Goal: Information Seeking & Learning: Learn about a topic

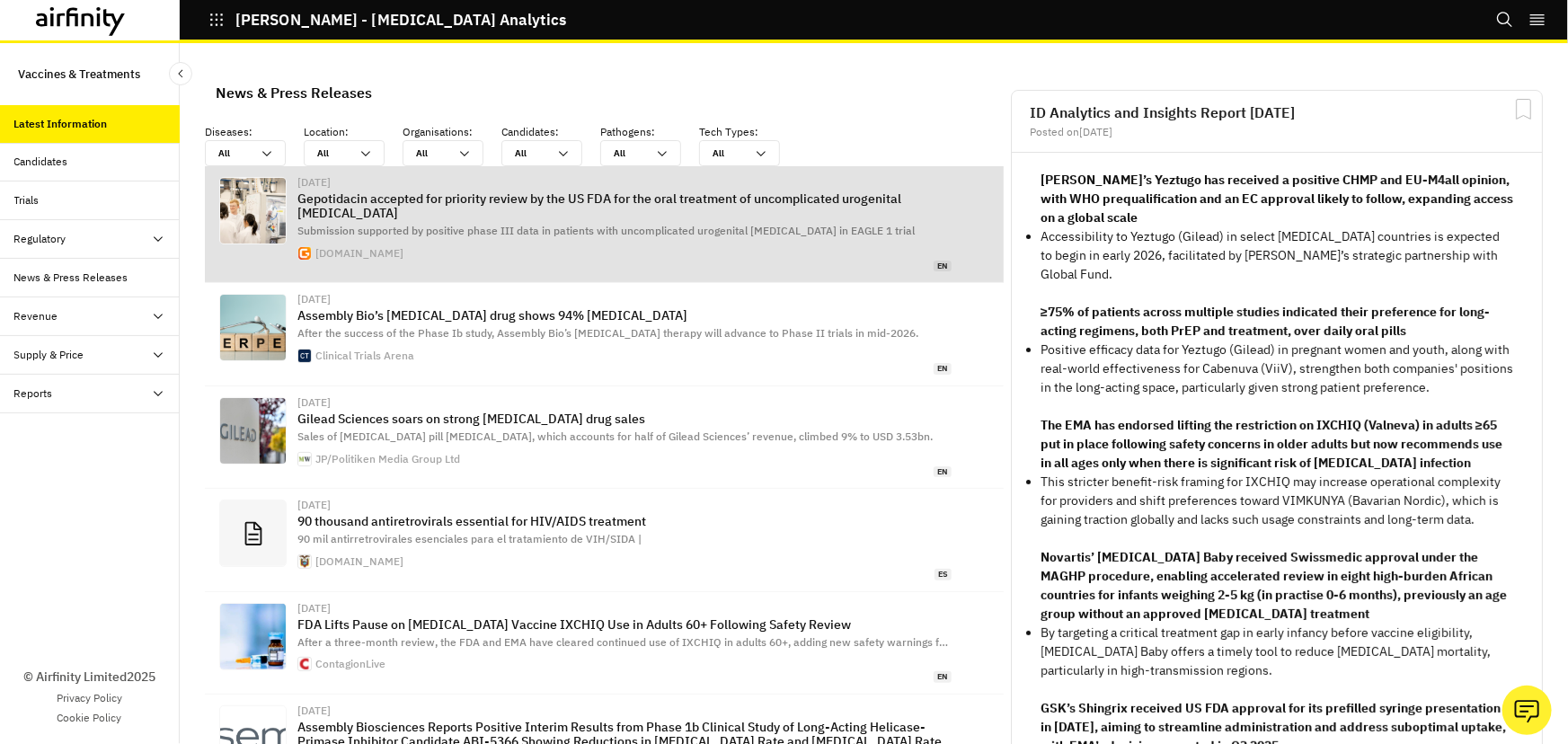
scroll to position [1243, 526]
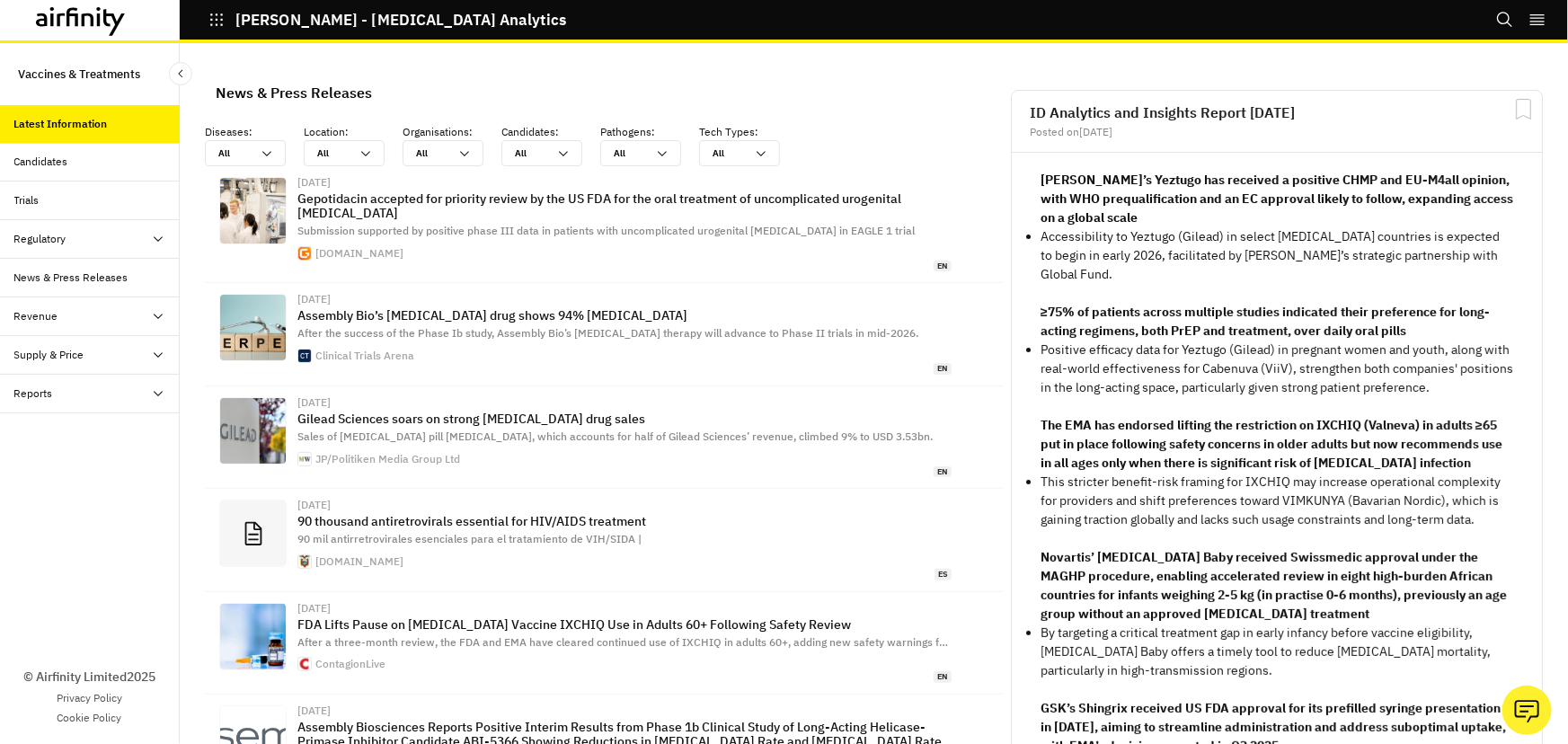
click at [223, 18] on icon "button" at bounding box center [216, 19] width 16 height 16
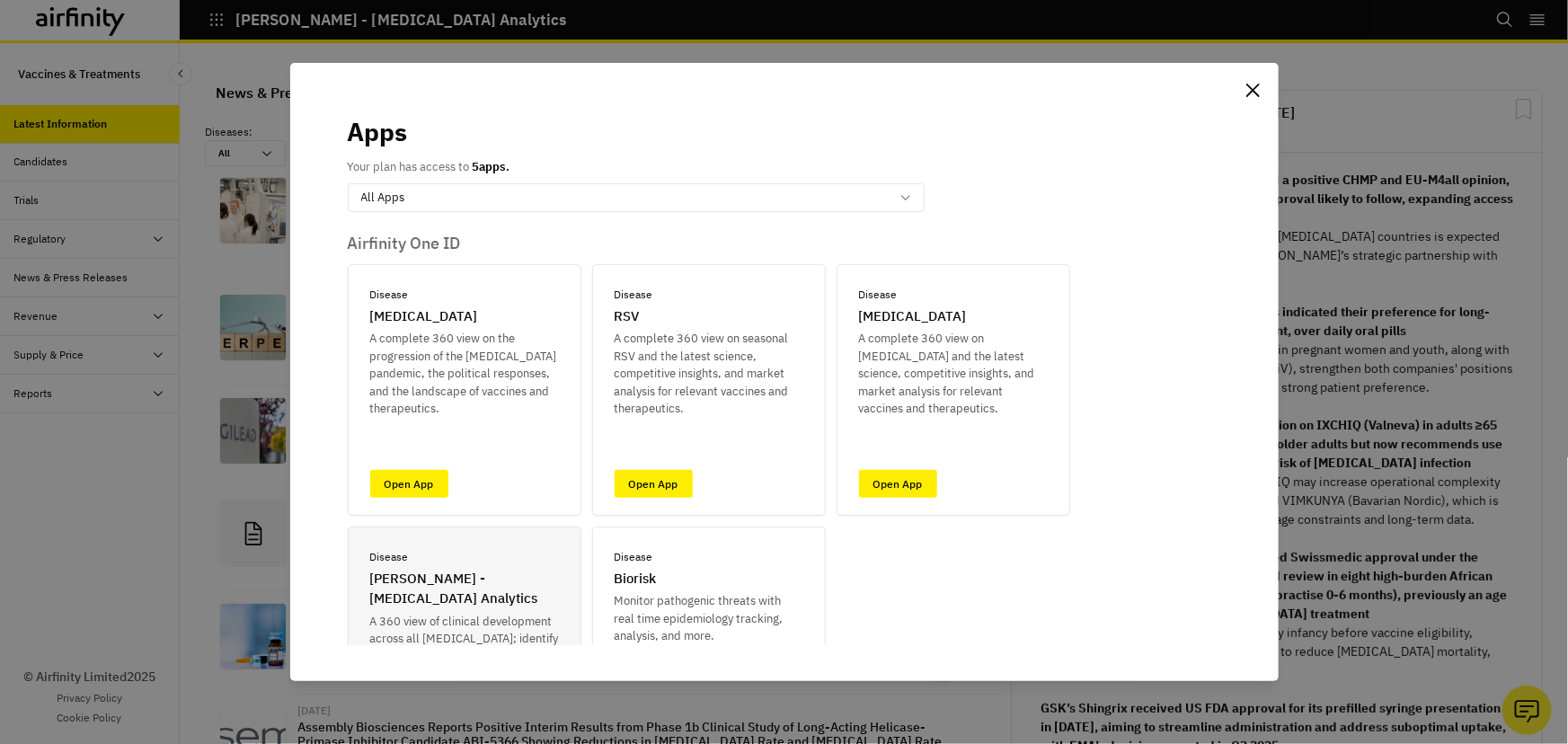
click at [473, 602] on p "IDA - Infectious Disease Analytics" at bounding box center [464, 588] width 189 height 40
click at [1251, 96] on icon "Close" at bounding box center [1253, 90] width 13 height 13
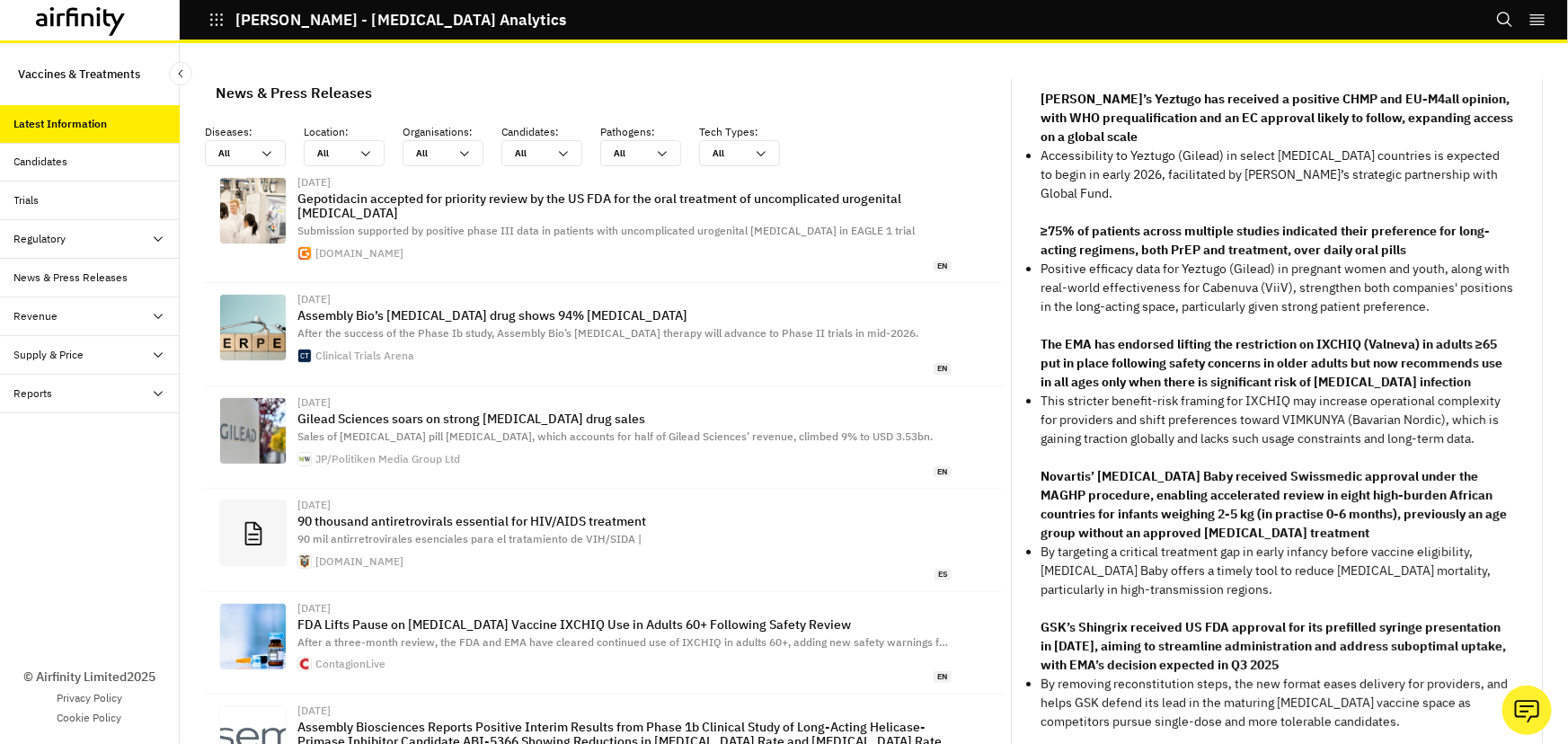
scroll to position [0, 0]
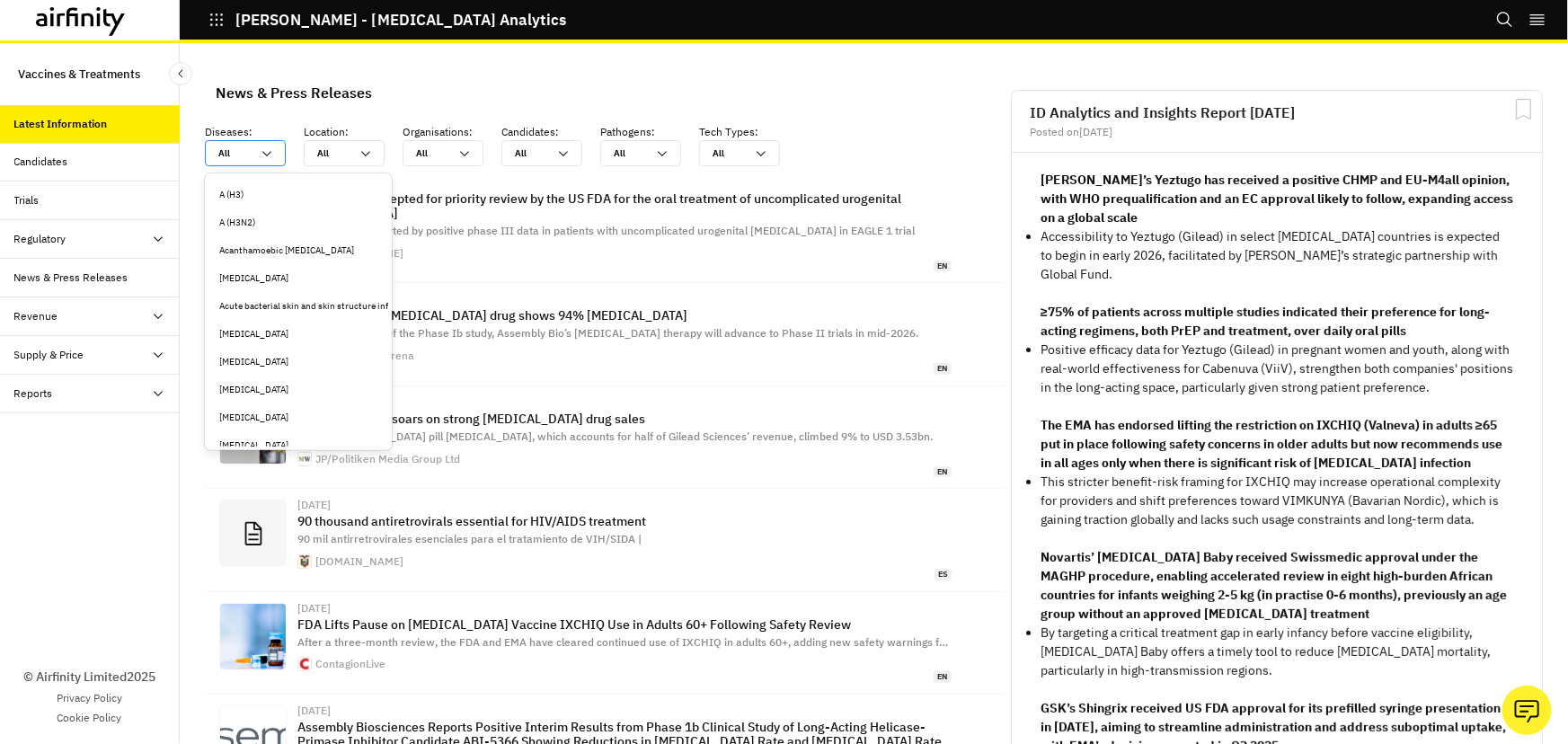
click at [267, 153] on icon at bounding box center [267, 154] width 9 height 6
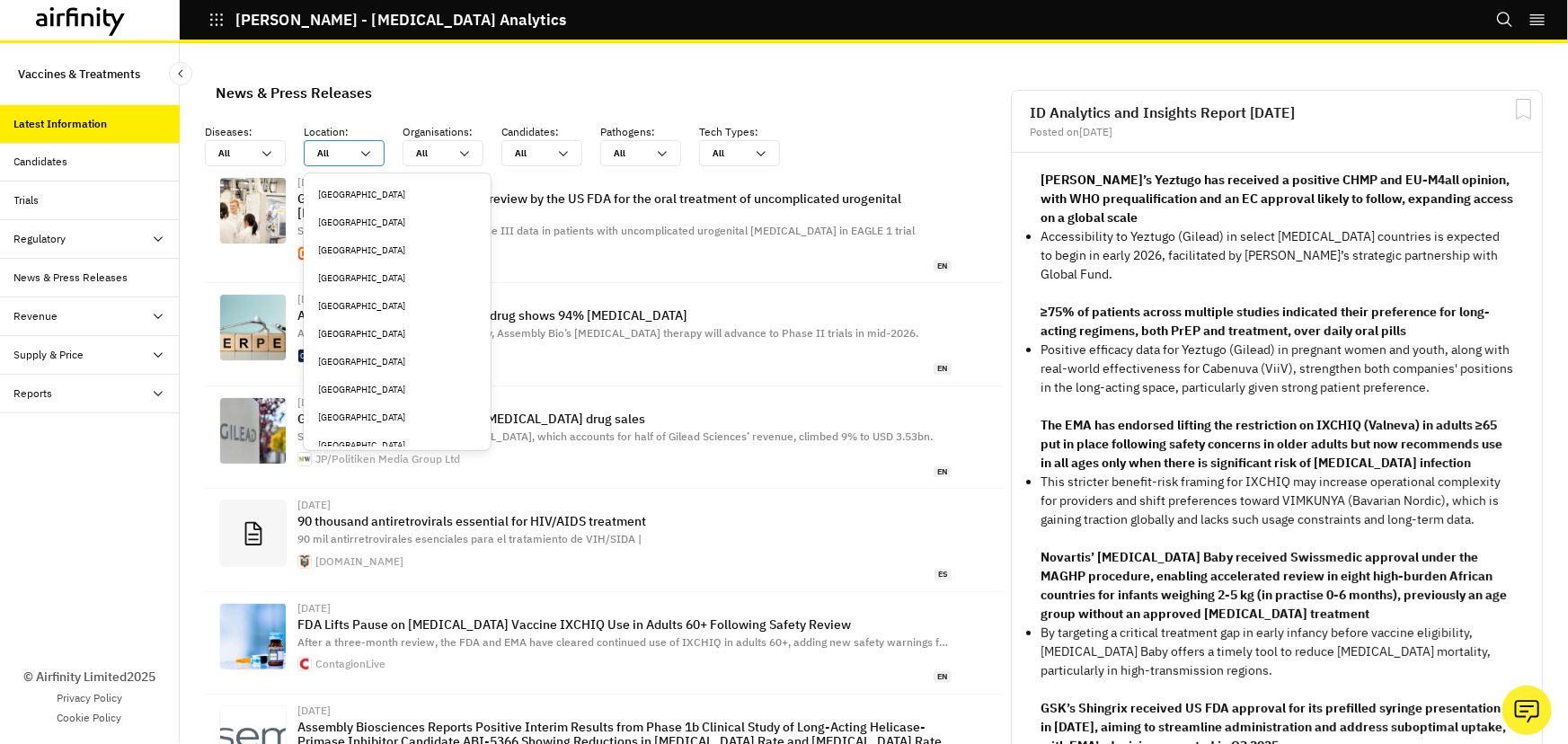
click at [374, 149] on div "All All" at bounding box center [344, 153] width 81 height 26
click at [562, 156] on icon at bounding box center [563, 153] width 14 height 14
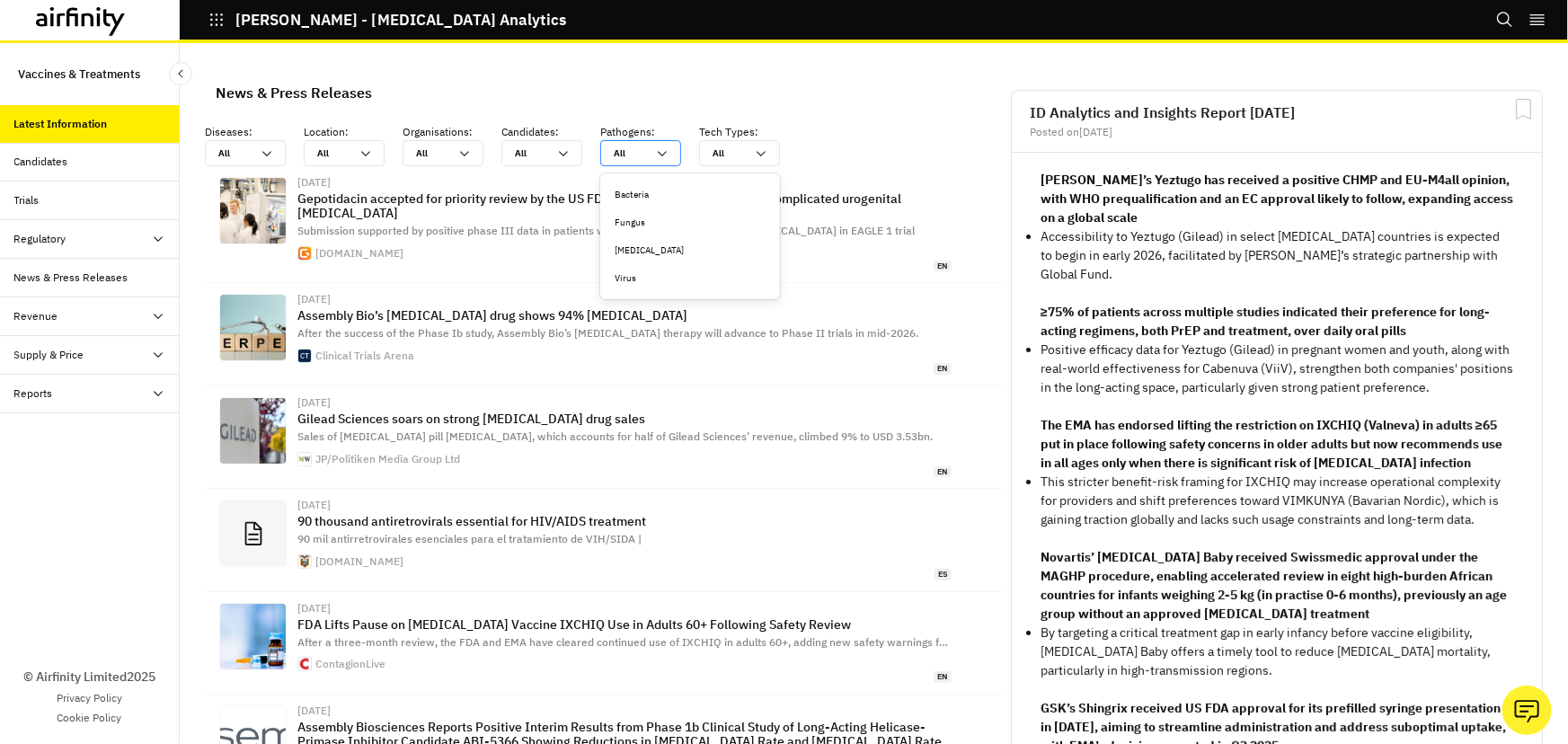
click at [662, 157] on icon at bounding box center [662, 153] width 14 height 14
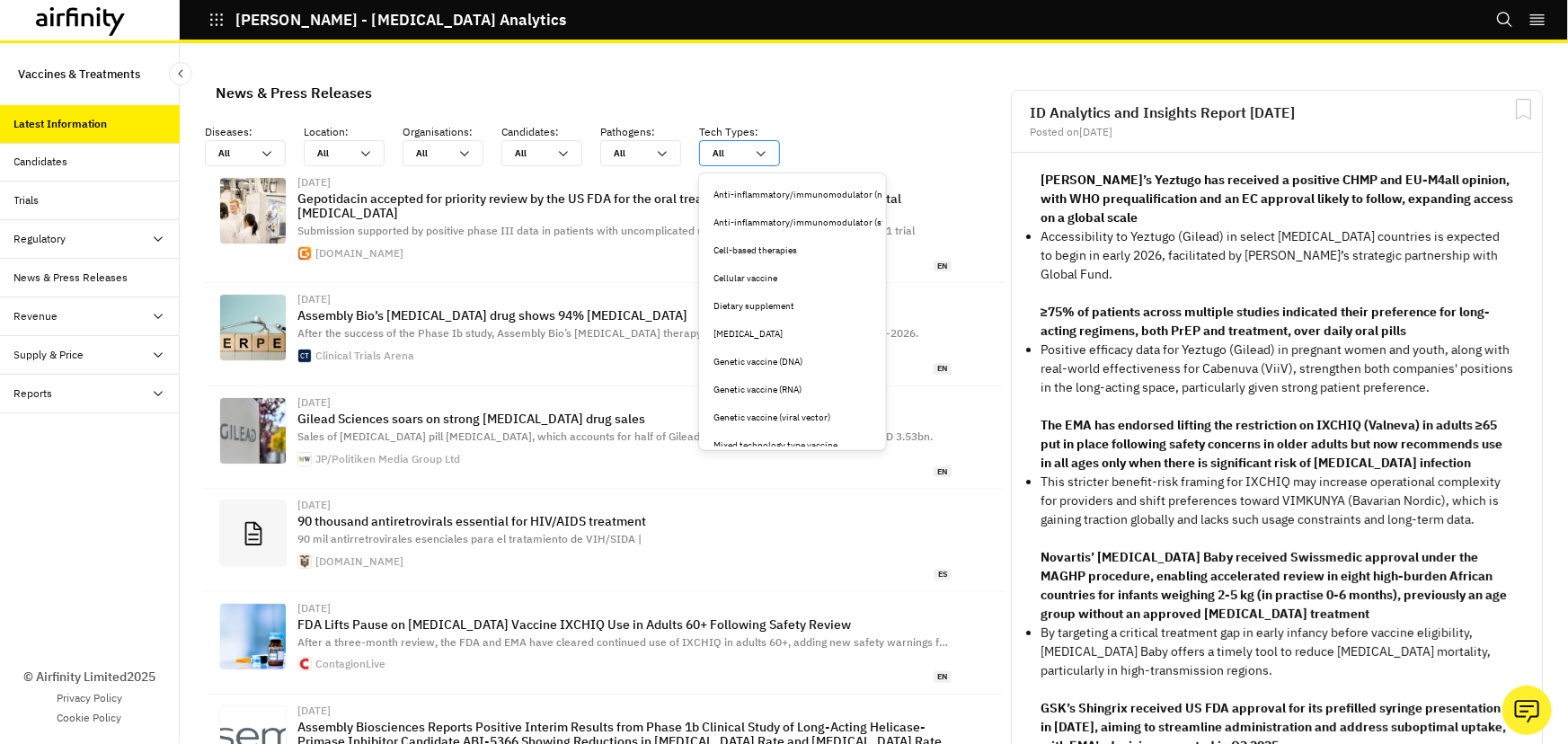
click at [745, 157] on div at bounding box center [728, 153] width 32 height 17
click at [850, 135] on div "Diseases : All All Location : All All Organisations : All All Candidates : All …" at bounding box center [603, 144] width 799 height 42
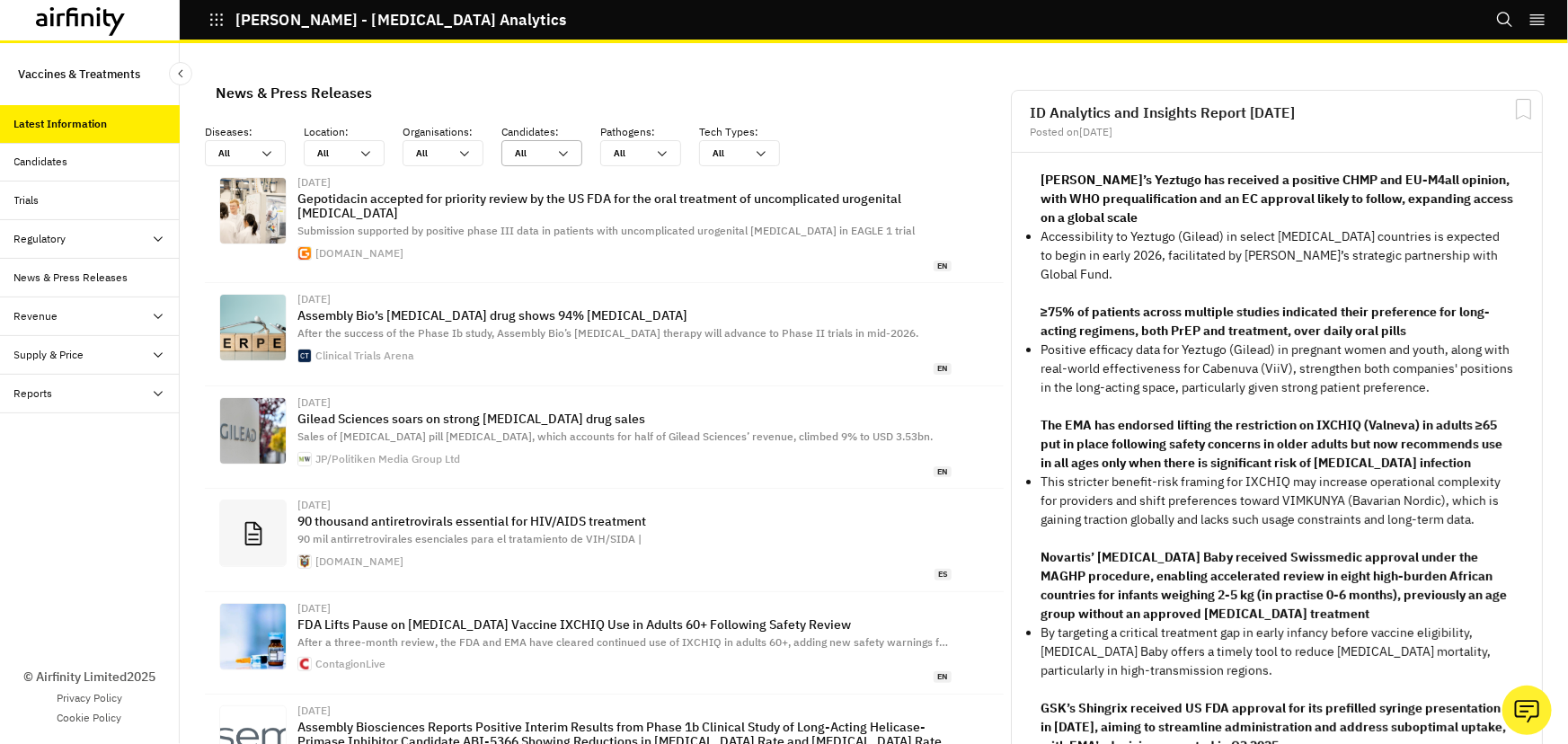
click at [555, 158] on div "All All" at bounding box center [528, 153] width 53 height 24
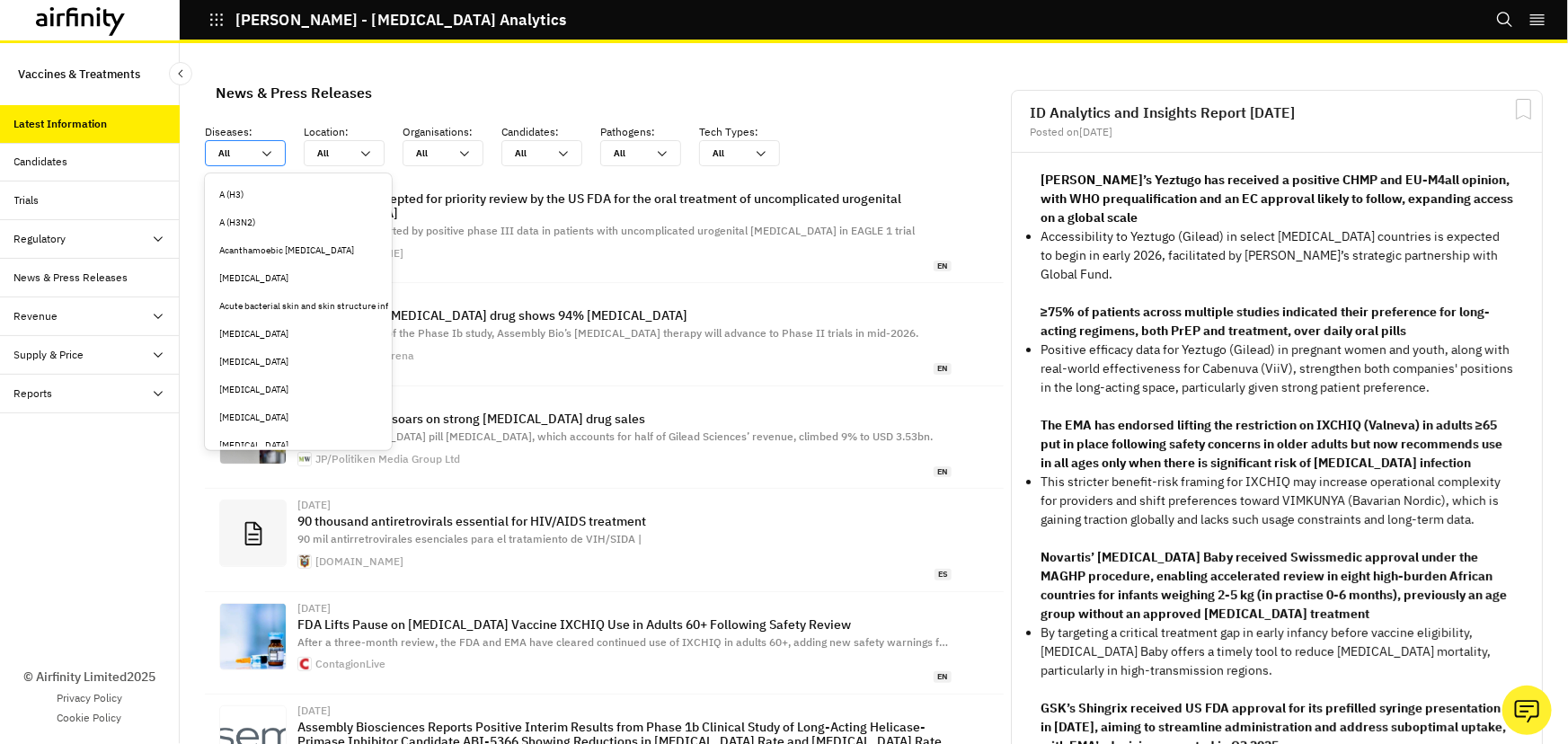
click at [278, 154] on div "All All" at bounding box center [245, 153] width 81 height 26
type input "h"
type input "hp"
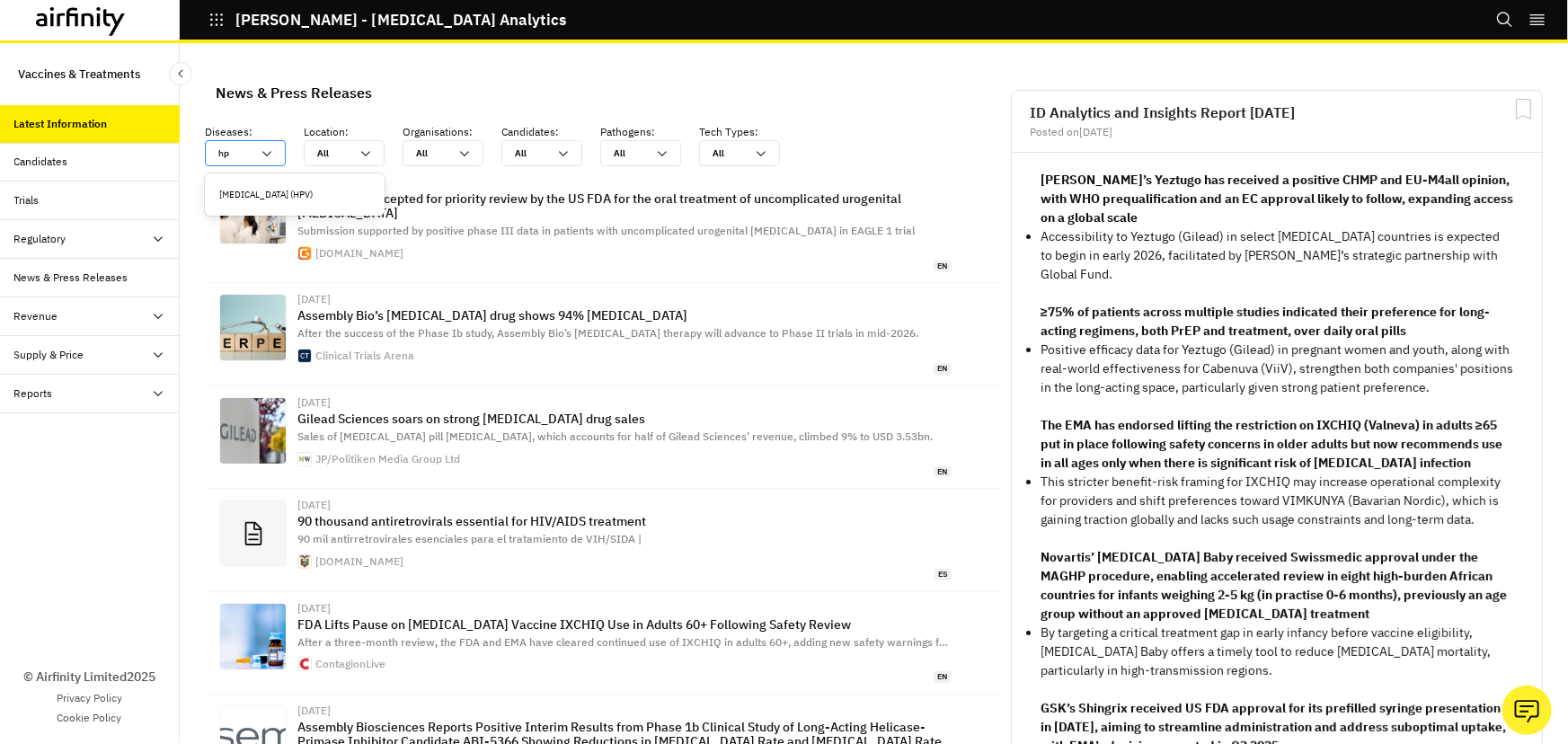
type input "hpv"
click at [279, 189] on div "Human papillomavirus (HPV)" at bounding box center [295, 194] width 151 height 13
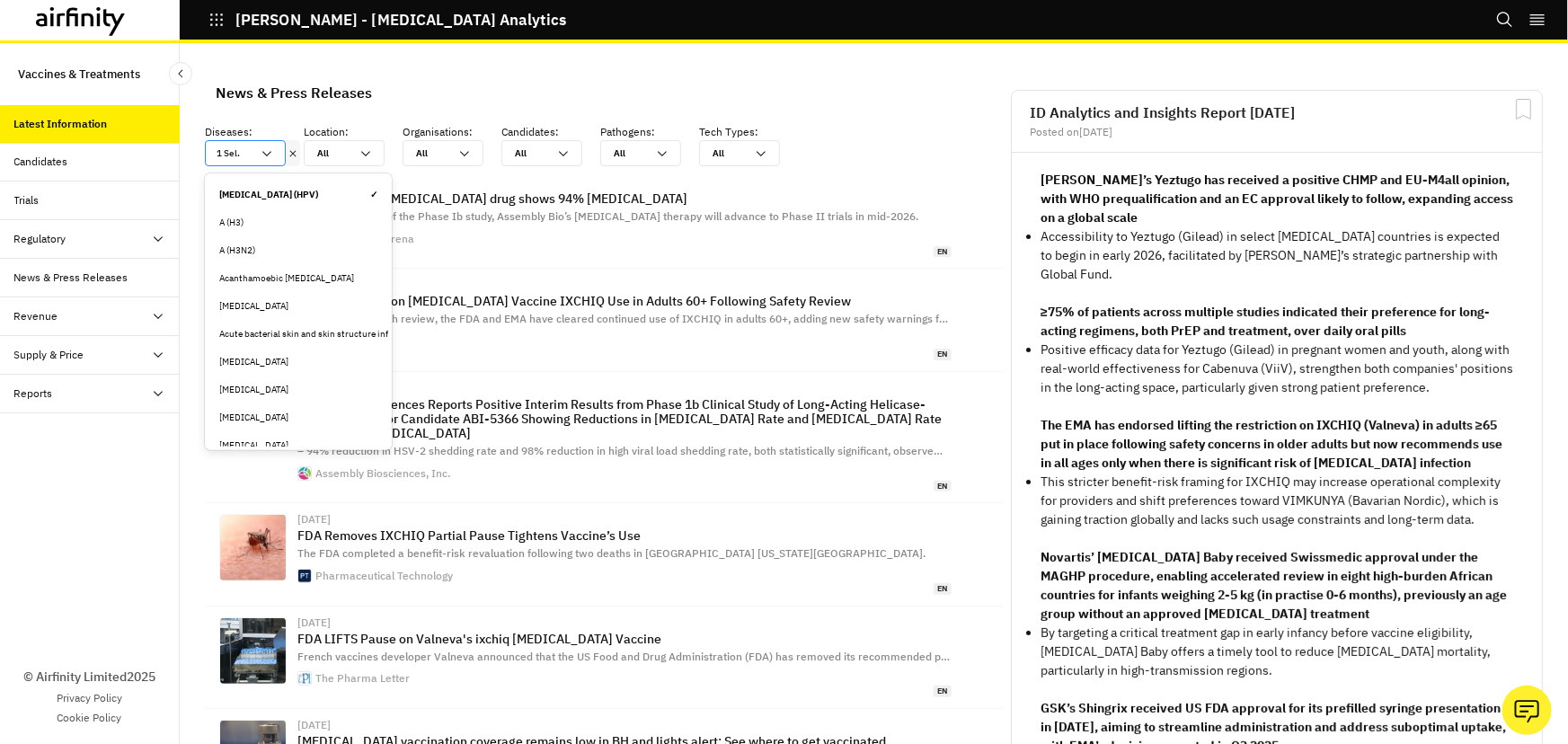
click at [266, 157] on icon at bounding box center [266, 153] width 14 height 14
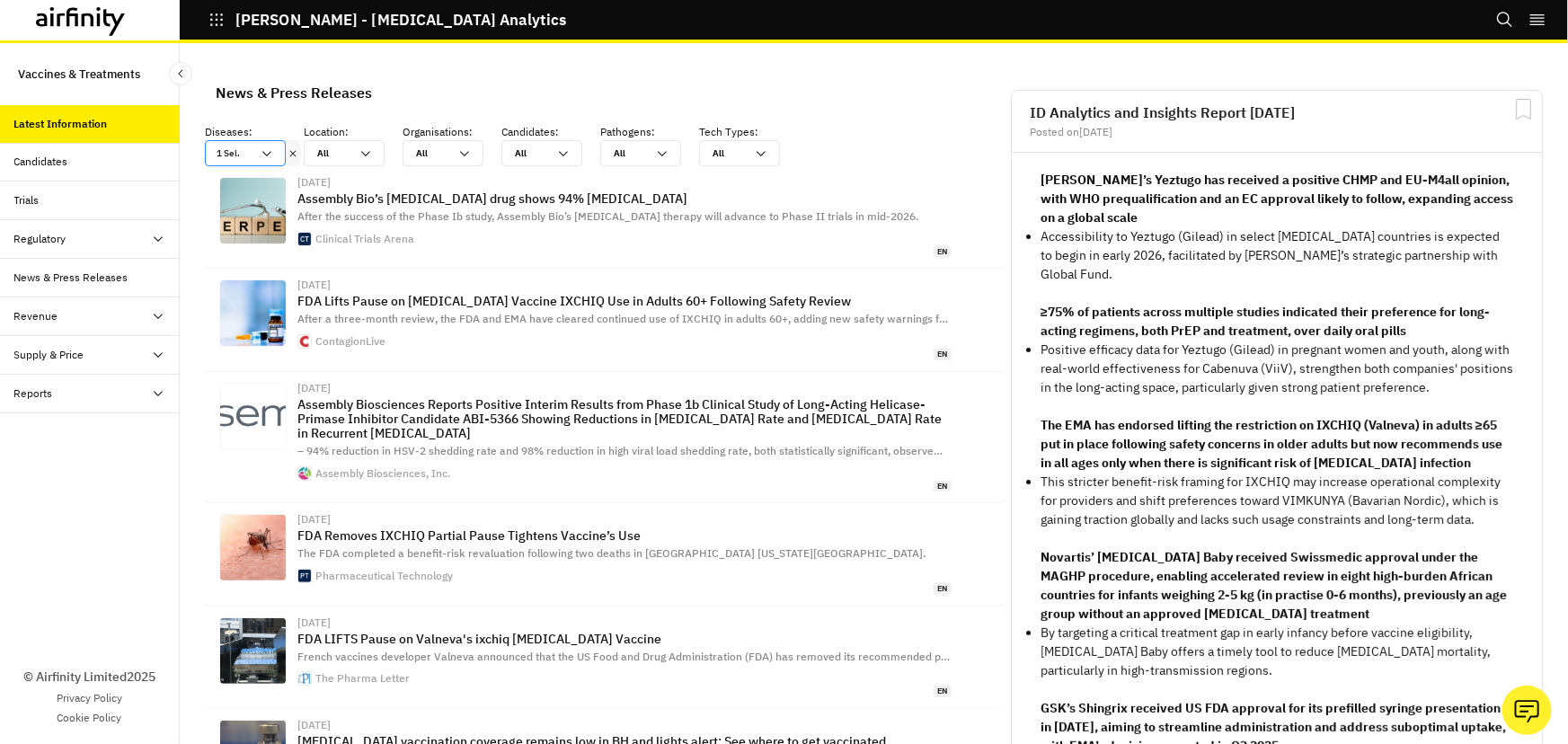
click at [268, 153] on icon at bounding box center [267, 154] width 9 height 6
click at [371, 153] on icon at bounding box center [365, 153] width 14 height 14
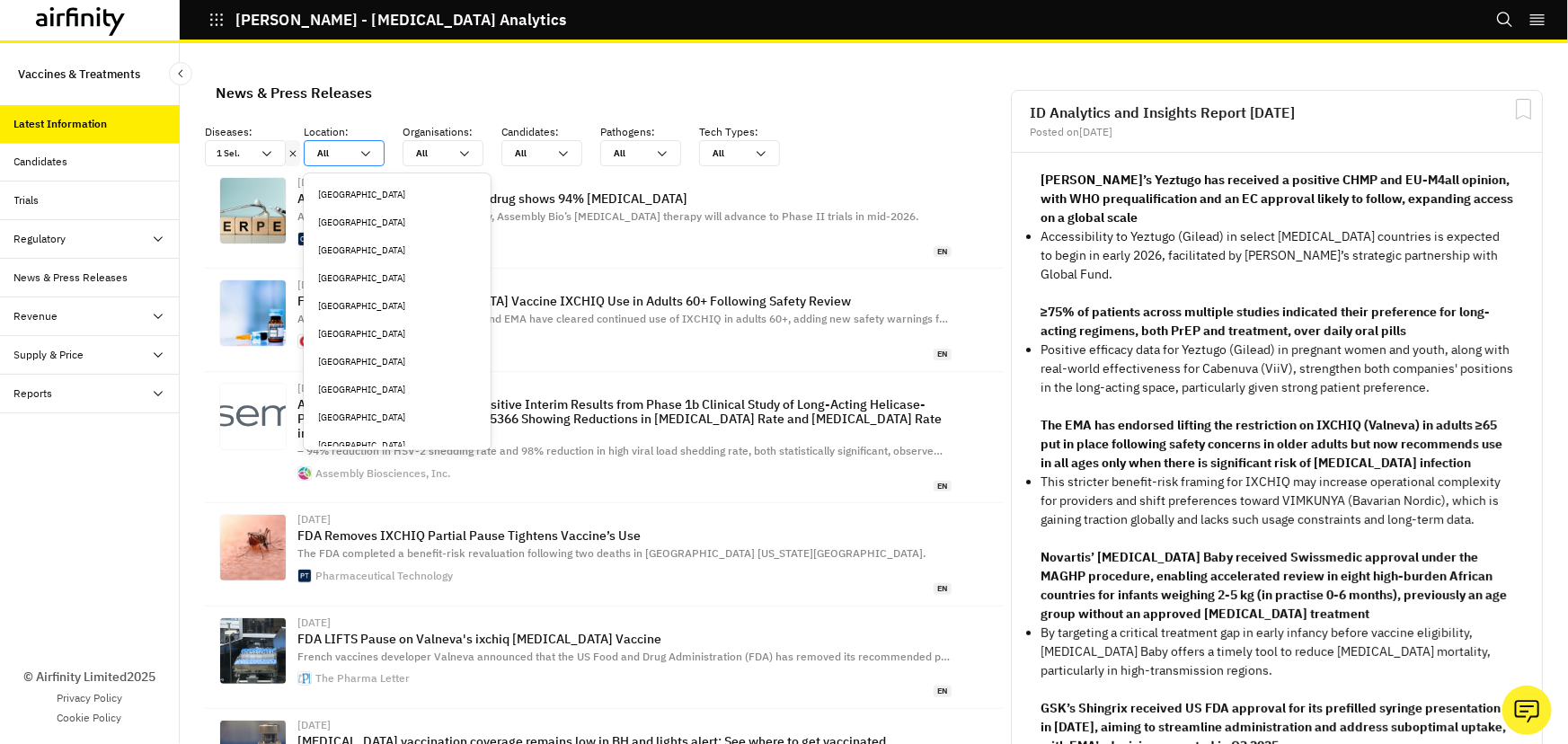
click at [371, 153] on icon at bounding box center [365, 153] width 14 height 14
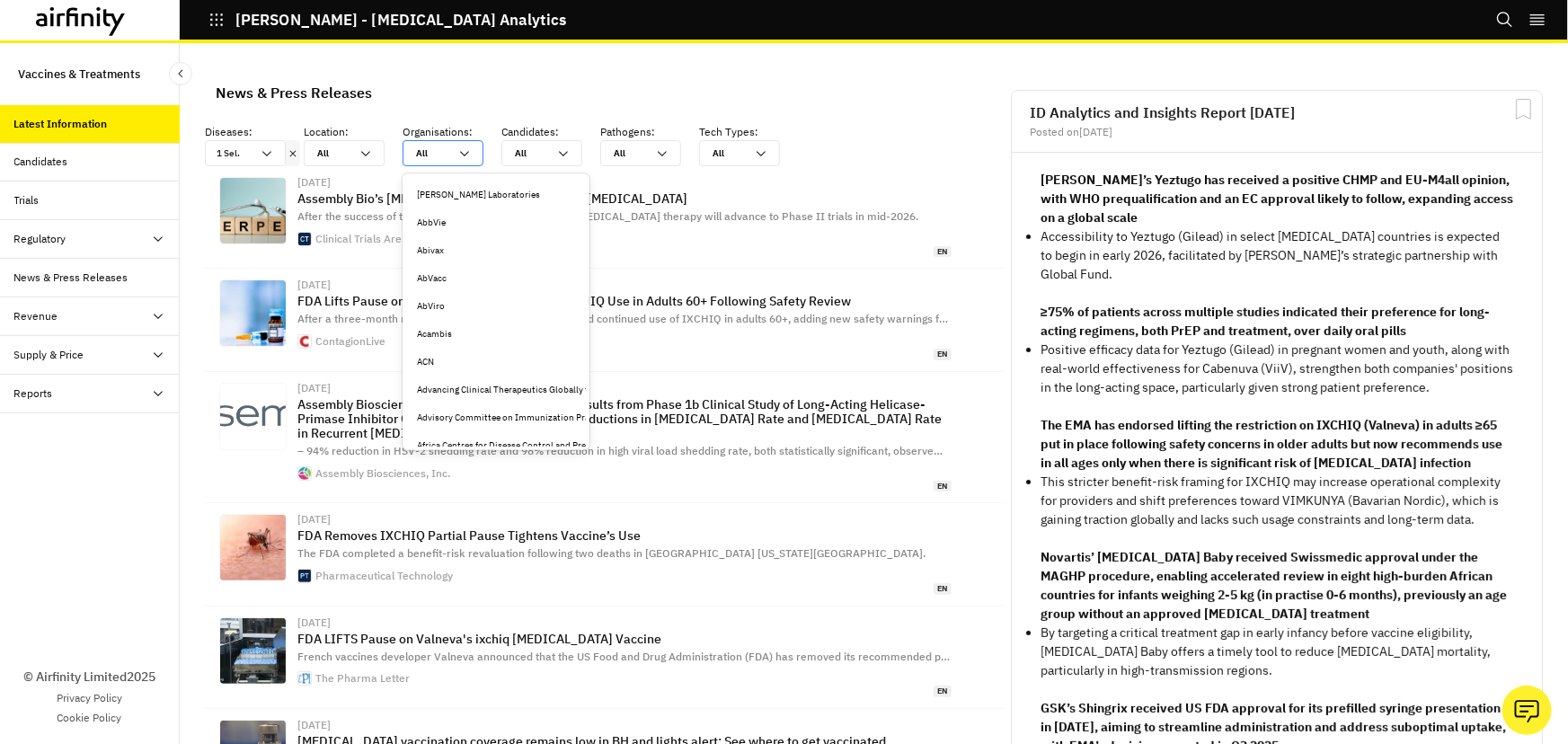
click at [463, 155] on icon at bounding box center [464, 153] width 14 height 14
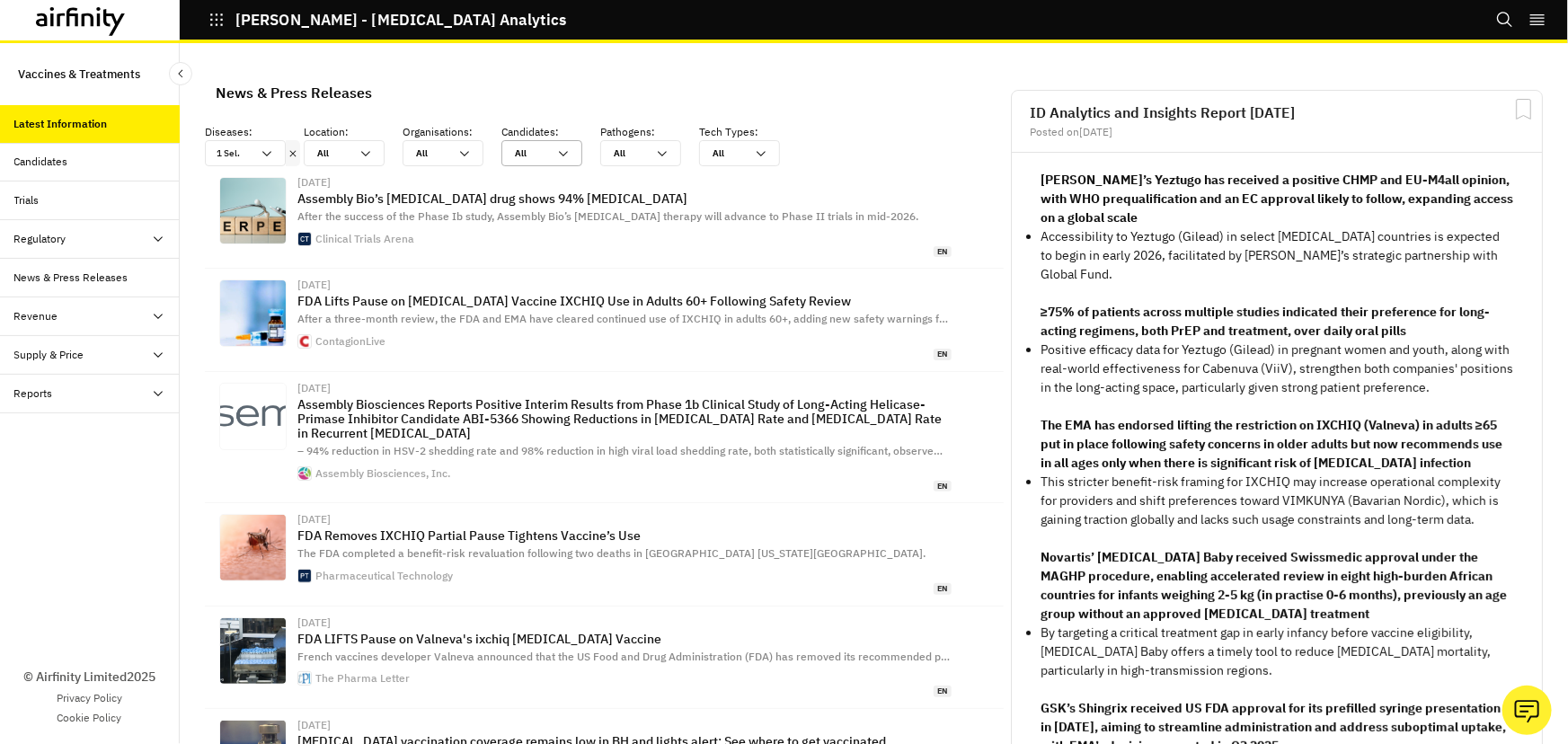
click at [560, 153] on icon at bounding box center [563, 153] width 14 height 14
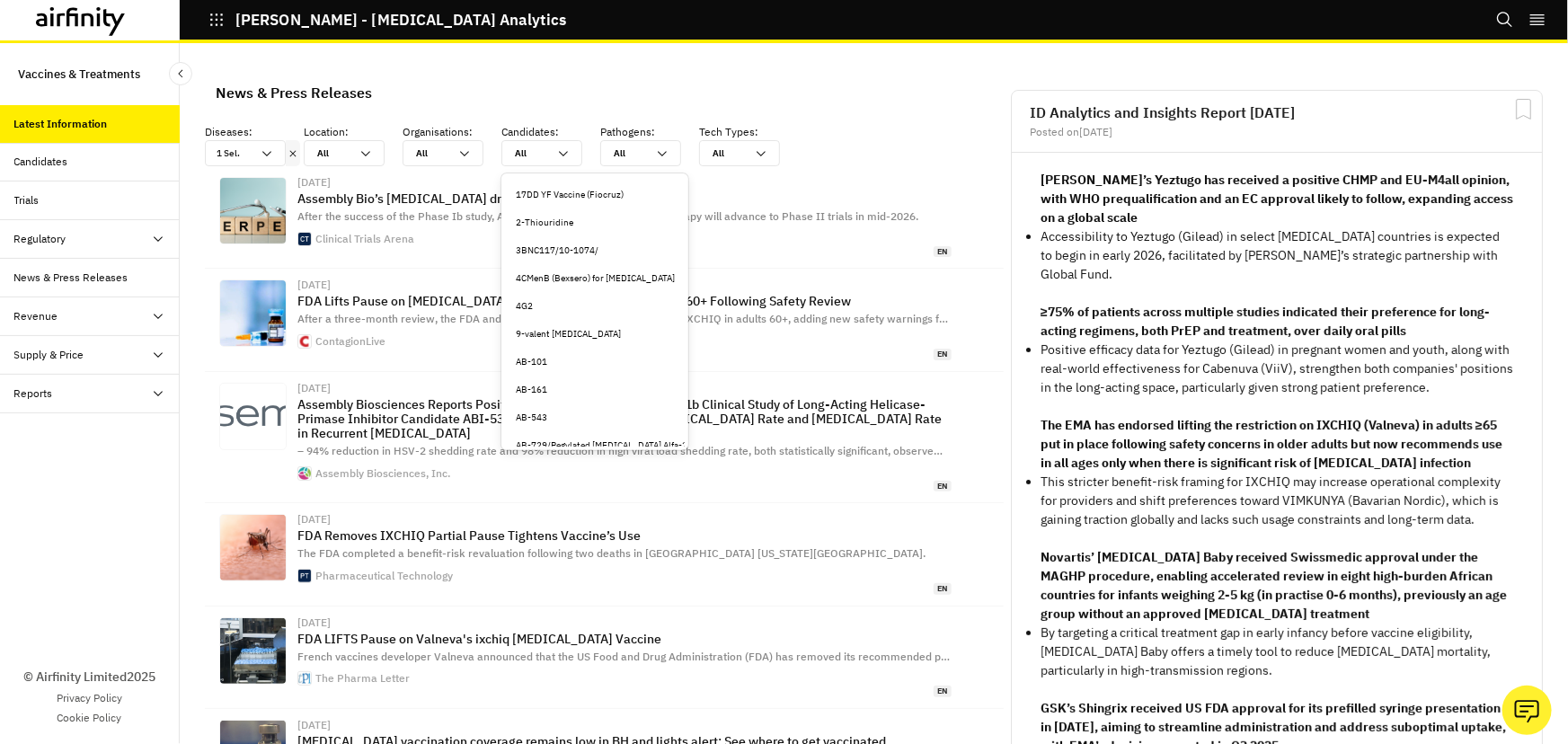
click at [563, 327] on div "9-valent HPV vaccine" at bounding box center [595, 334] width 159 height 13
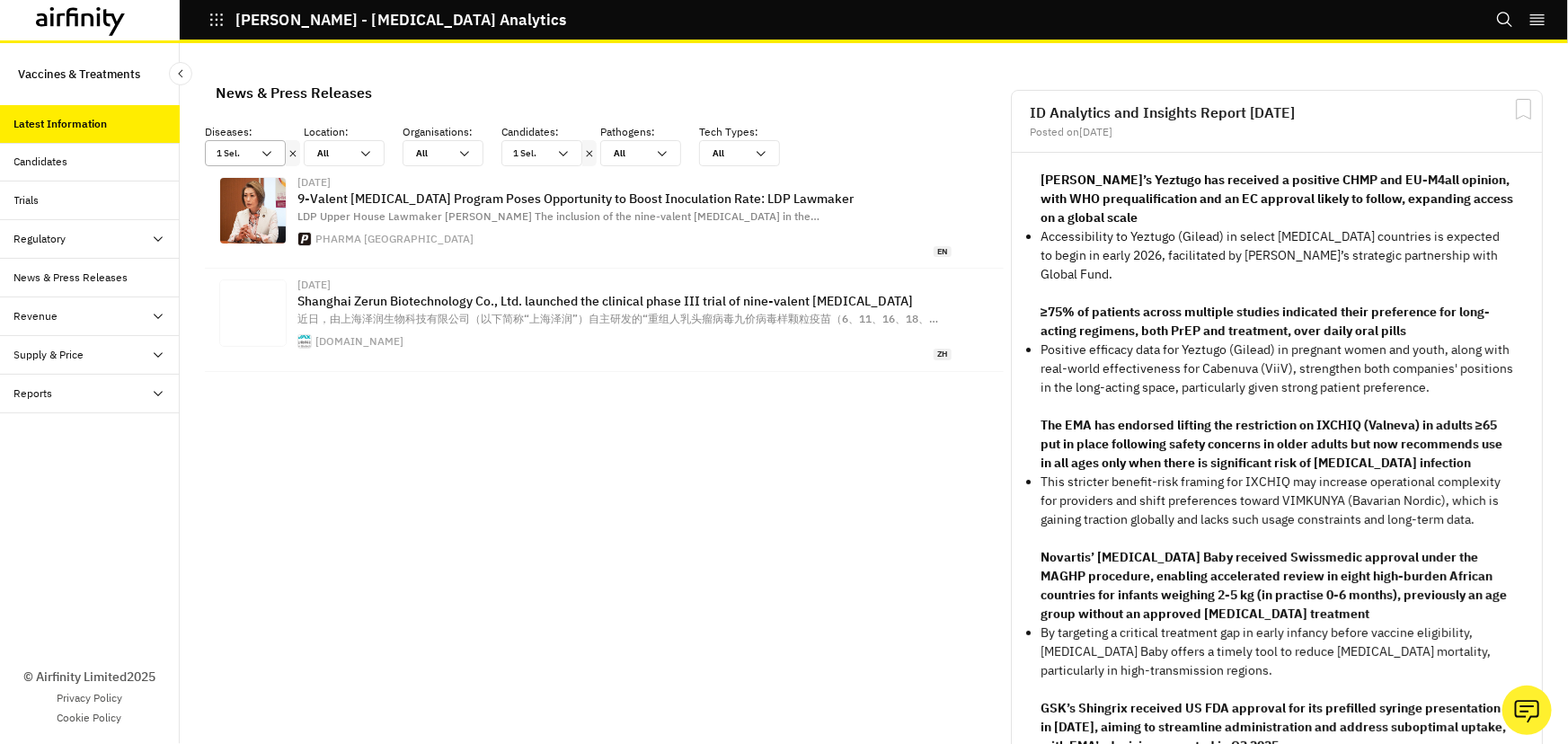
click at [267, 157] on icon at bounding box center [266, 153] width 14 height 14
click at [564, 154] on icon at bounding box center [564, 154] width 9 height 6
click at [657, 153] on icon at bounding box center [662, 153] width 14 height 14
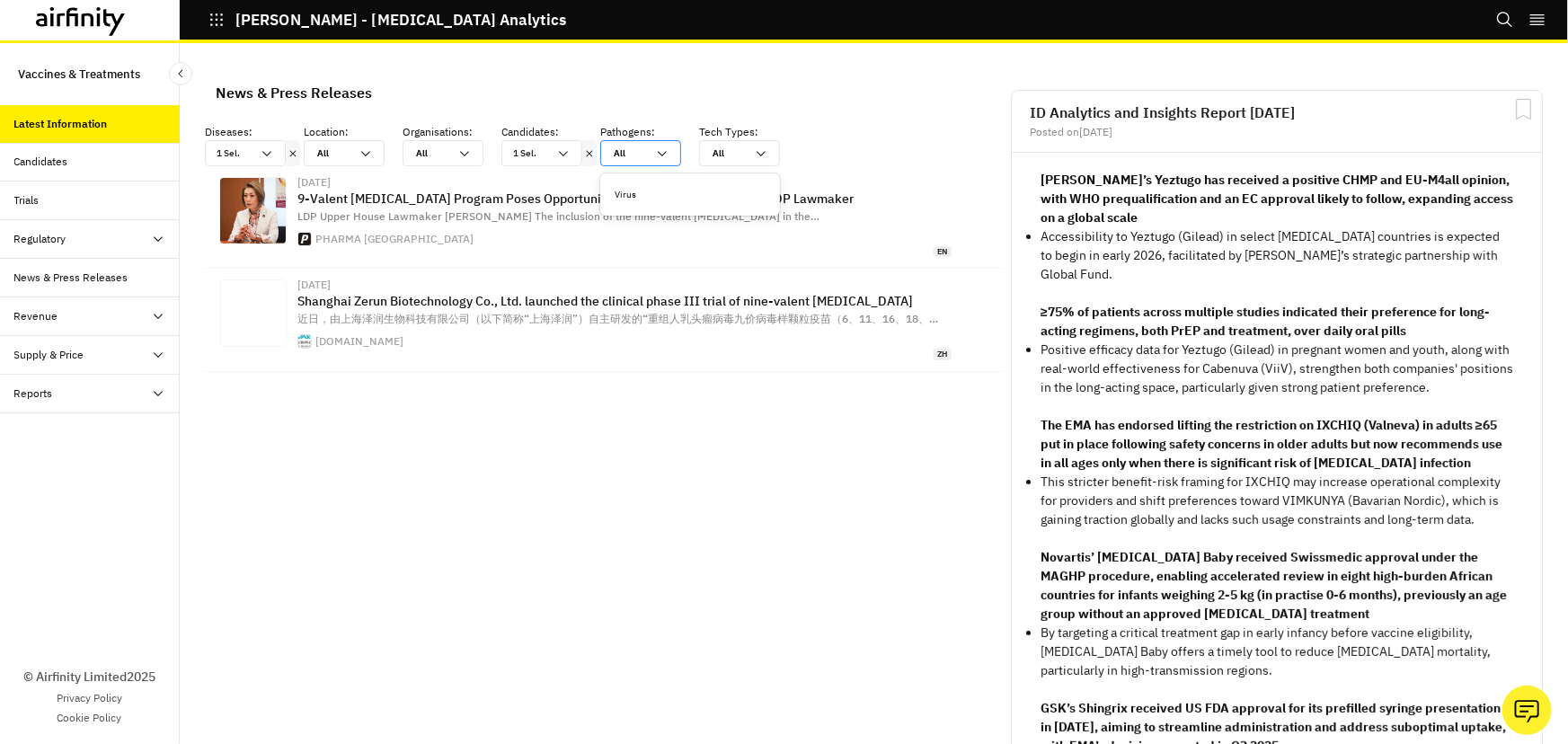
click at [657, 153] on icon at bounding box center [662, 153] width 14 height 14
click at [479, 146] on div "All All" at bounding box center [443, 153] width 81 height 26
click at [373, 155] on div "All All" at bounding box center [344, 153] width 81 height 26
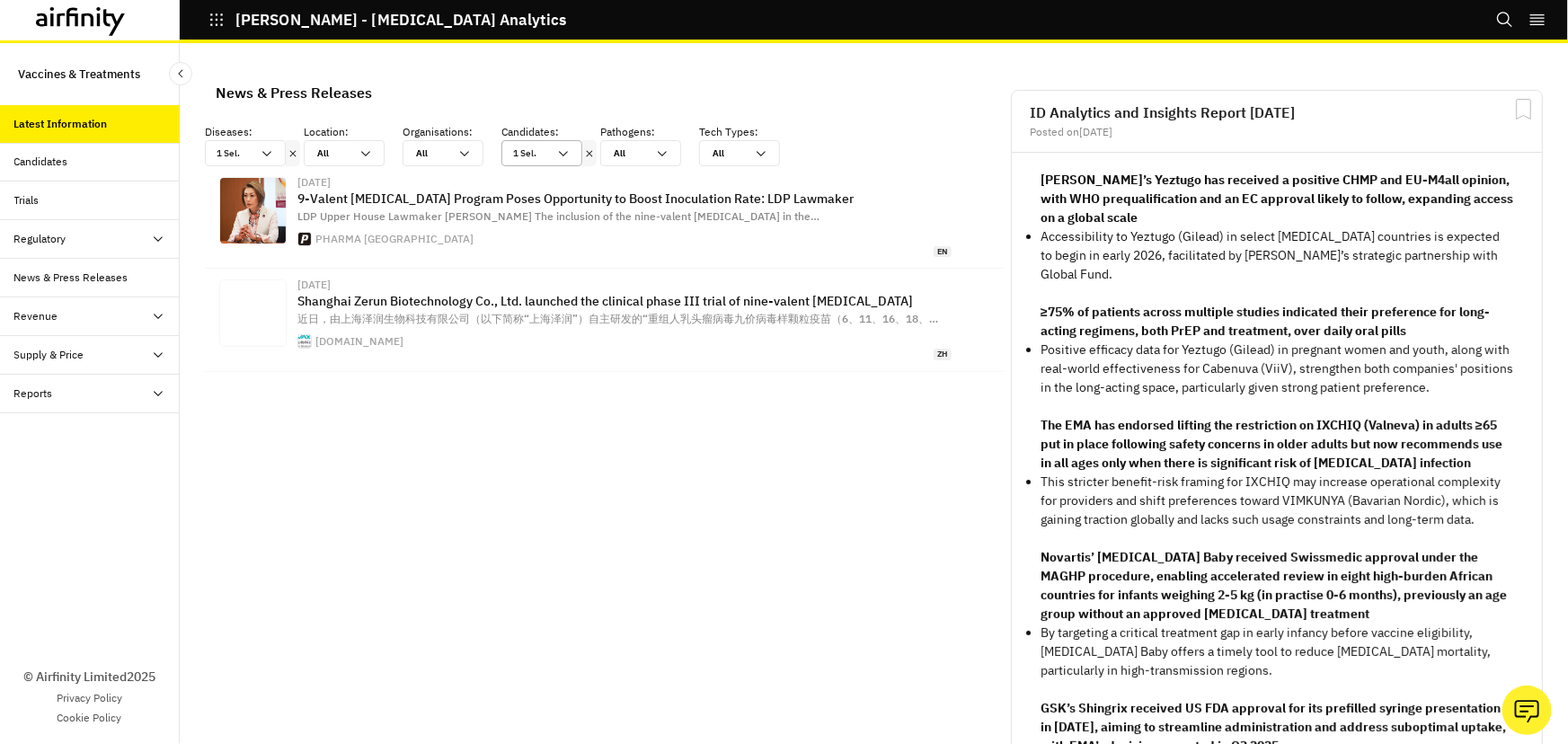
click at [562, 156] on icon at bounding box center [563, 153] width 14 height 14
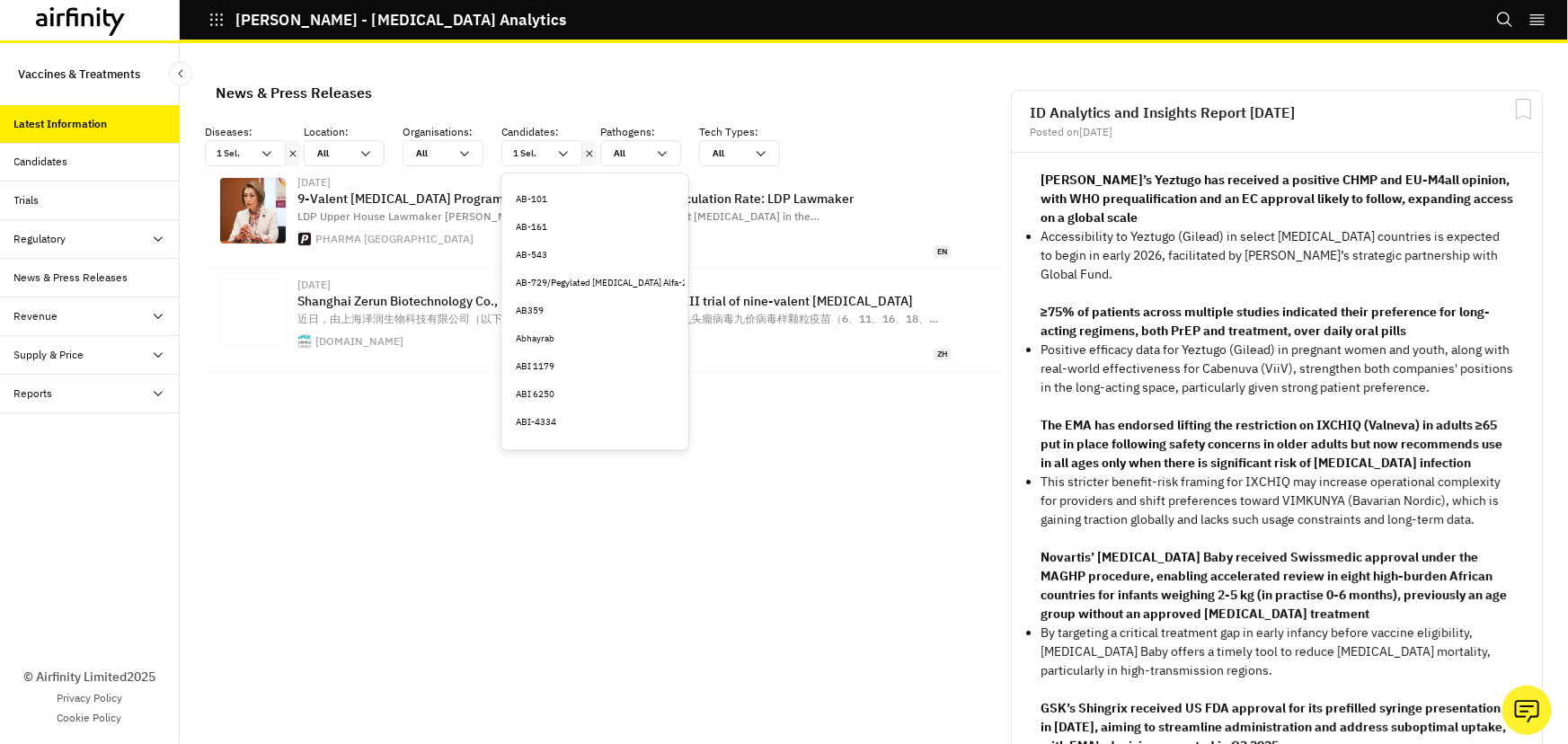
scroll to position [0, 0]
click at [611, 192] on div "9-valent HPV vaccine ✓" at bounding box center [595, 194] width 159 height 13
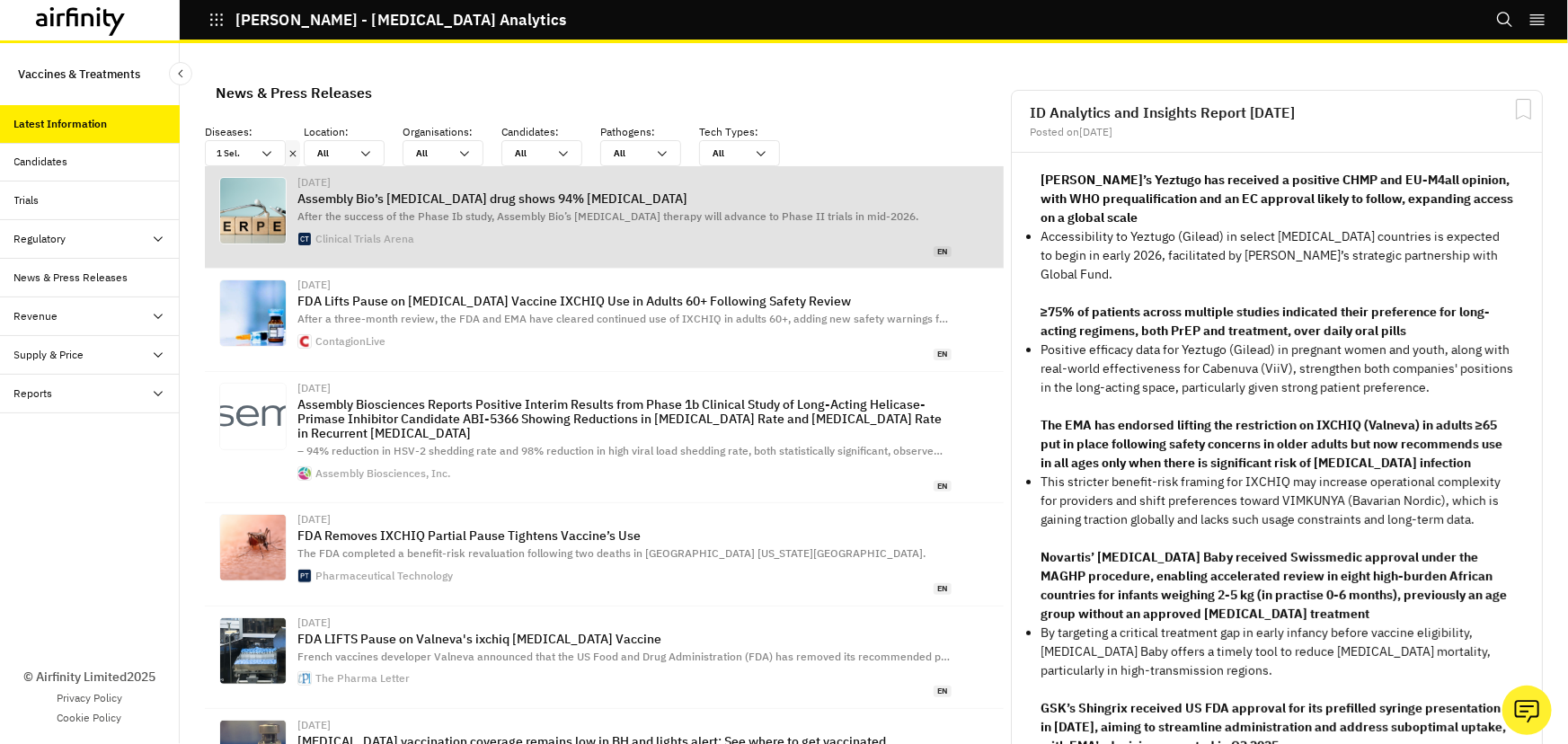
scroll to position [1214, 526]
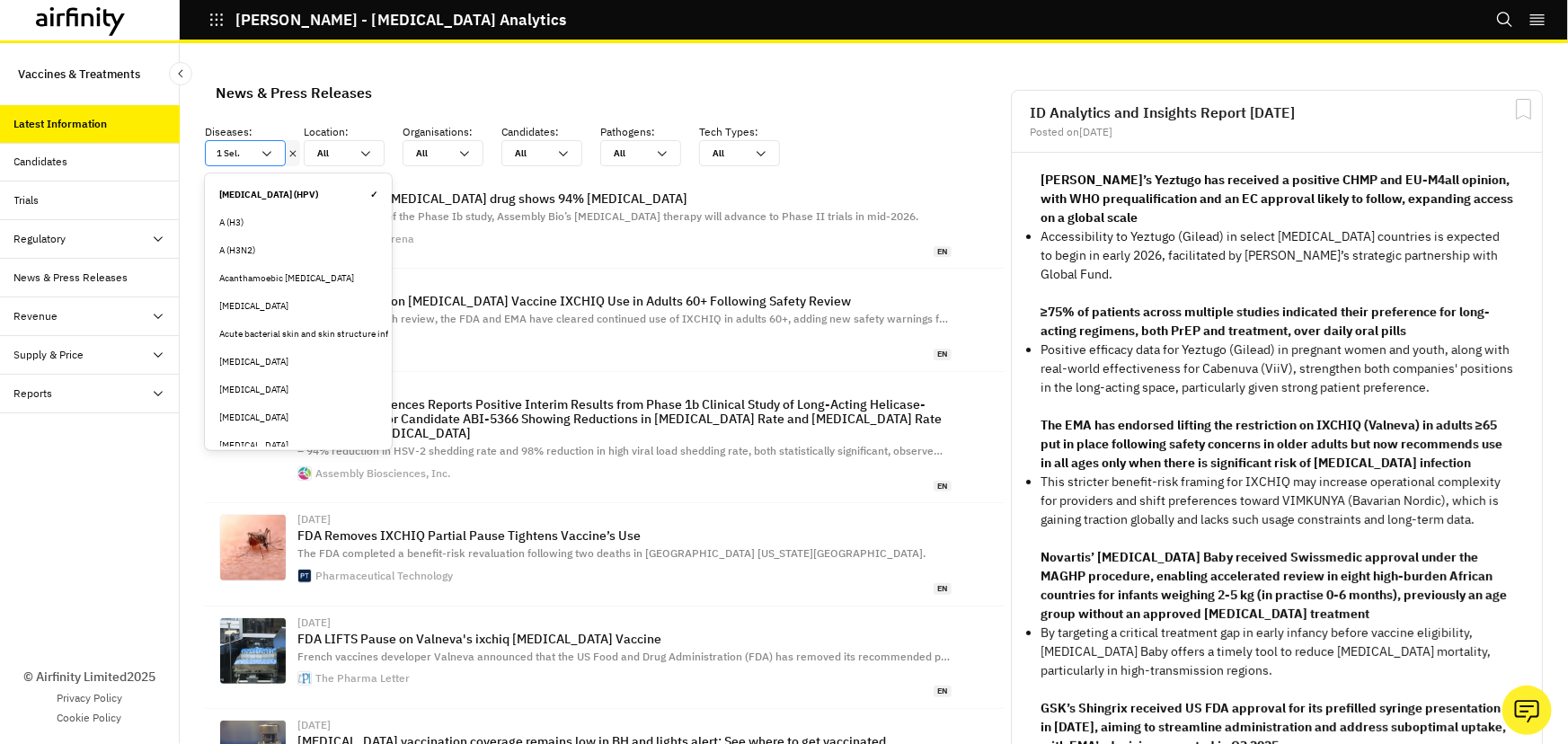
click at [272, 154] on icon at bounding box center [266, 153] width 14 height 14
click at [271, 181] on div "Human papillomavirus (HPV) ✓" at bounding box center [298, 195] width 180 height 28
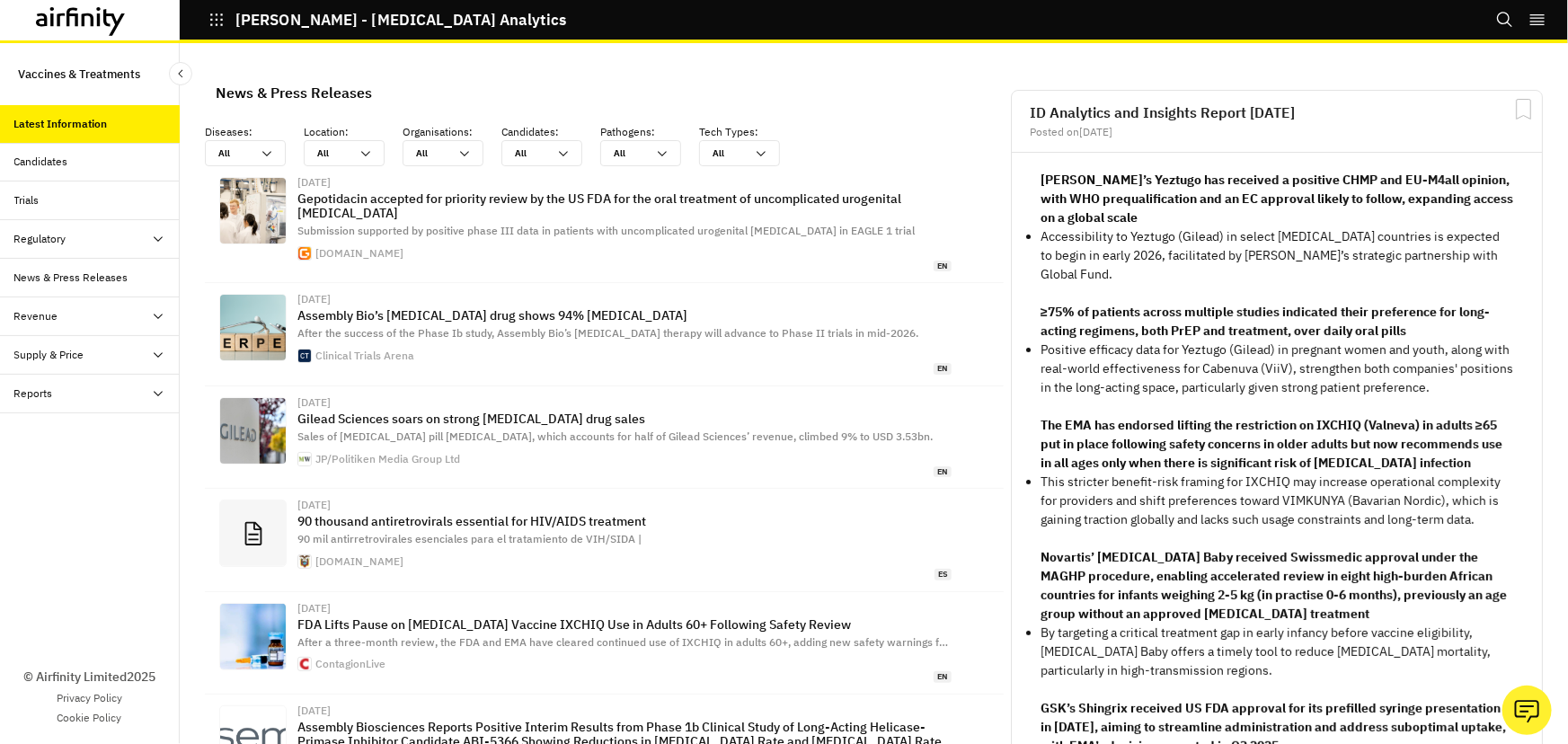
scroll to position [1229, 526]
click at [269, 153] on icon at bounding box center [266, 153] width 14 height 14
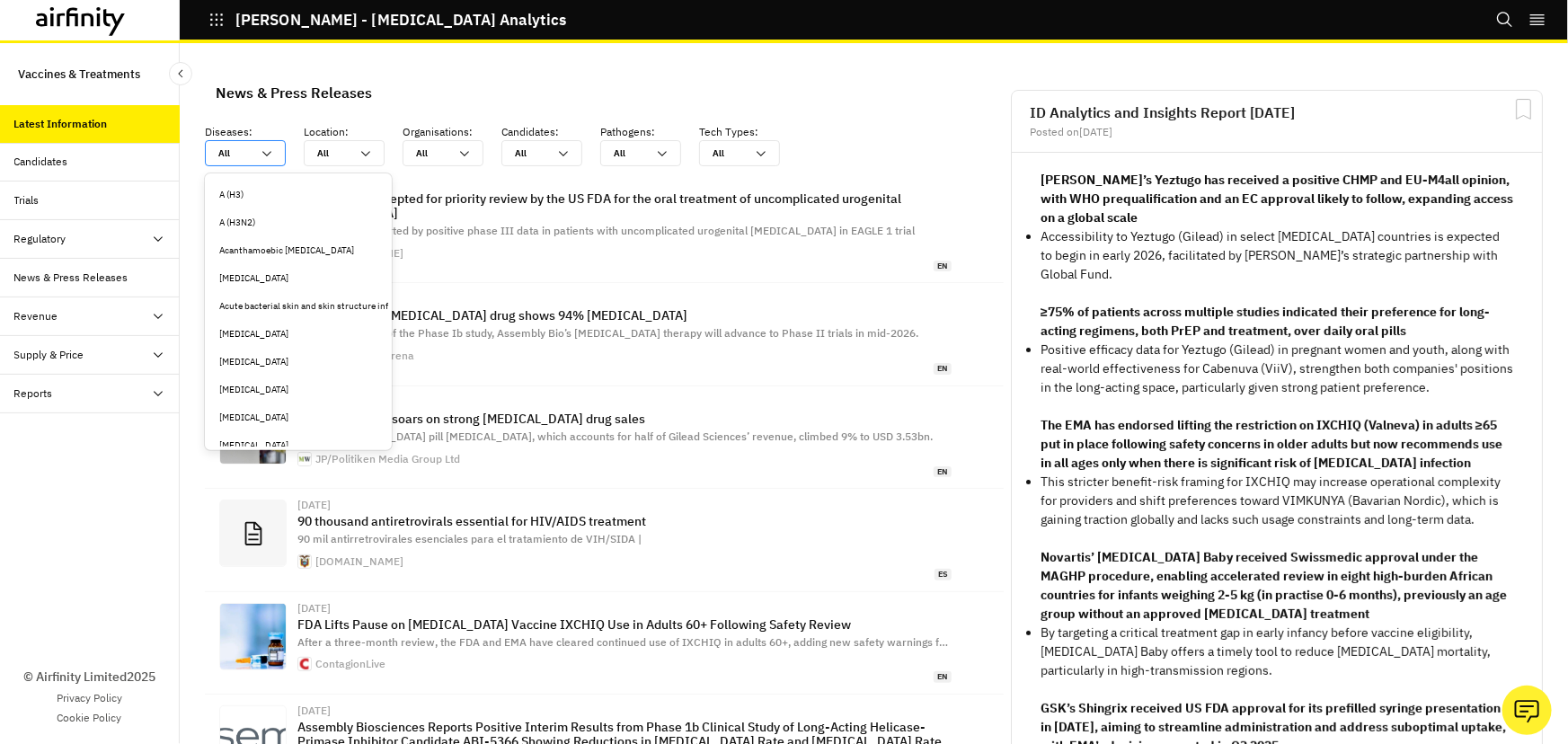
type input "h"
type input "hp"
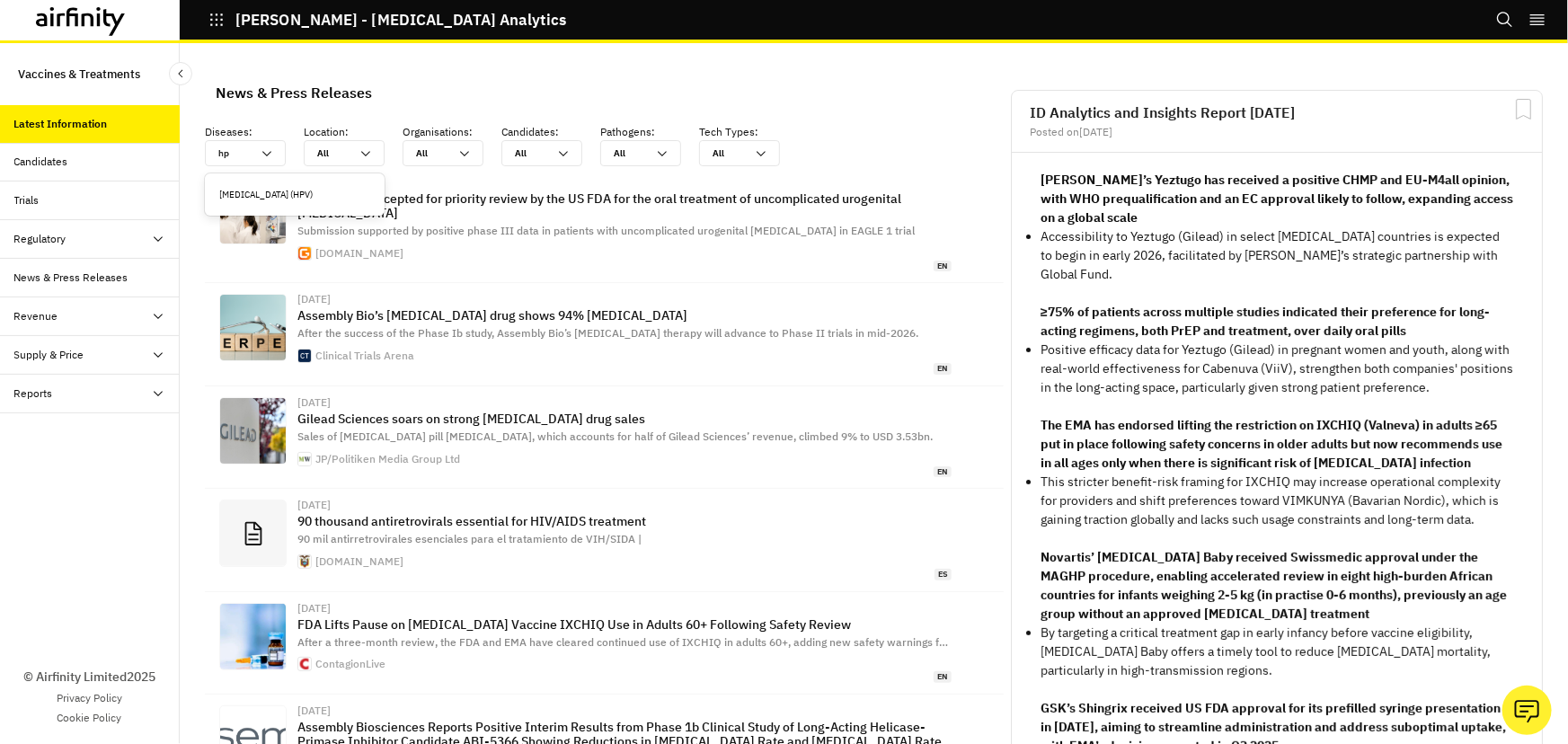
click at [266, 188] on div "Human papillomavirus (HPV)" at bounding box center [295, 194] width 151 height 13
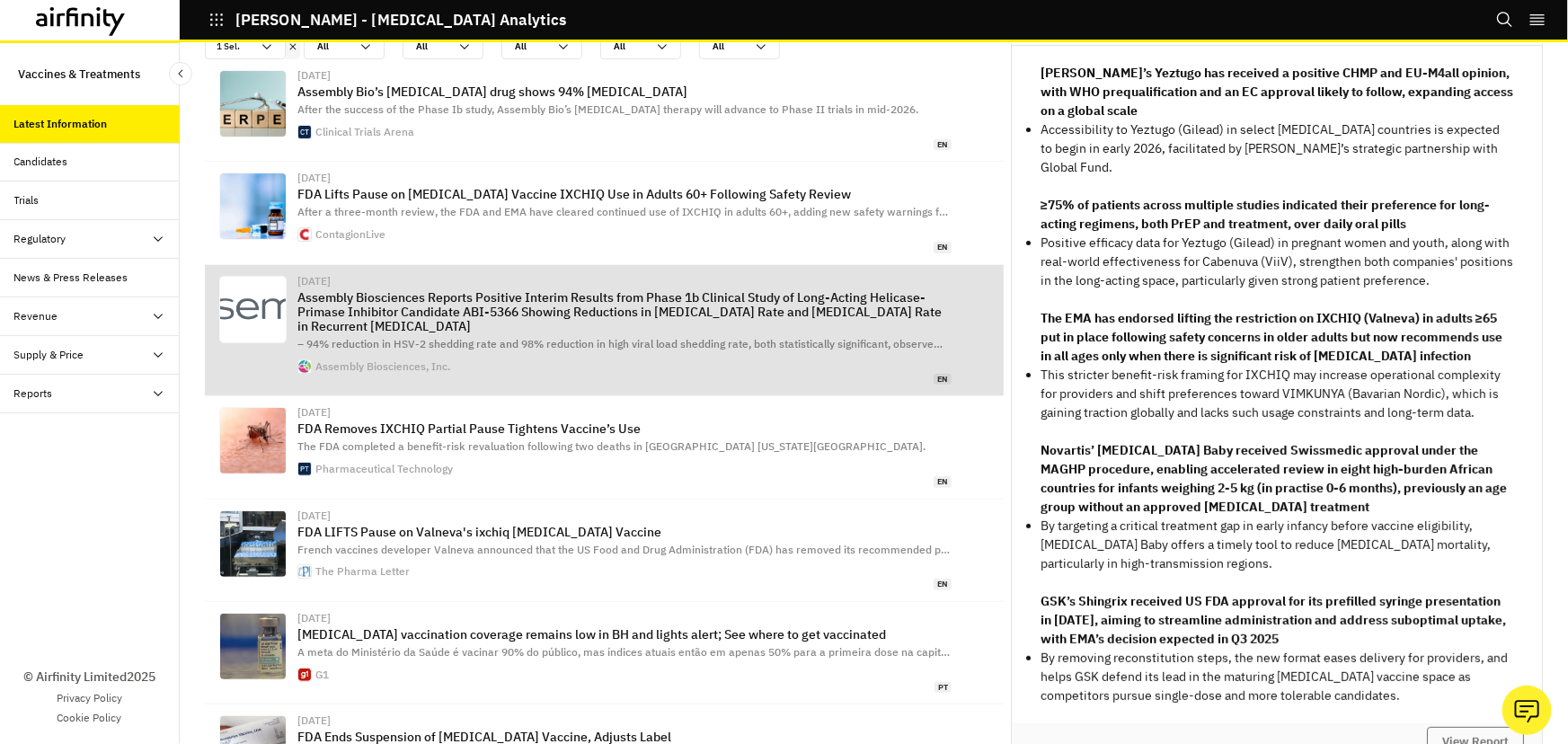
scroll to position [0, 0]
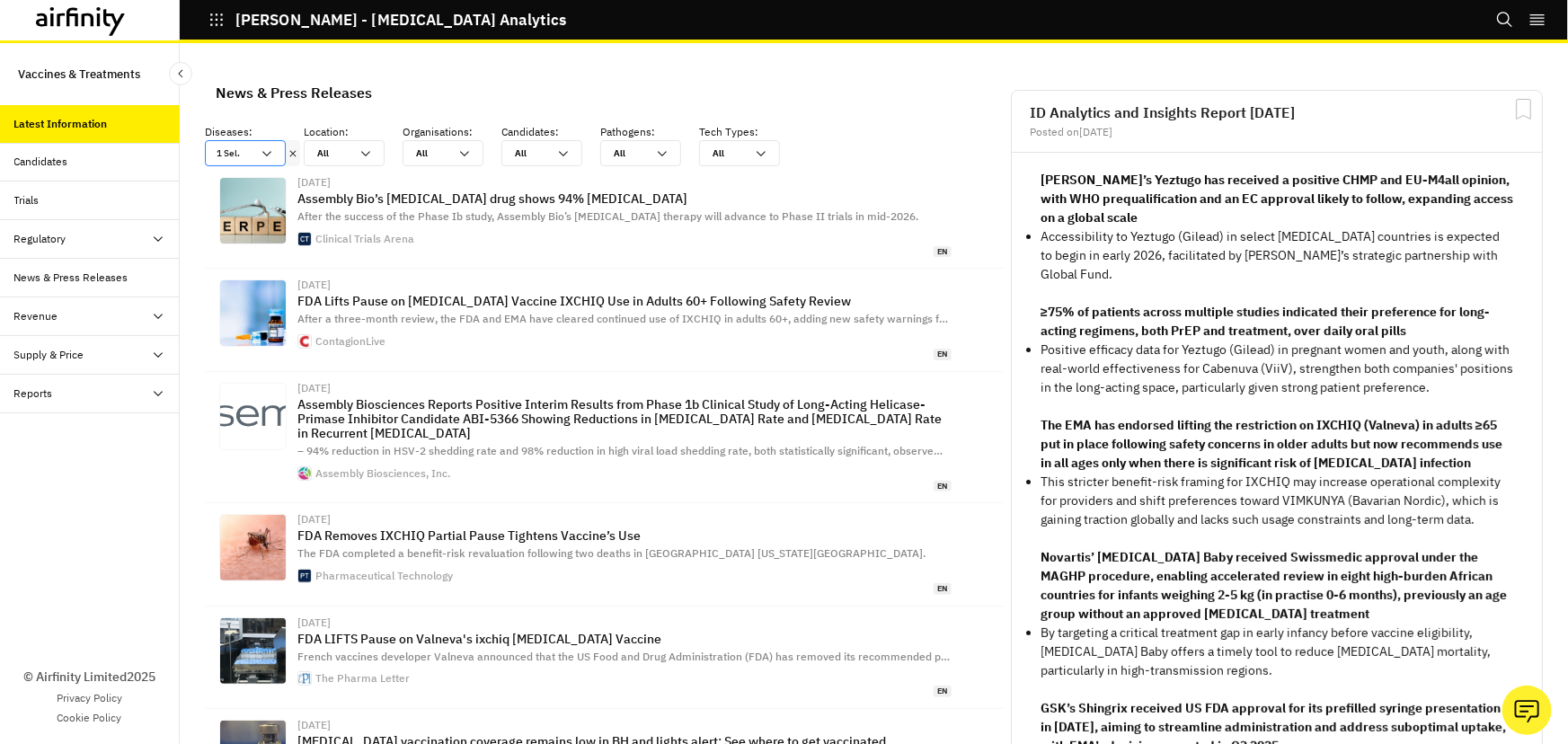
click at [261, 151] on icon at bounding box center [266, 153] width 14 height 14
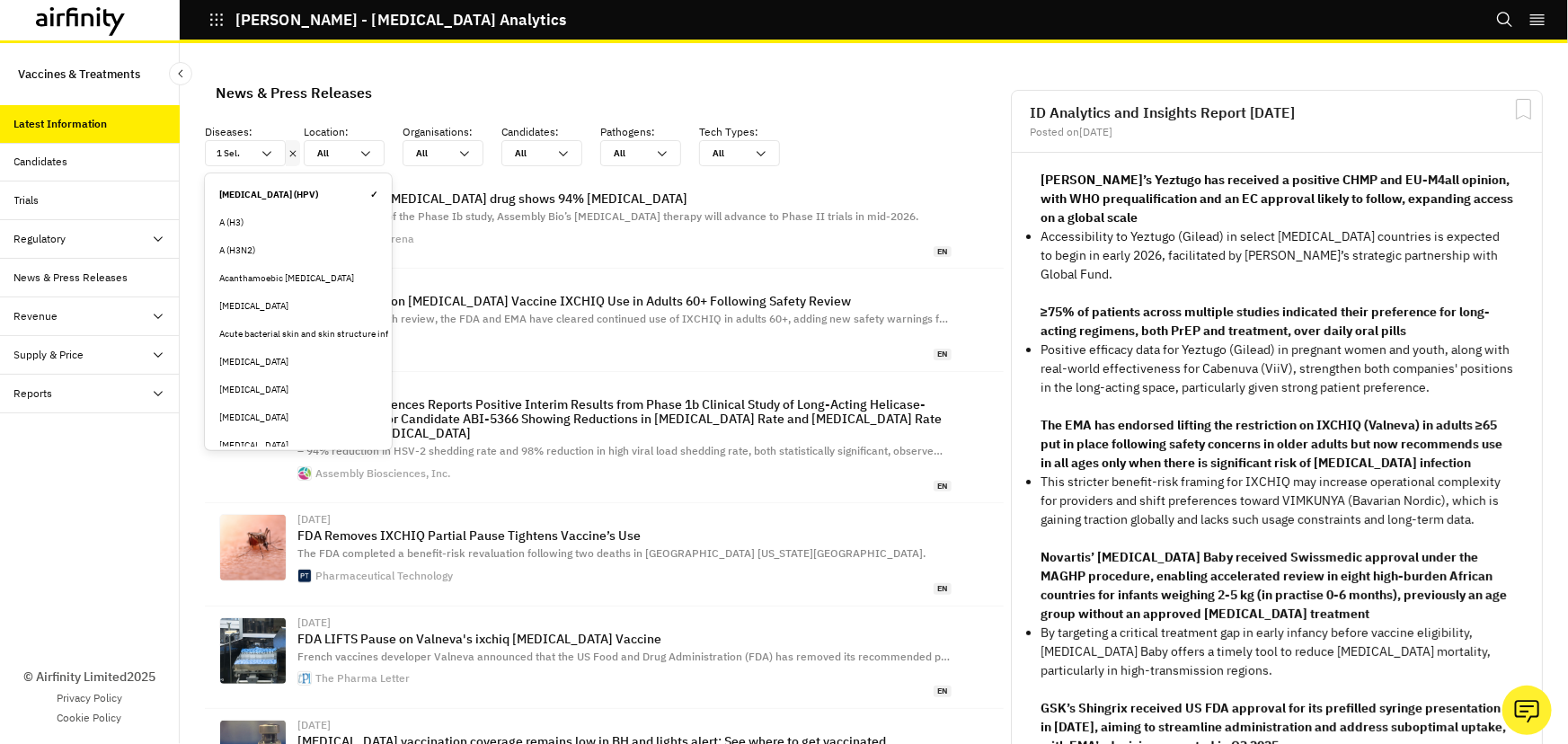
click at [266, 188] on div "Human papillomavirus (HPV) ✓" at bounding box center [298, 194] width 159 height 13
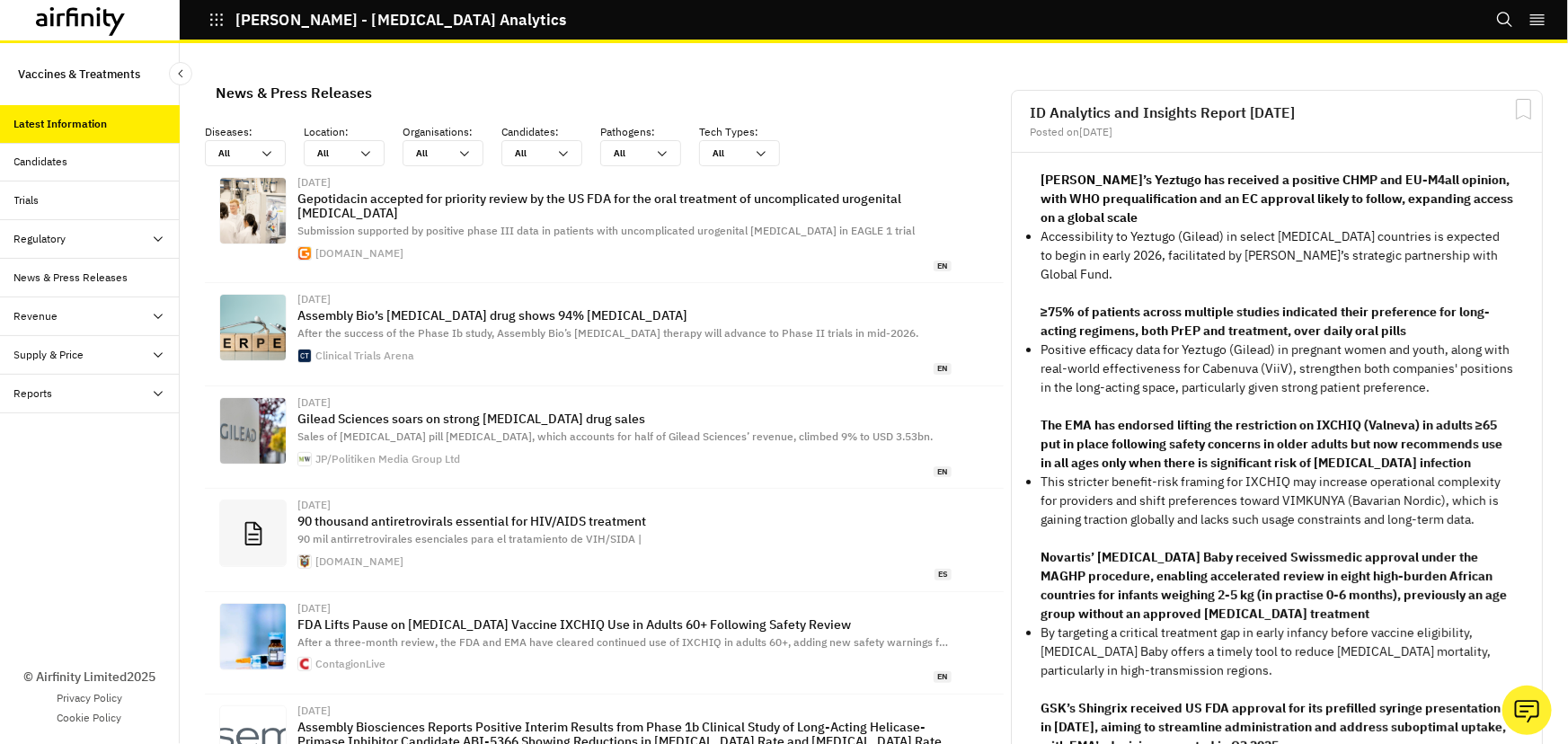
scroll to position [1229, 526]
click at [272, 147] on icon at bounding box center [266, 153] width 14 height 14
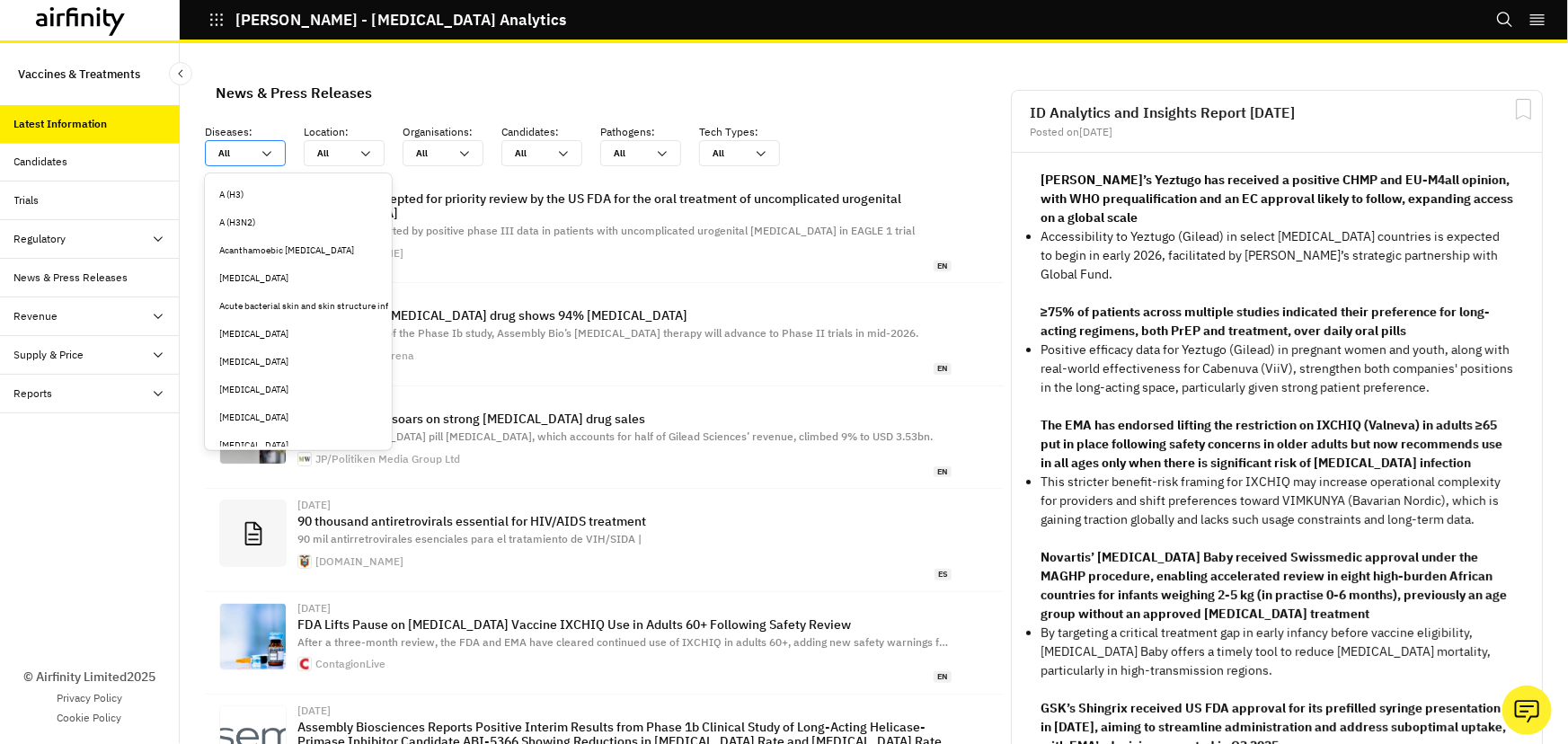
type input "h"
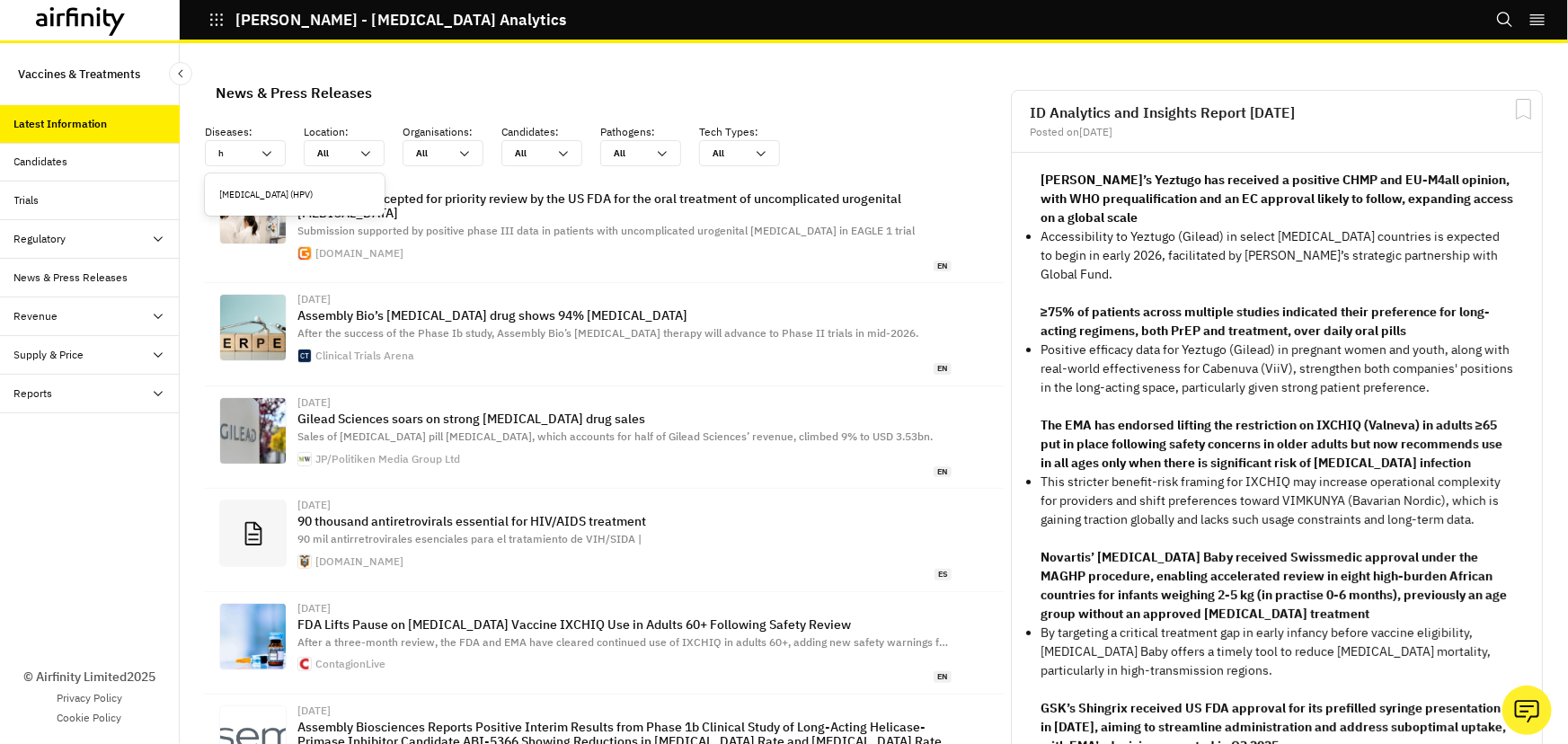
type input "hp"
type input "hpv"
click at [335, 190] on div "Human papillomavirus (HPV)" at bounding box center [295, 194] width 151 height 13
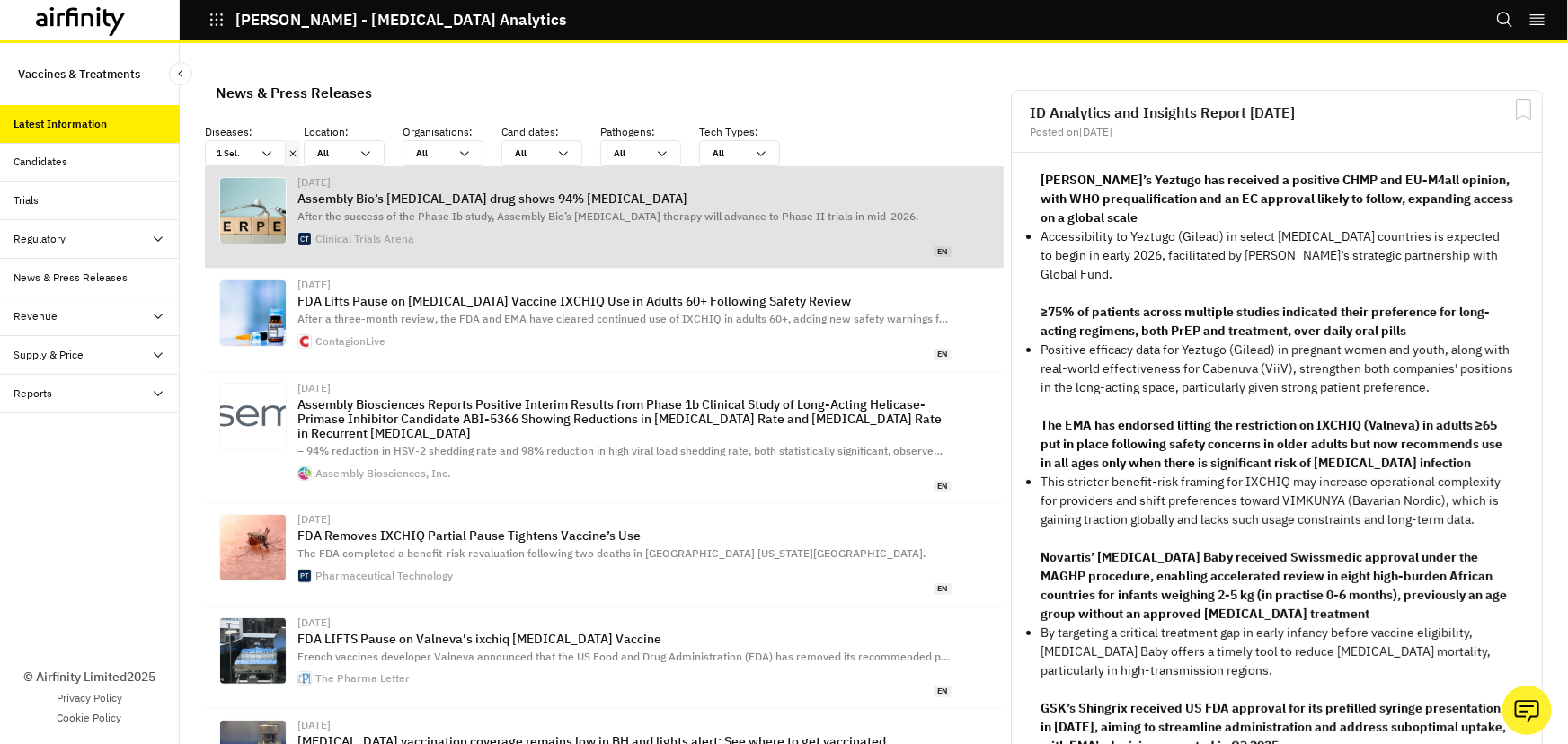
scroll to position [1214, 526]
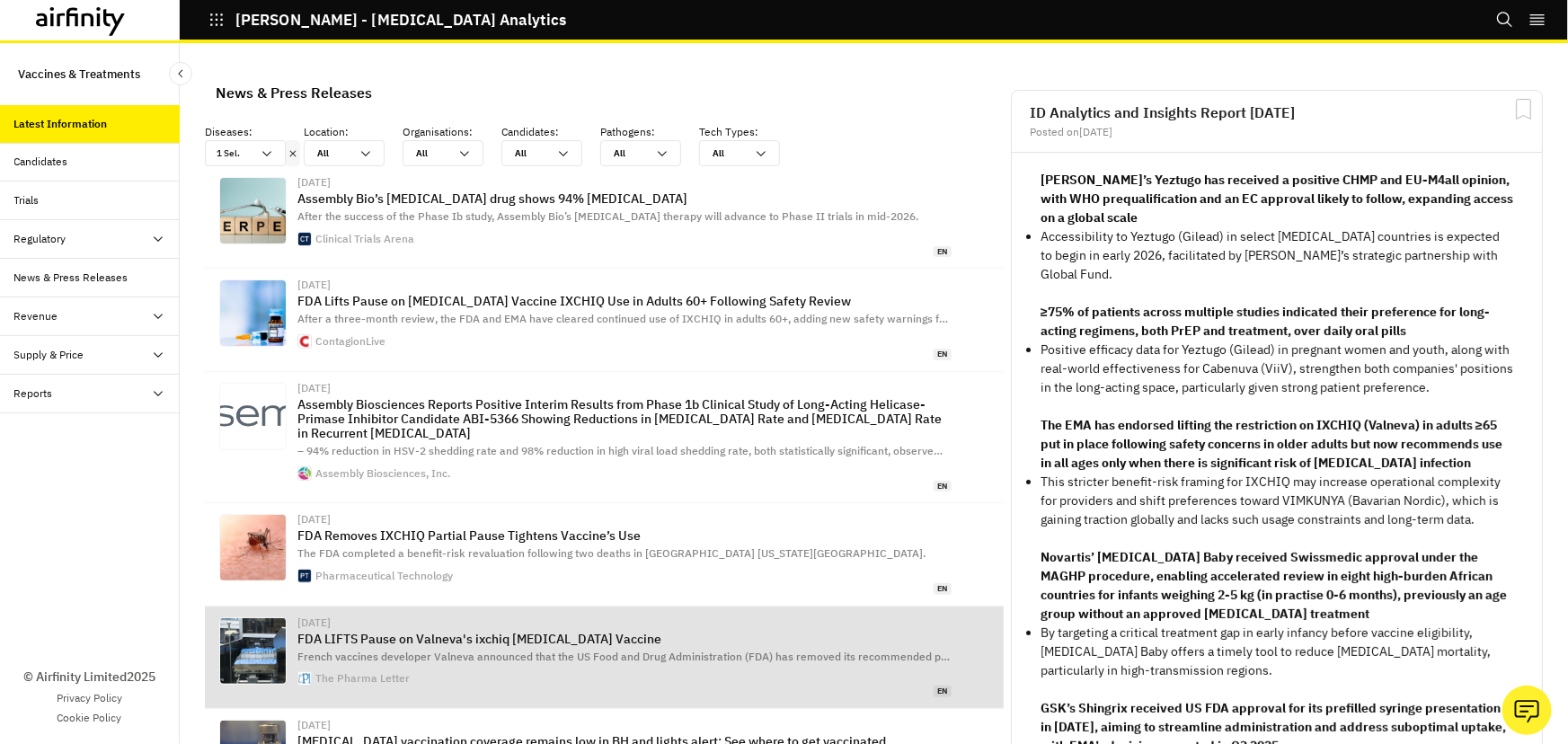
click at [586, 649] on span "French vaccines developer Valneva announced that the US Food and Drug Administr…" at bounding box center [623, 656] width 652 height 13
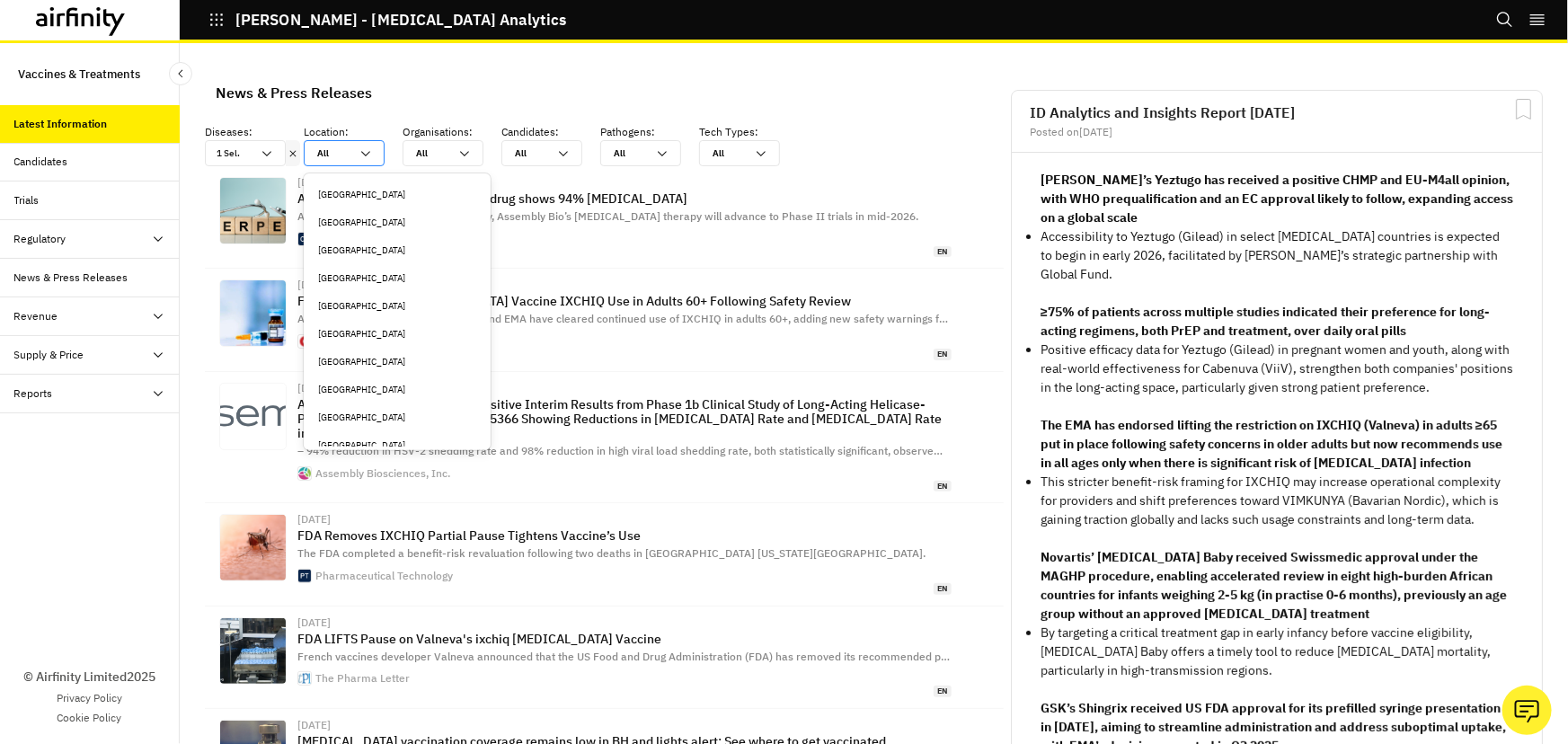
click at [370, 159] on icon at bounding box center [365, 153] width 14 height 14
click at [557, 154] on icon at bounding box center [563, 153] width 14 height 14
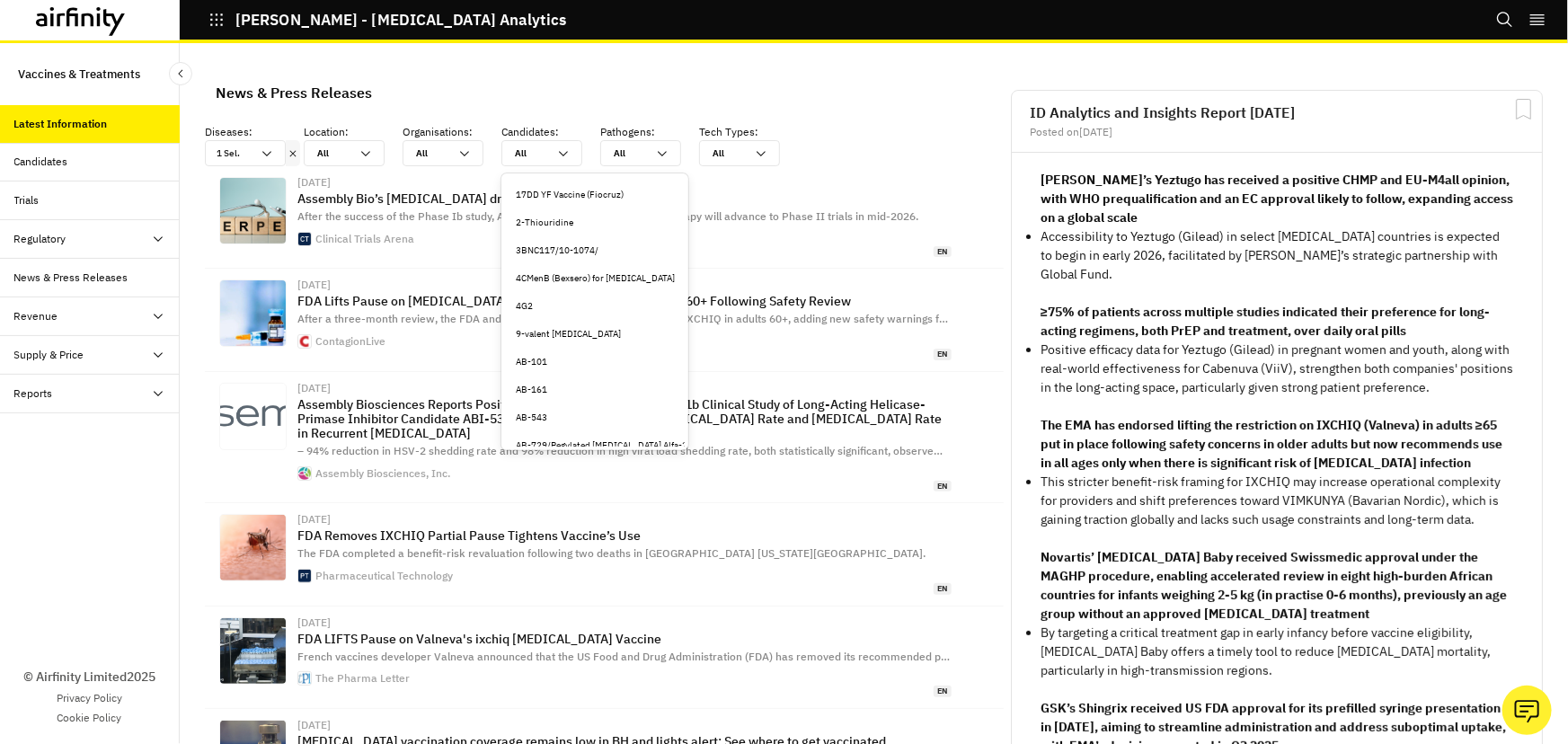
click at [550, 333] on div "9-valent HPV vaccine" at bounding box center [595, 334] width 159 height 13
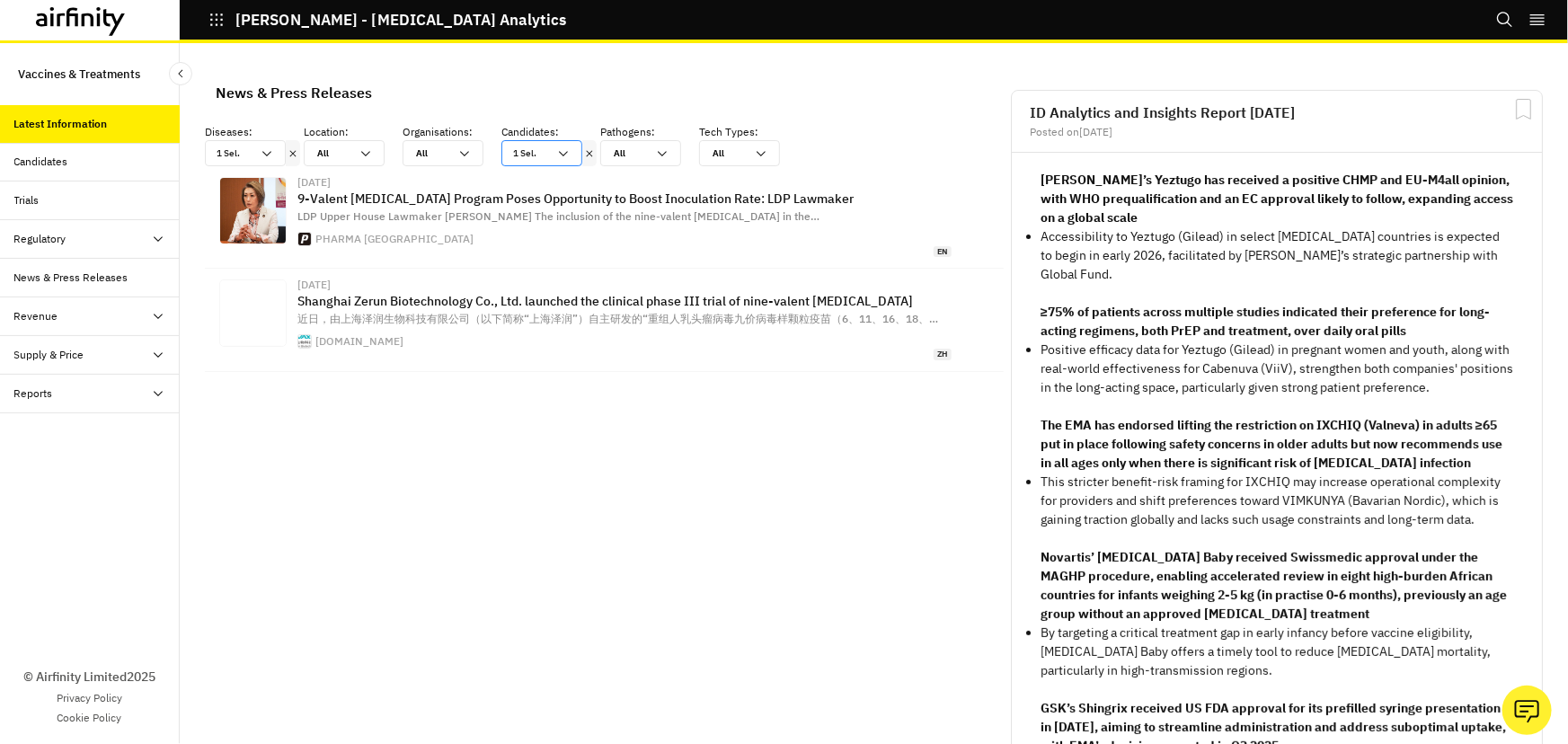
click at [566, 149] on icon at bounding box center [563, 153] width 14 height 14
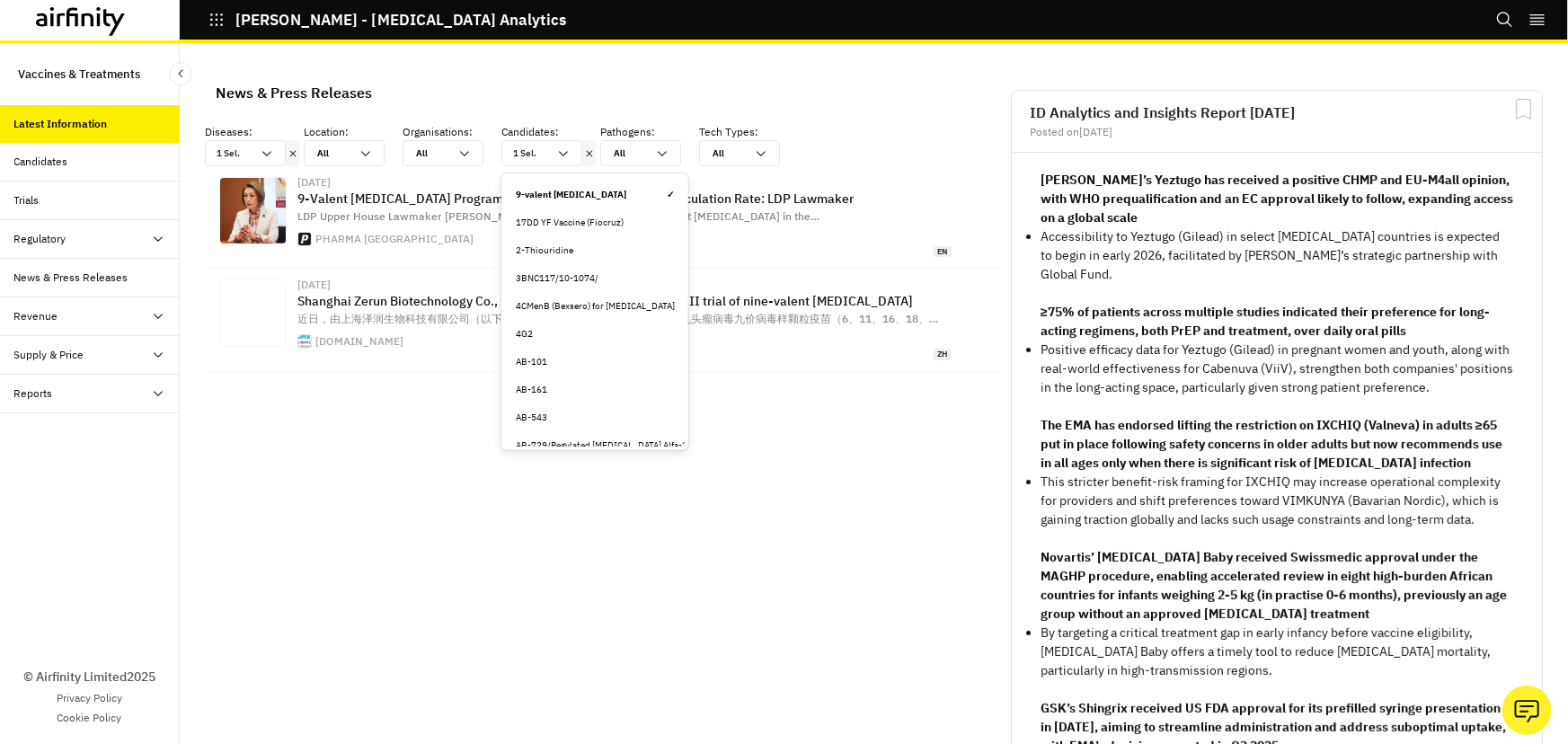
click at [598, 197] on div "9-valent HPV vaccine ✓" at bounding box center [595, 194] width 159 height 13
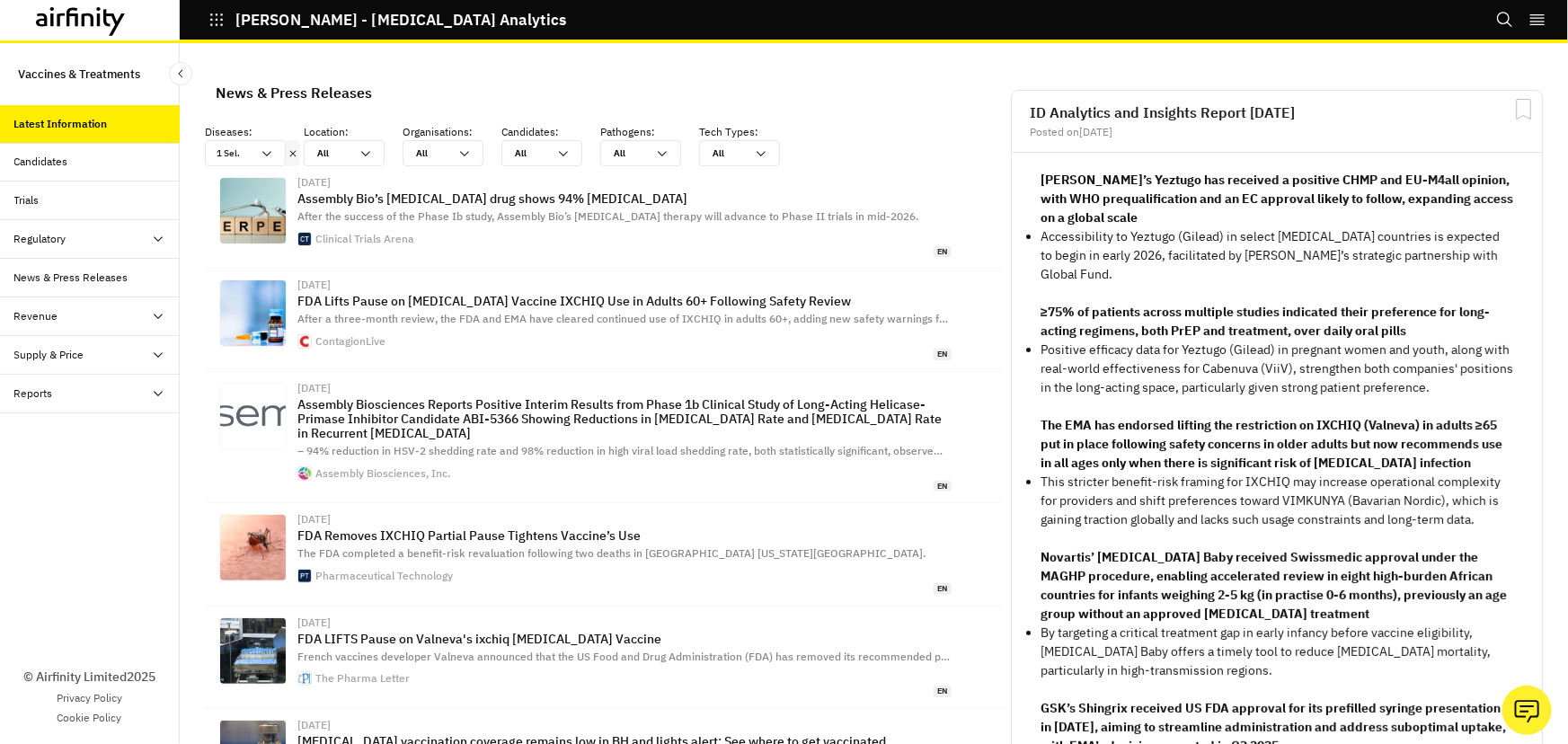
scroll to position [1214, 526]
click at [269, 144] on div "1 Sel." at bounding box center [245, 153] width 81 height 26
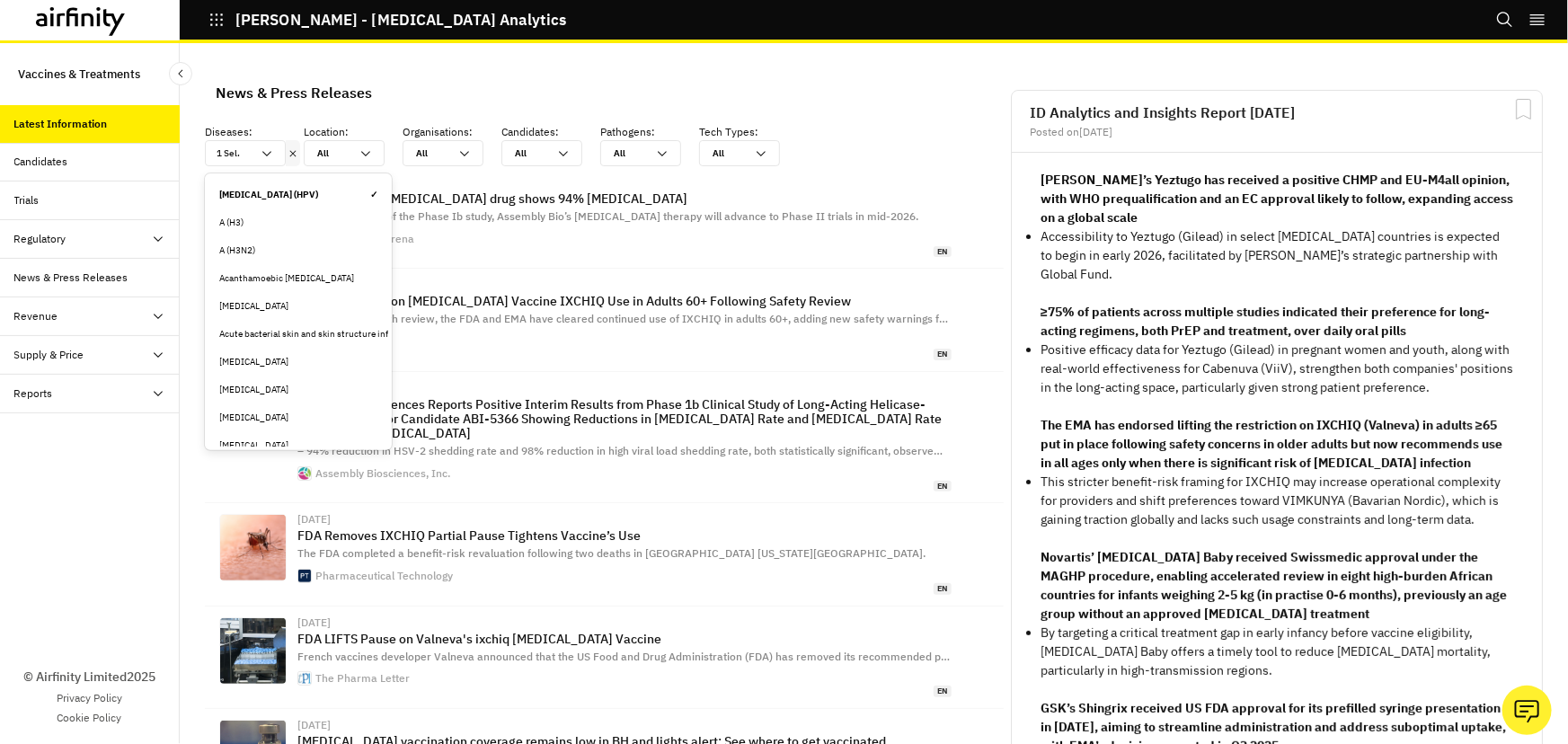
click at [266, 189] on div "Human papillomavirus (HPV) ✓" at bounding box center [298, 194] width 159 height 13
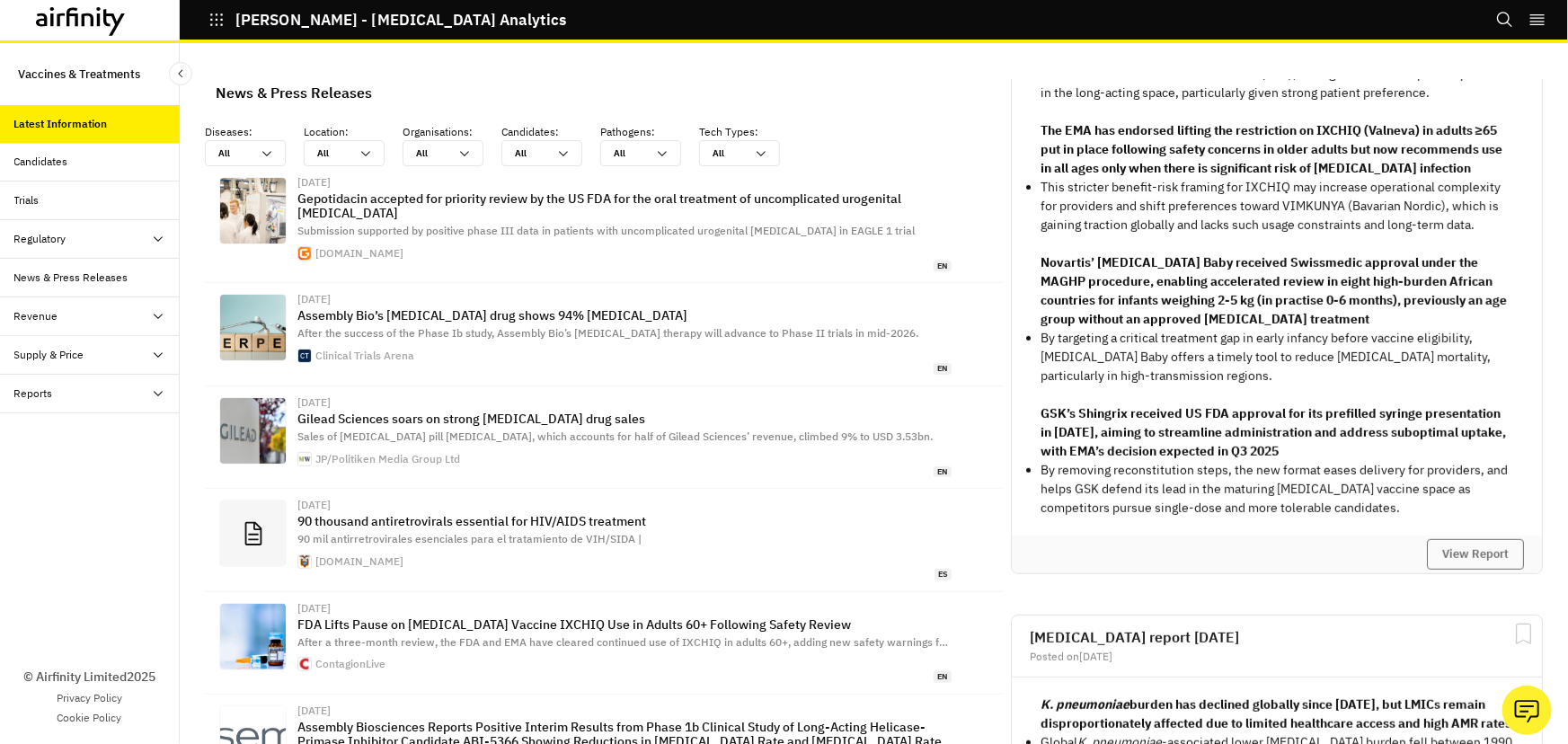
scroll to position [326, 0]
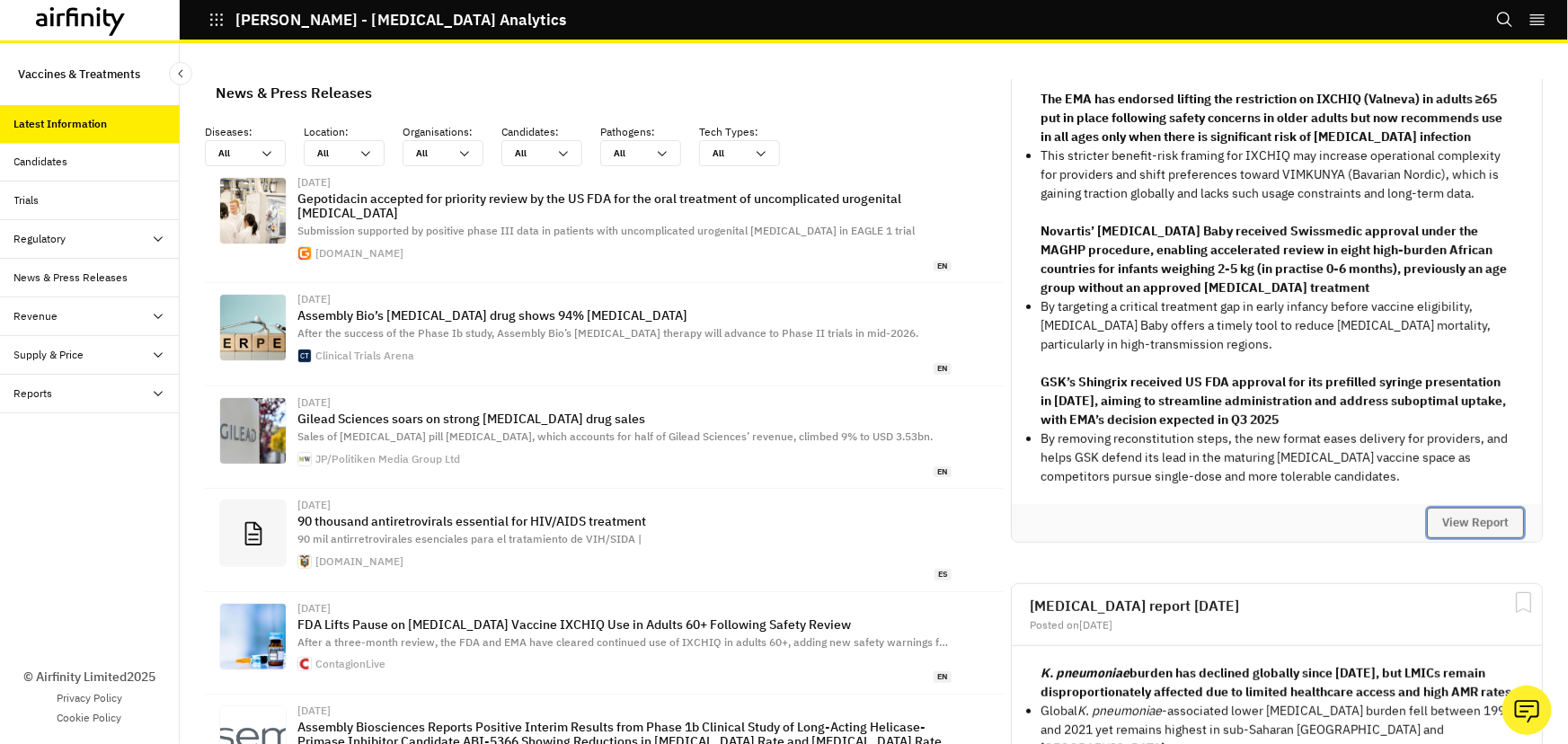
click at [1468, 537] on button "View Report" at bounding box center [1475, 523] width 97 height 31
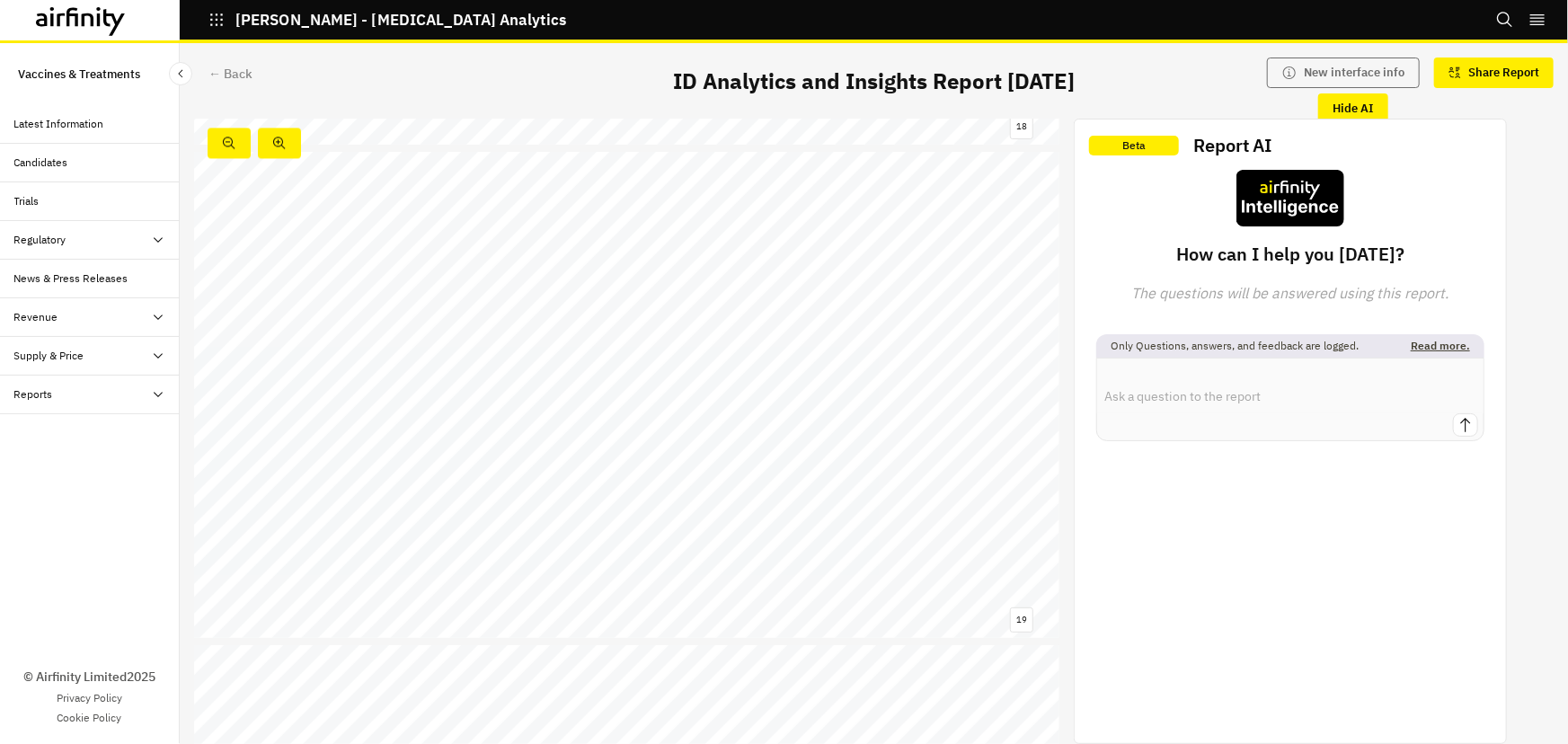
scroll to position [8740, 0]
click at [228, 73] on div "← Back" at bounding box center [230, 74] width 44 height 19
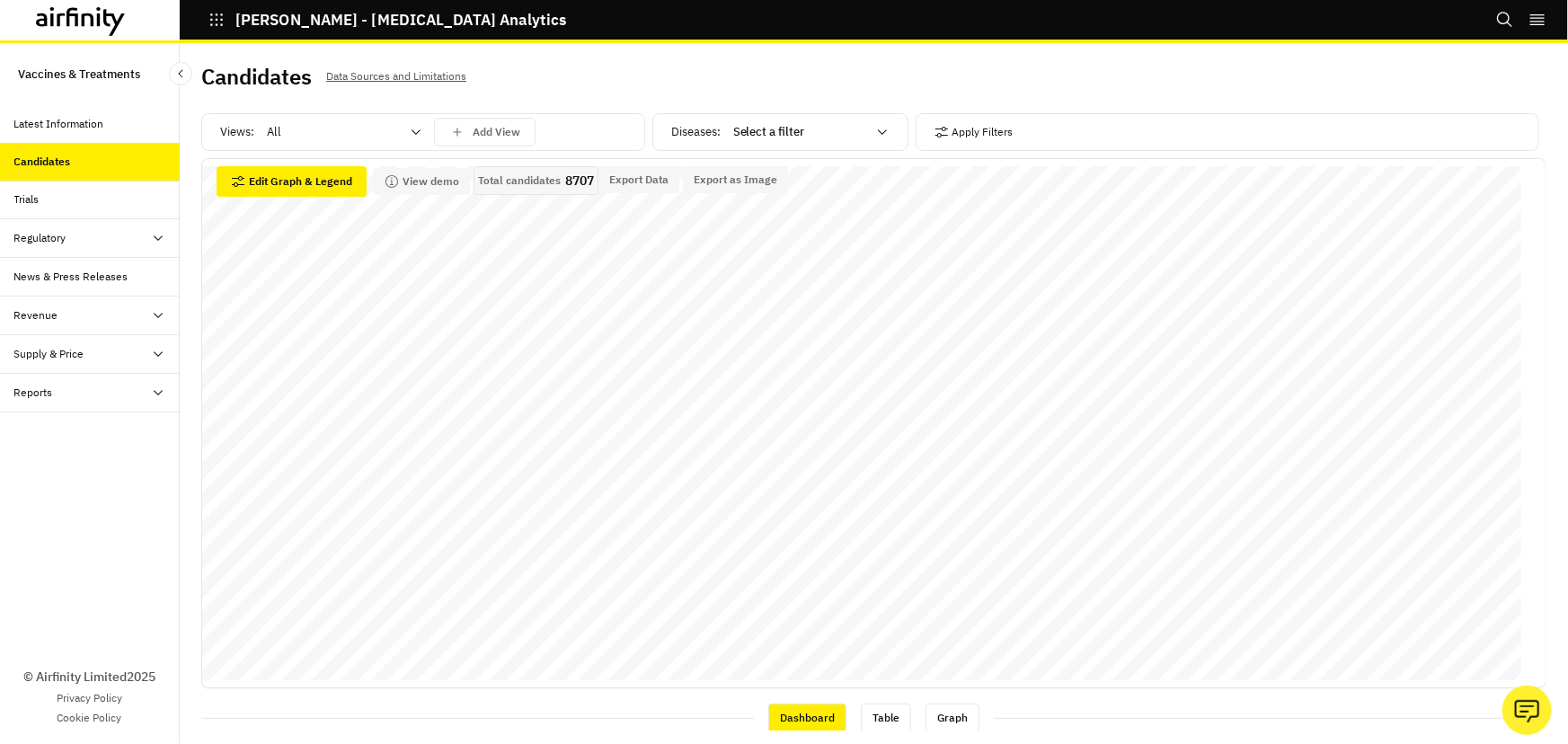
click at [409, 135] on icon at bounding box center [416, 131] width 14 height 14
click at [295, 205] on p "Vaccines" at bounding box center [292, 208] width 48 height 18
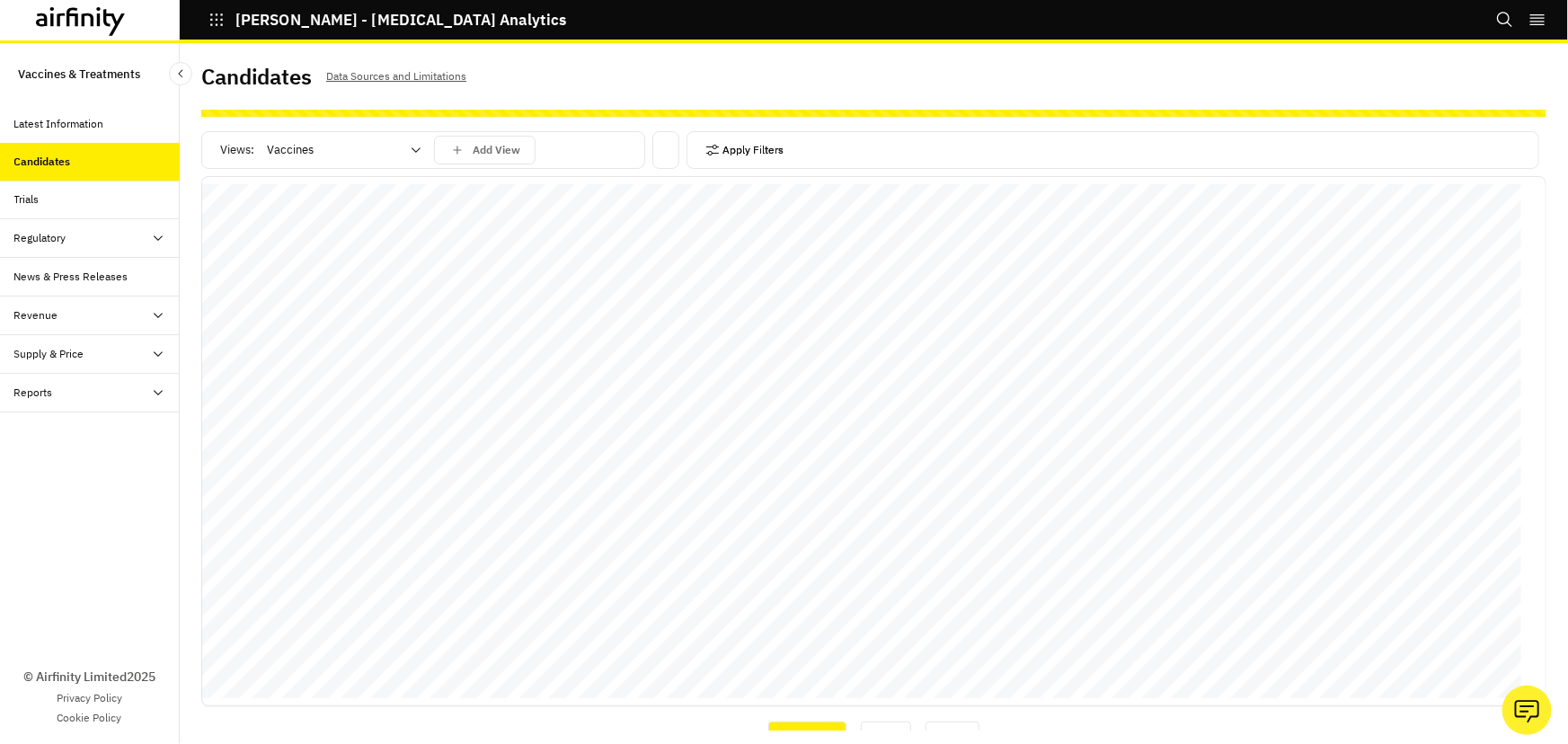
click at [726, 156] on button "Apply Filters" at bounding box center [745, 150] width 79 height 29
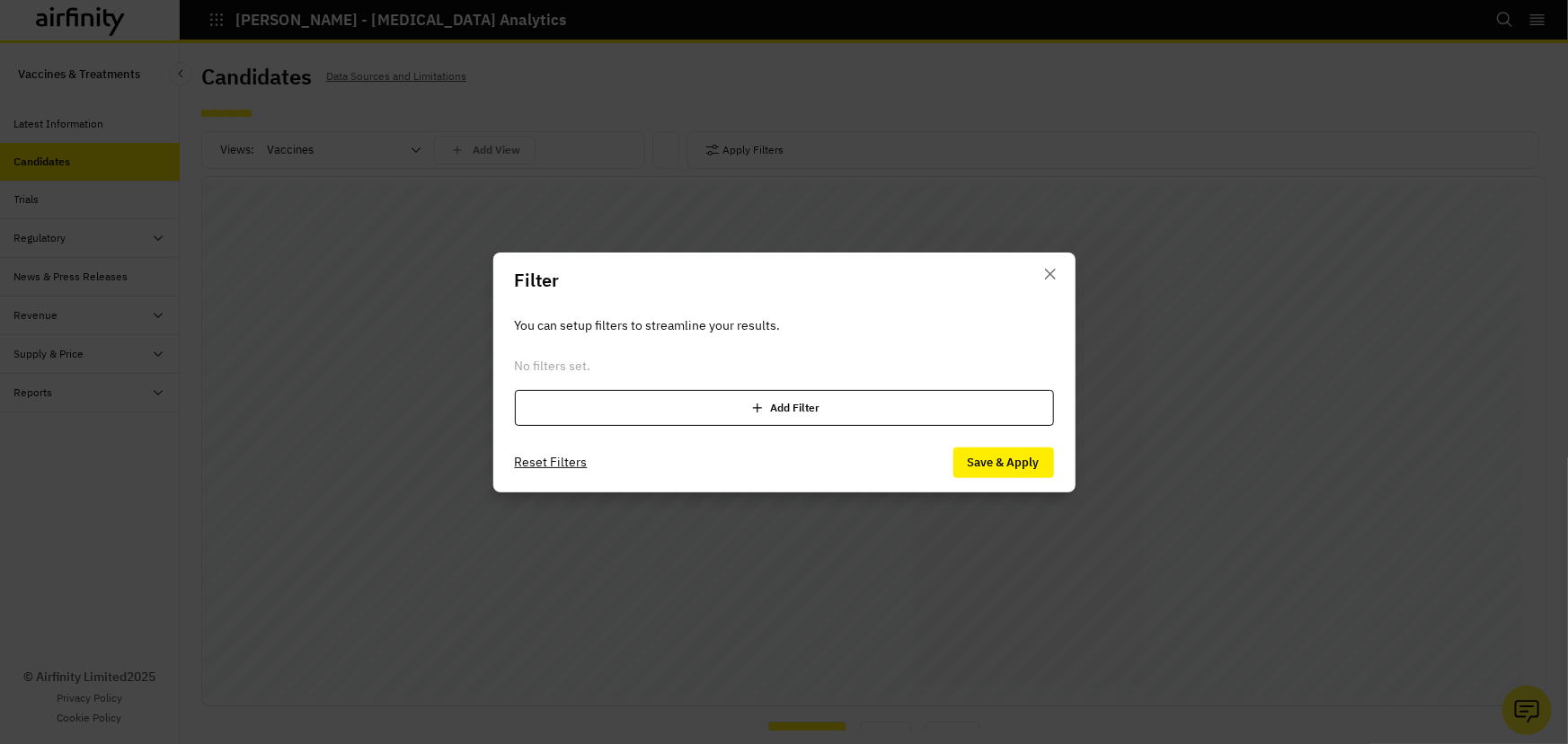
click at [728, 400] on div "Add Filter" at bounding box center [784, 408] width 540 height 36
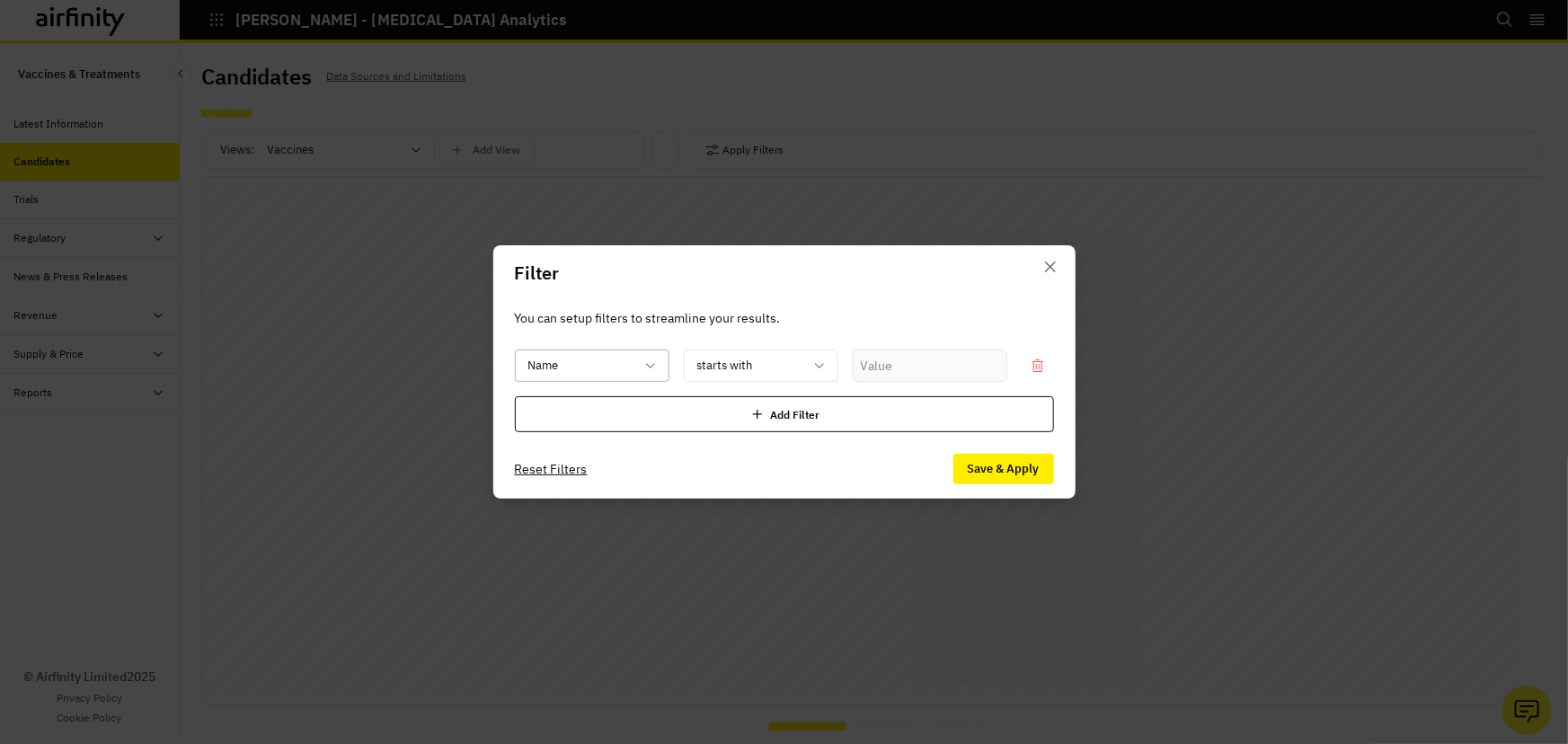
click at [642, 365] on div "Name" at bounding box center [580, 366] width 128 height 30
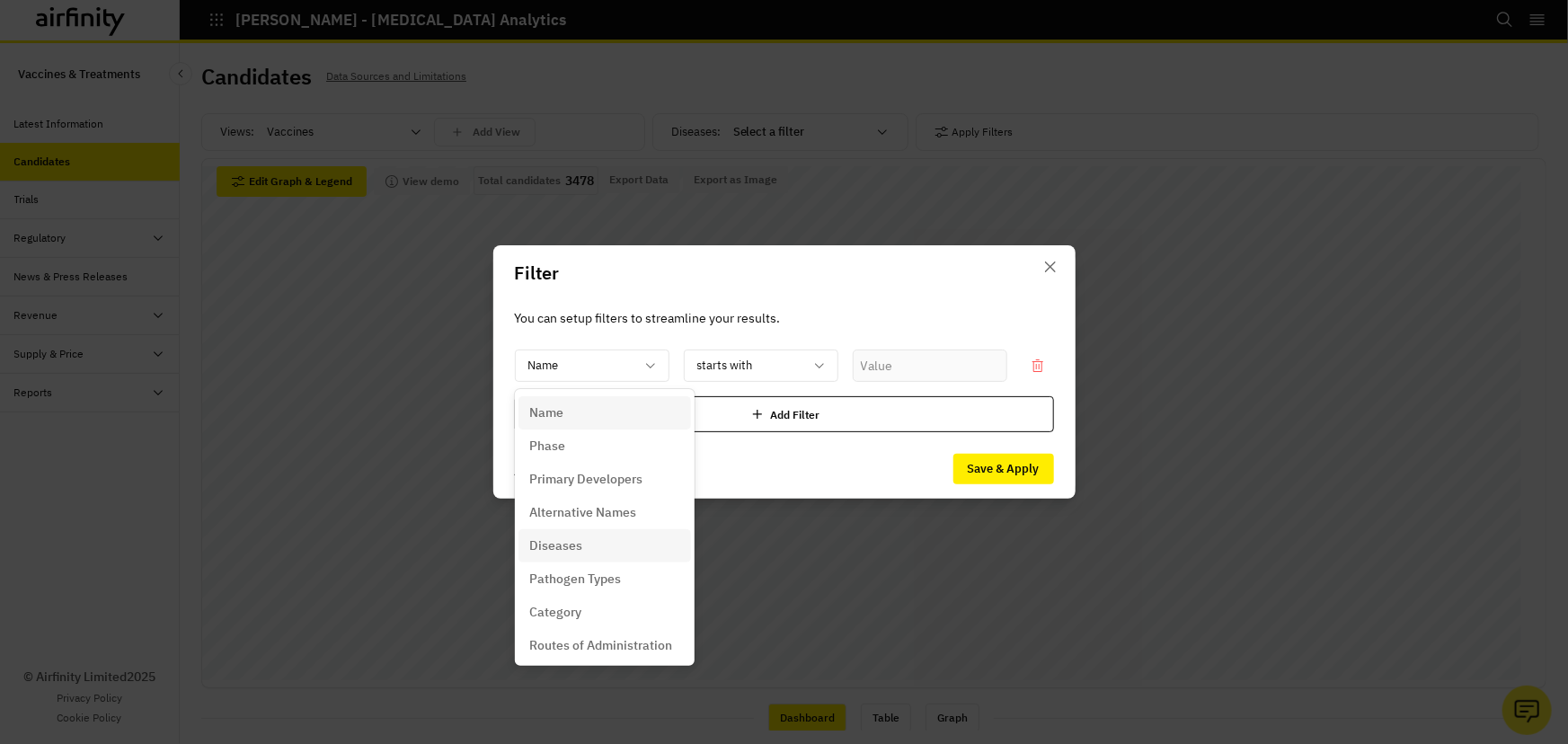
click at [577, 548] on p "Diseases" at bounding box center [556, 546] width 53 height 19
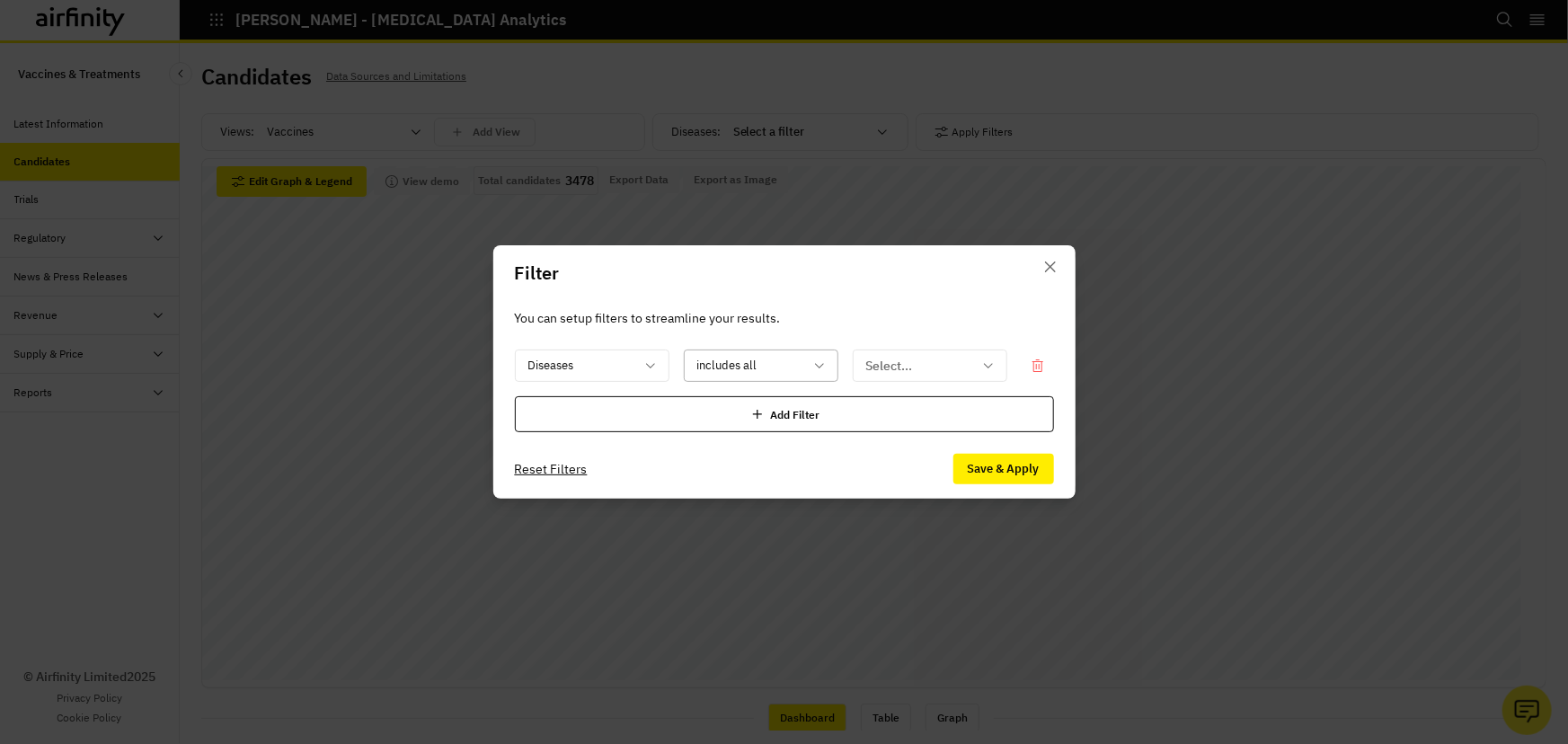
click at [778, 359] on div at bounding box center [750, 366] width 106 height 23
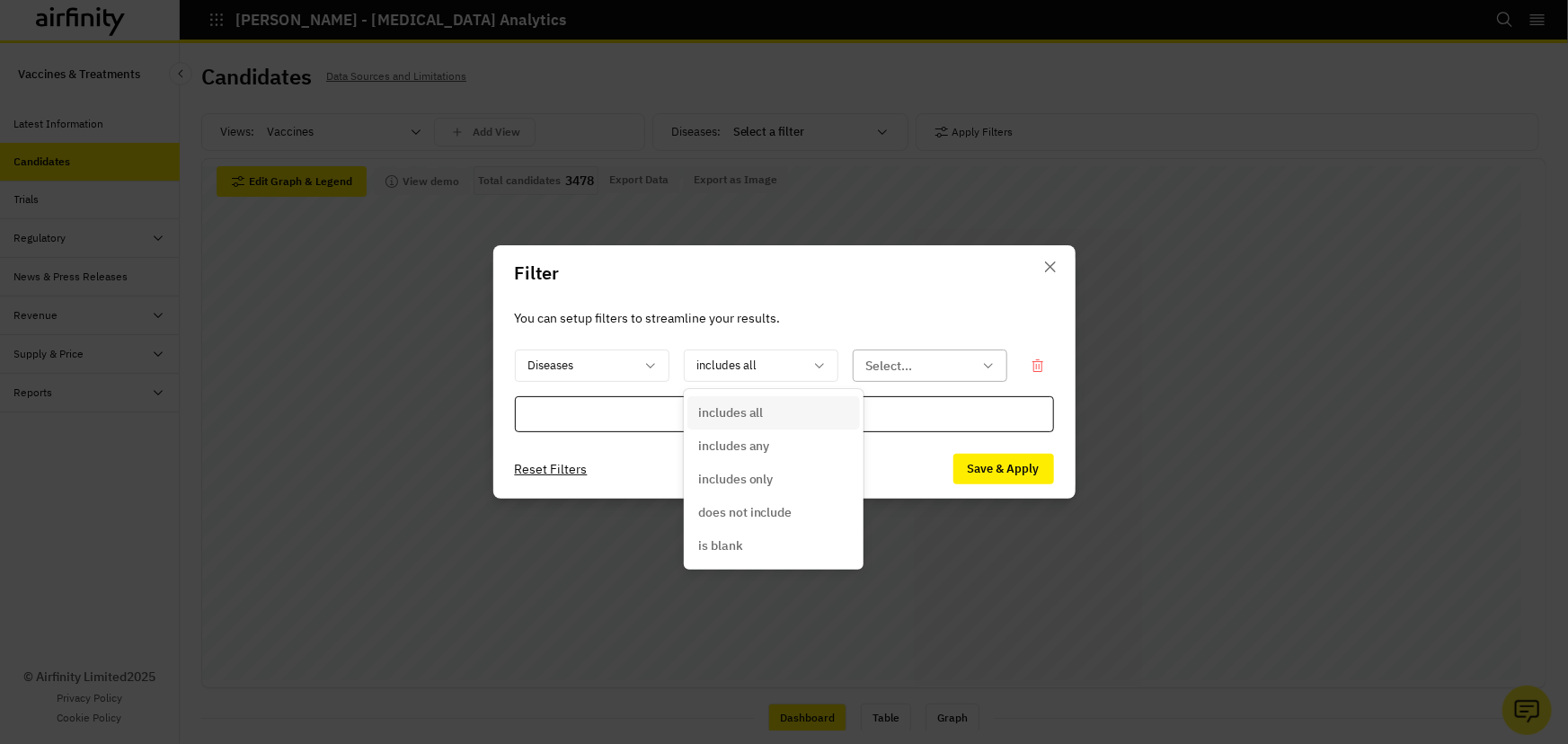
click at [877, 360] on div at bounding box center [919, 366] width 106 height 23
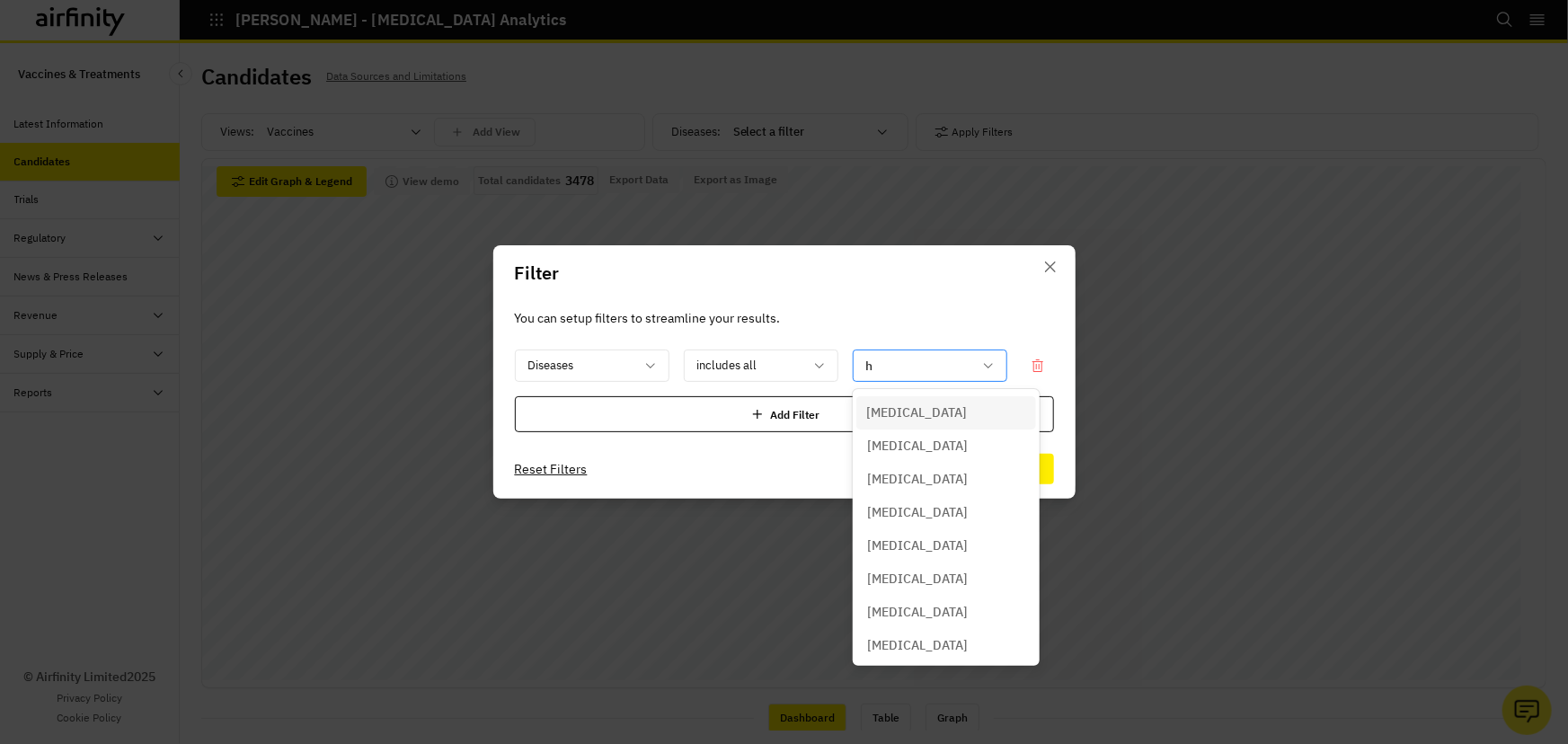
type input "hp"
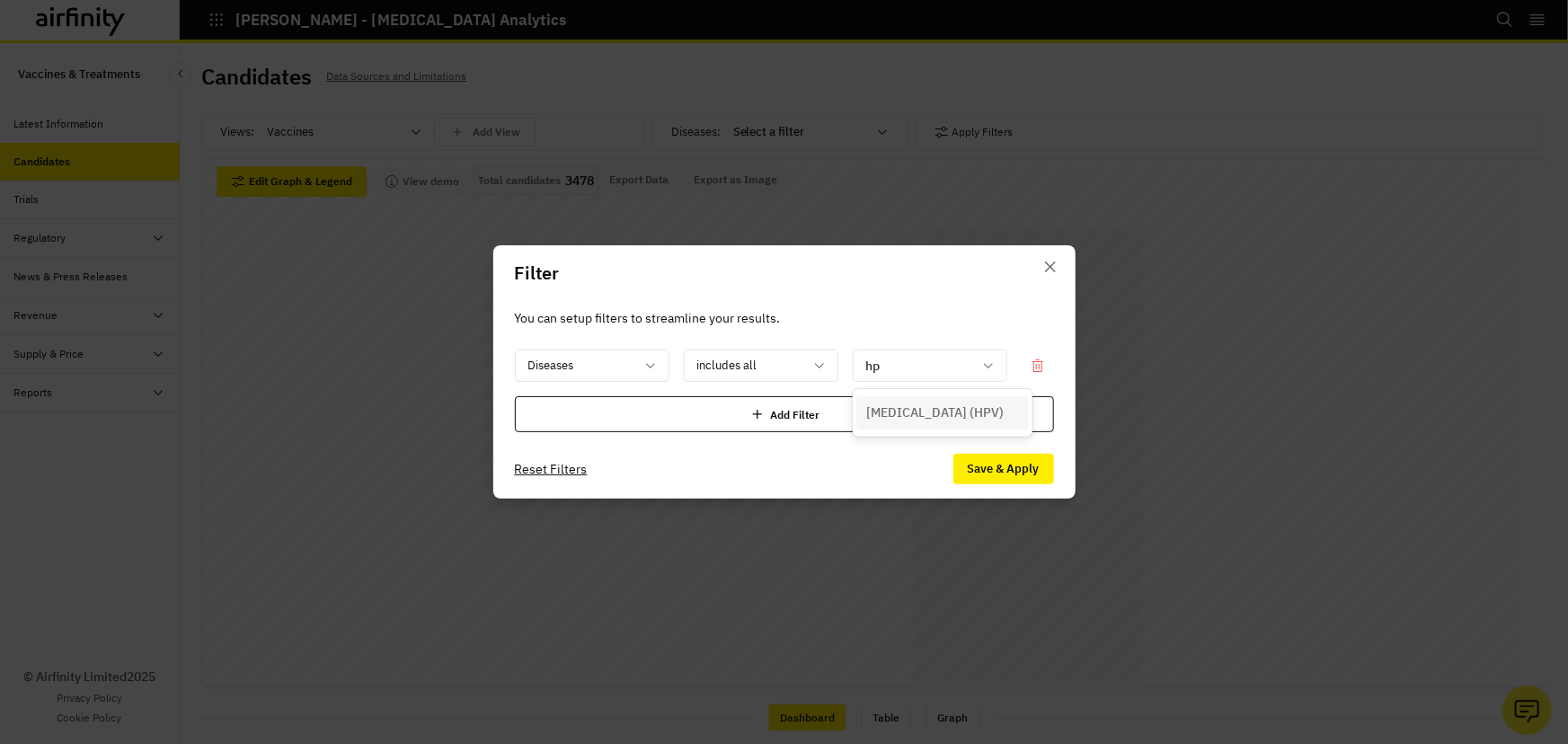
click at [882, 403] on p "Human papillomavirus (HPV)" at bounding box center [936, 413] width 138 height 19
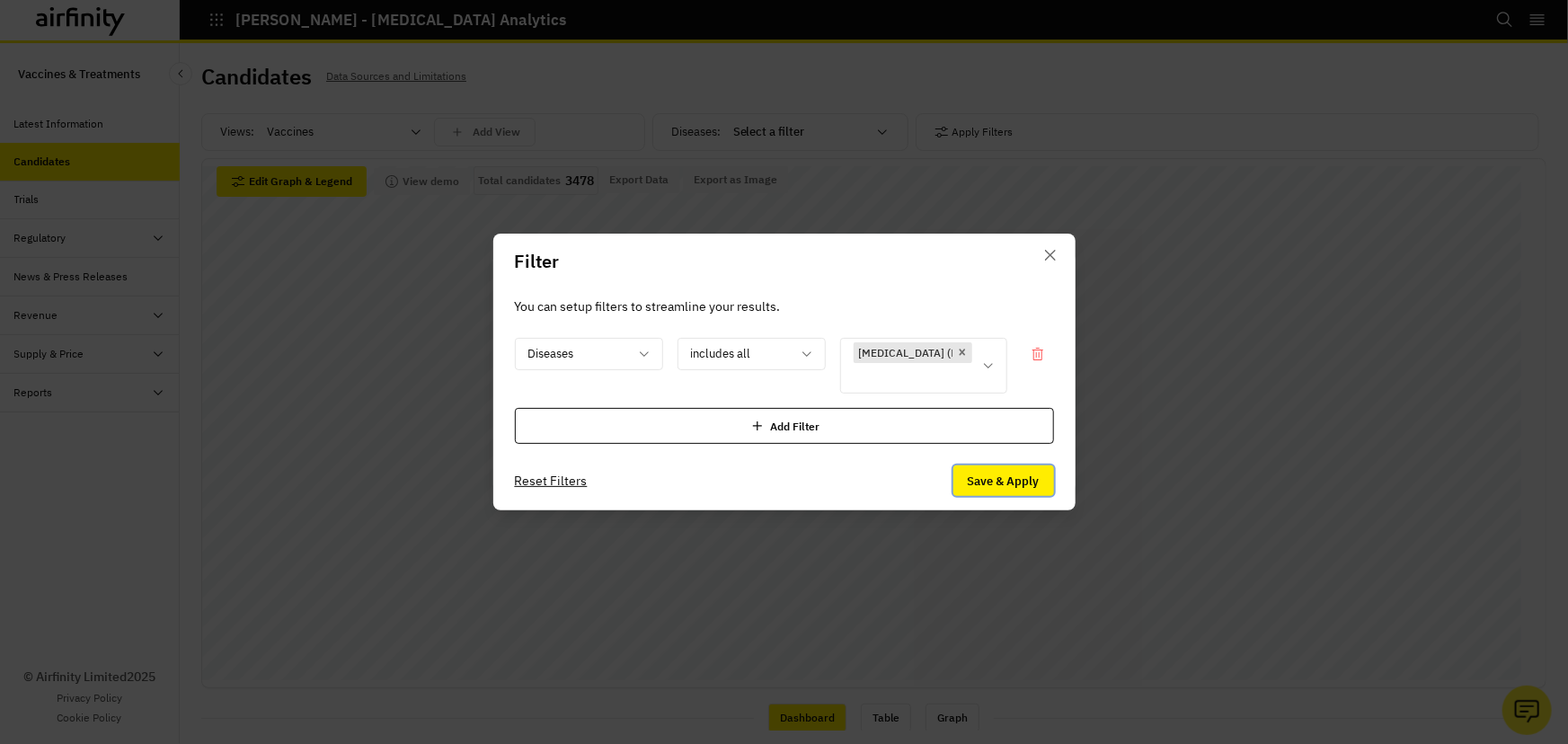
click at [990, 483] on button "Save & Apply" at bounding box center [1003, 480] width 100 height 31
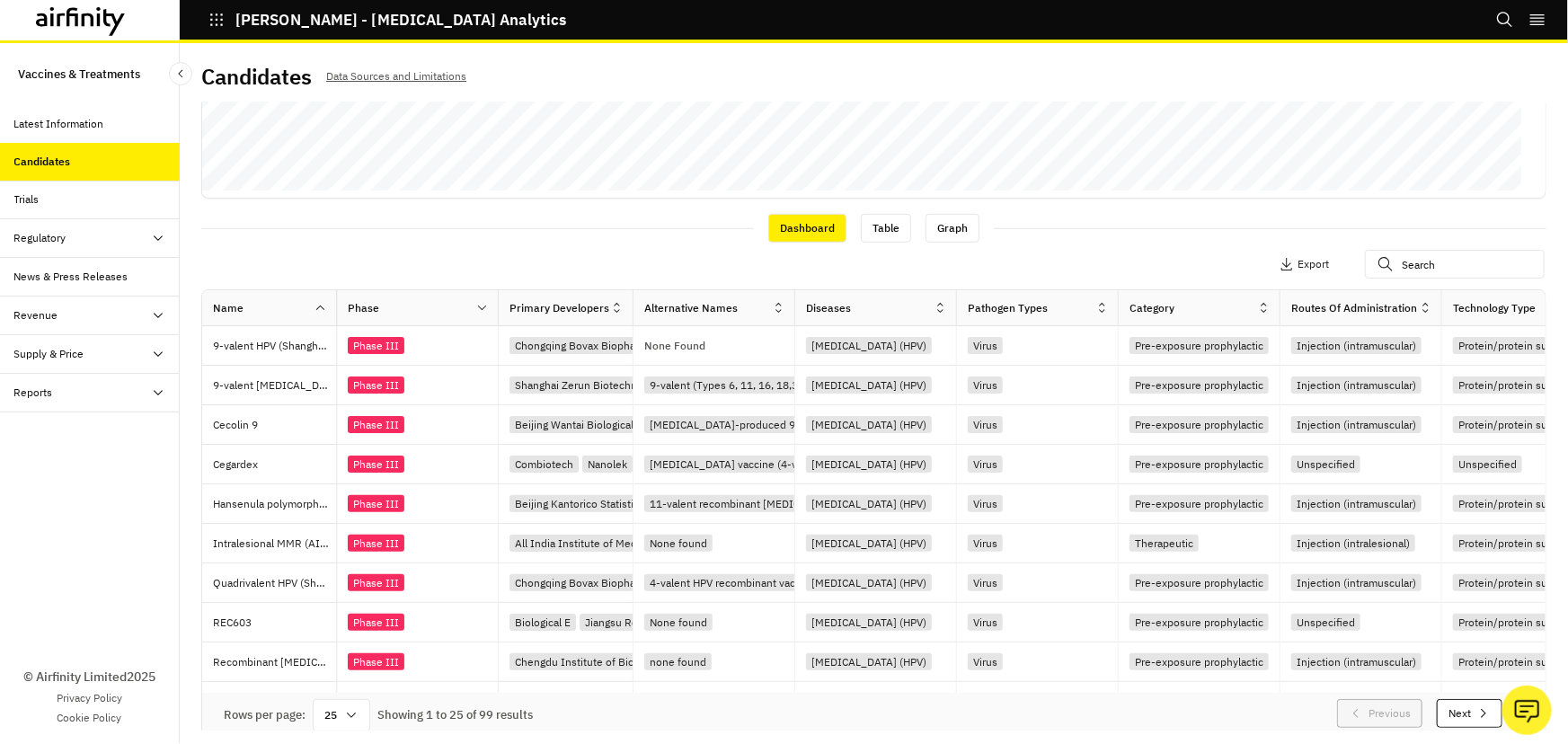
drag, startPoint x: 595, startPoint y: 269, endPoint x: 1063, endPoint y: 287, distance: 468.3
click at [1063, 287] on div "Apply Filters 1 Columns Export" at bounding box center [875, 266] width 1346 height 47
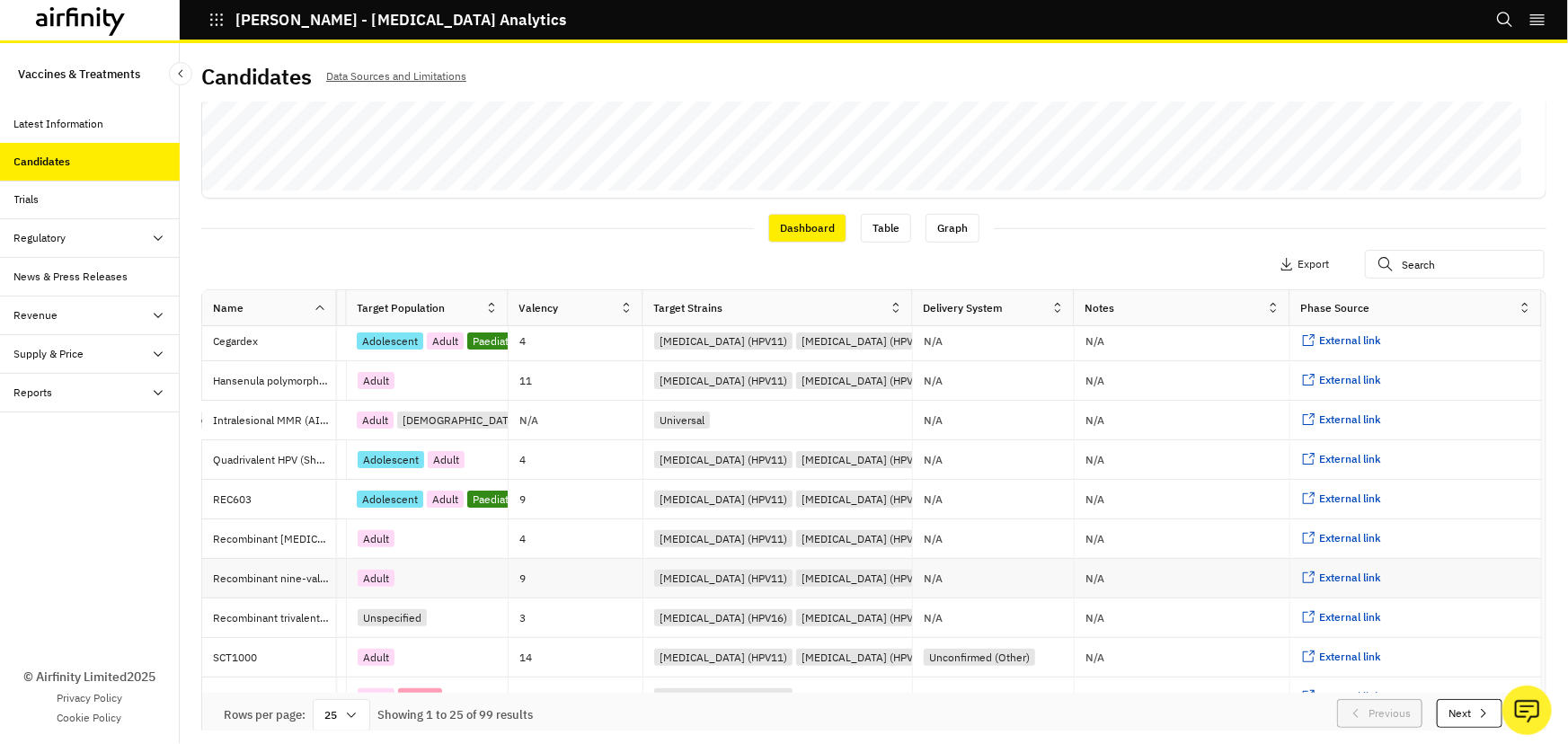
drag, startPoint x: 1063, startPoint y: 554, endPoint x: 1408, endPoint y: 581, distance: 346.1
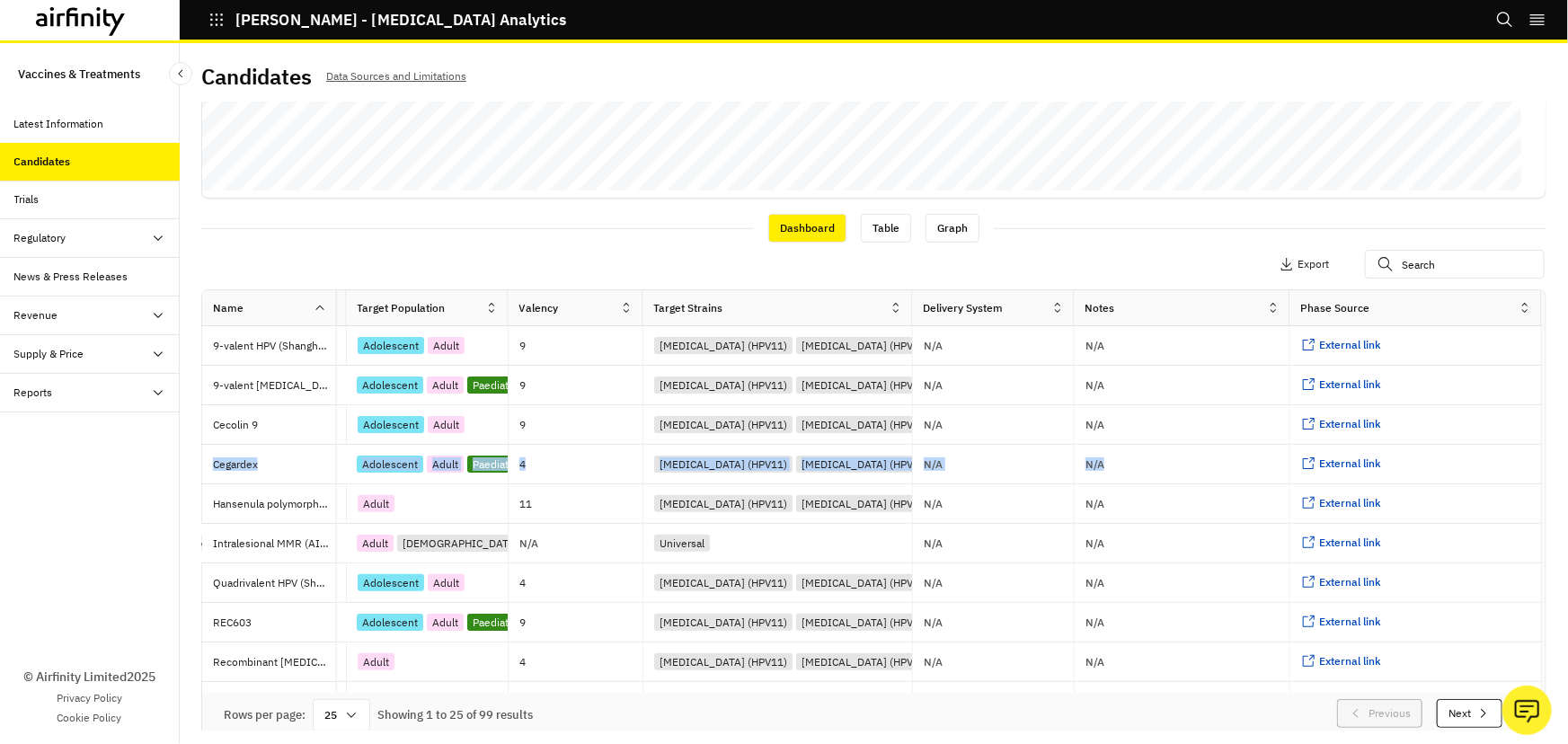
scroll to position [0, 1618]
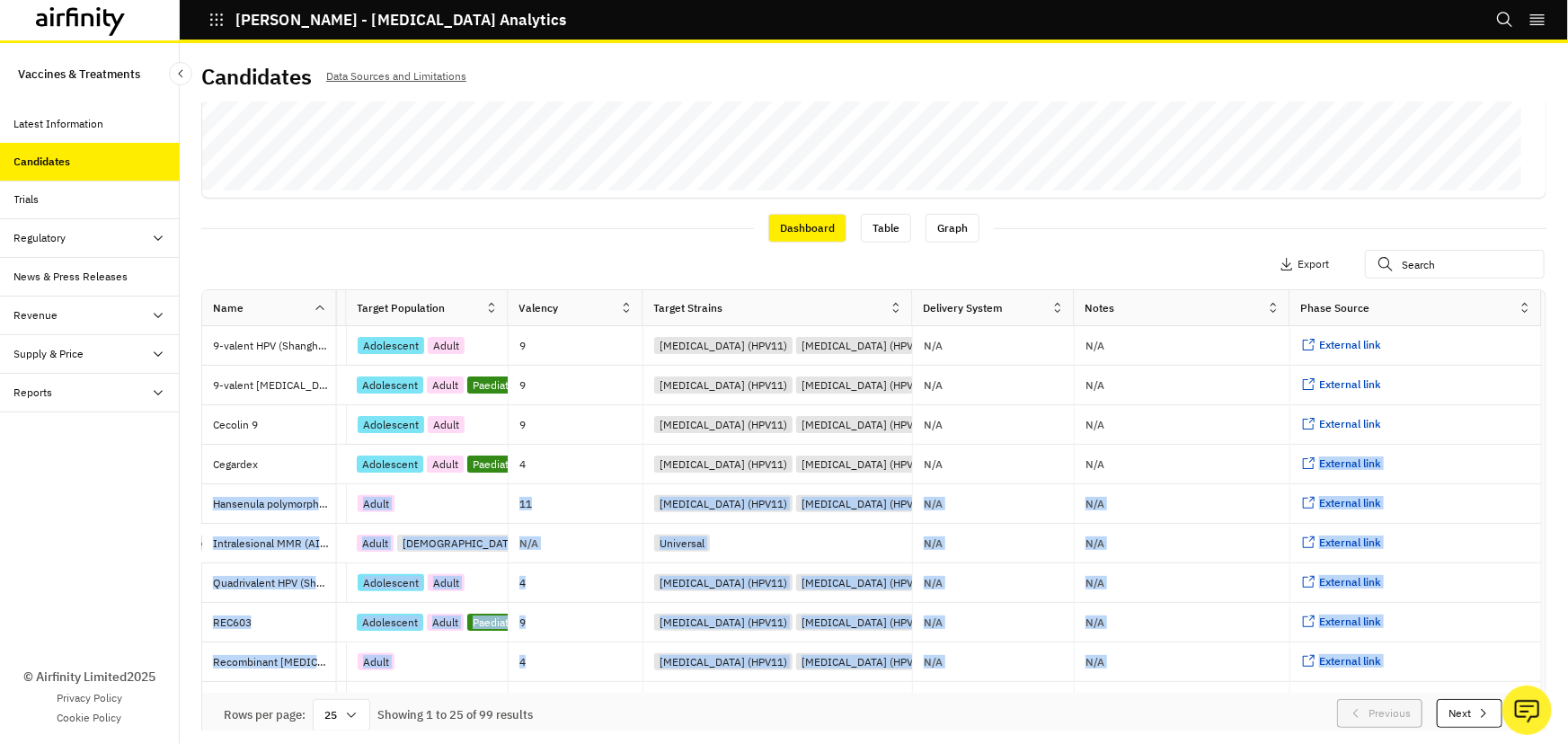
drag, startPoint x: 1104, startPoint y: 450, endPoint x: 1514, endPoint y: 407, distance: 412.2
click at [1514, 407] on div "Name Phase Primary Developers Alternative Names Diseases Pathogen Types Categor…" at bounding box center [874, 491] width 1344 height 402
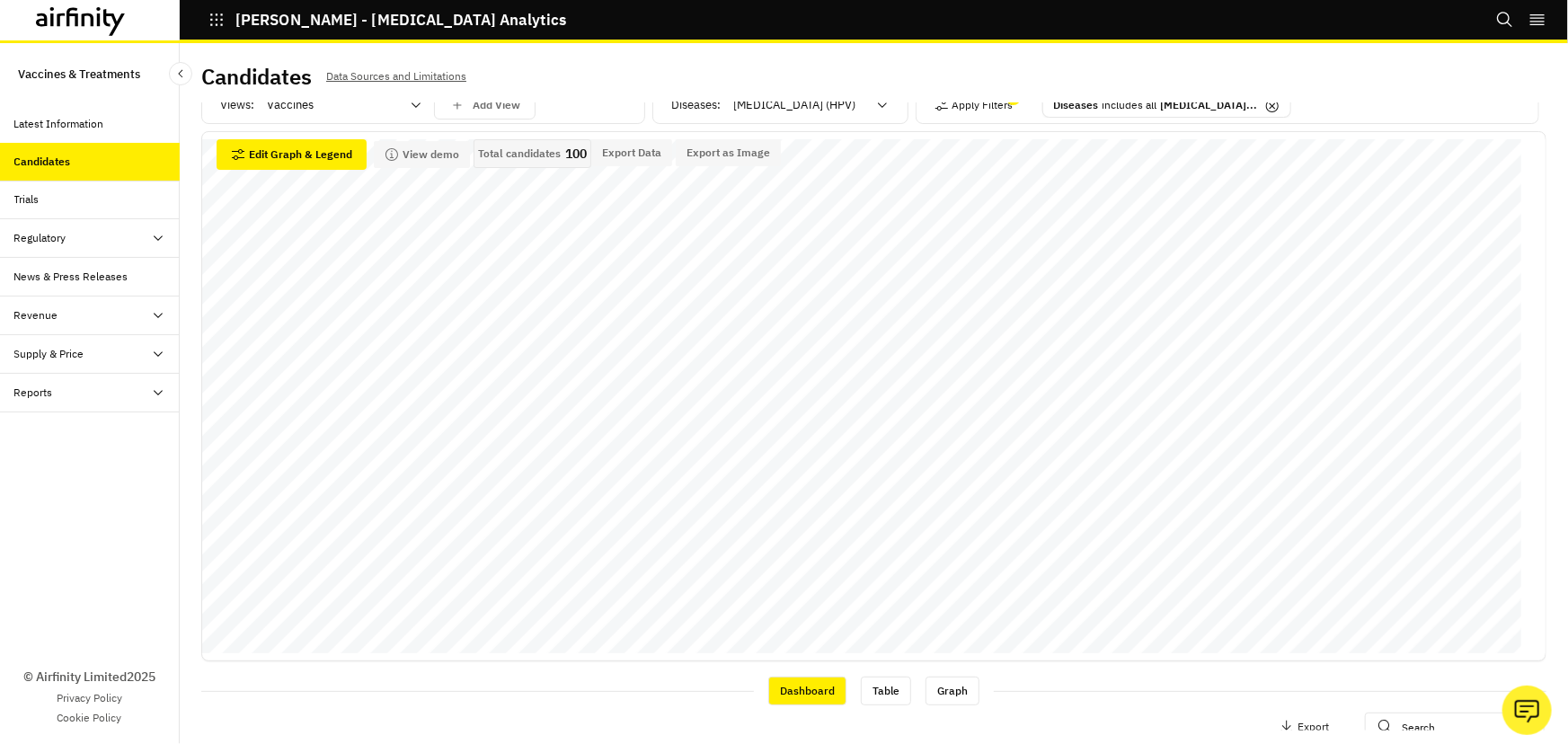
scroll to position [0, 0]
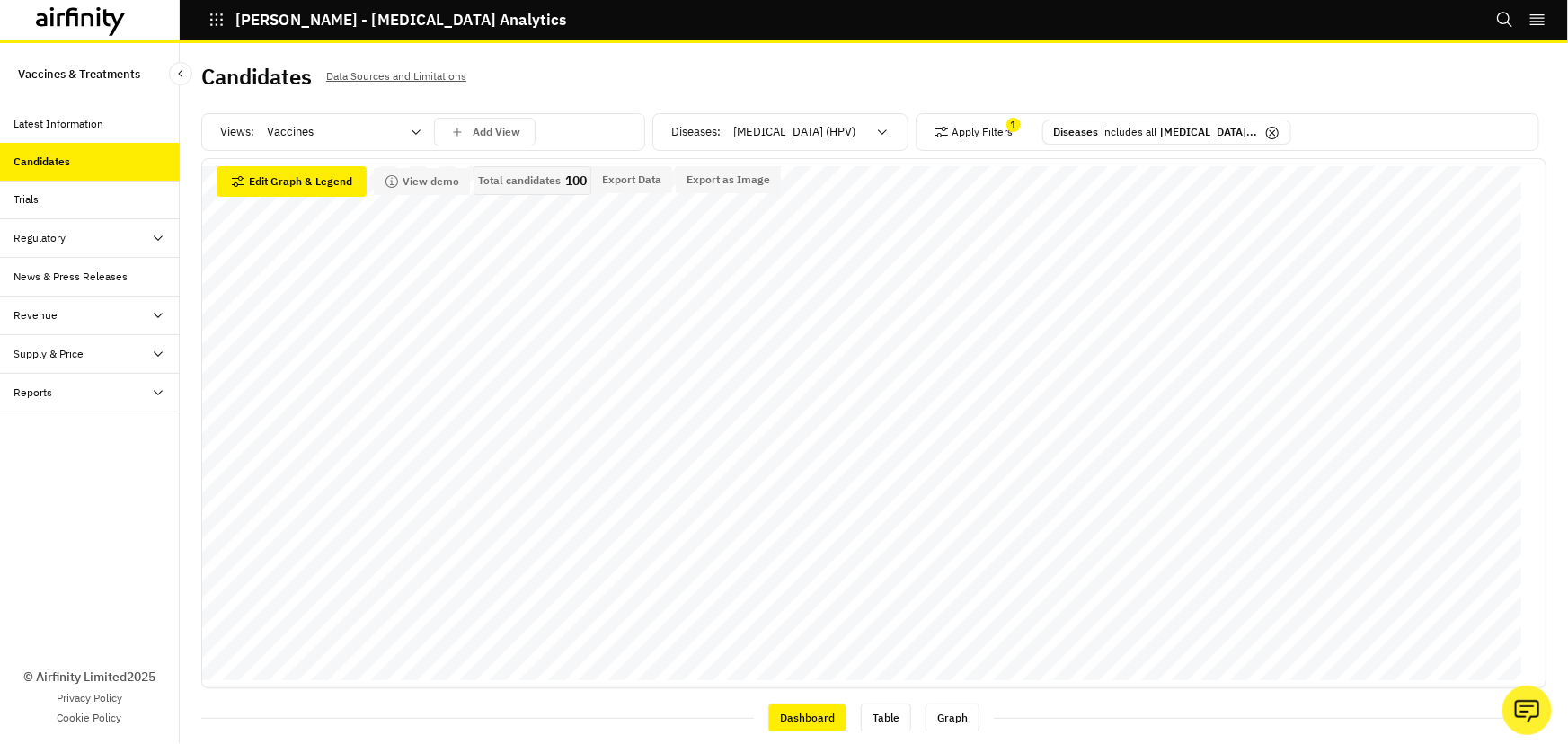
click at [38, 194] on div "Trials" at bounding box center [26, 199] width 25 height 16
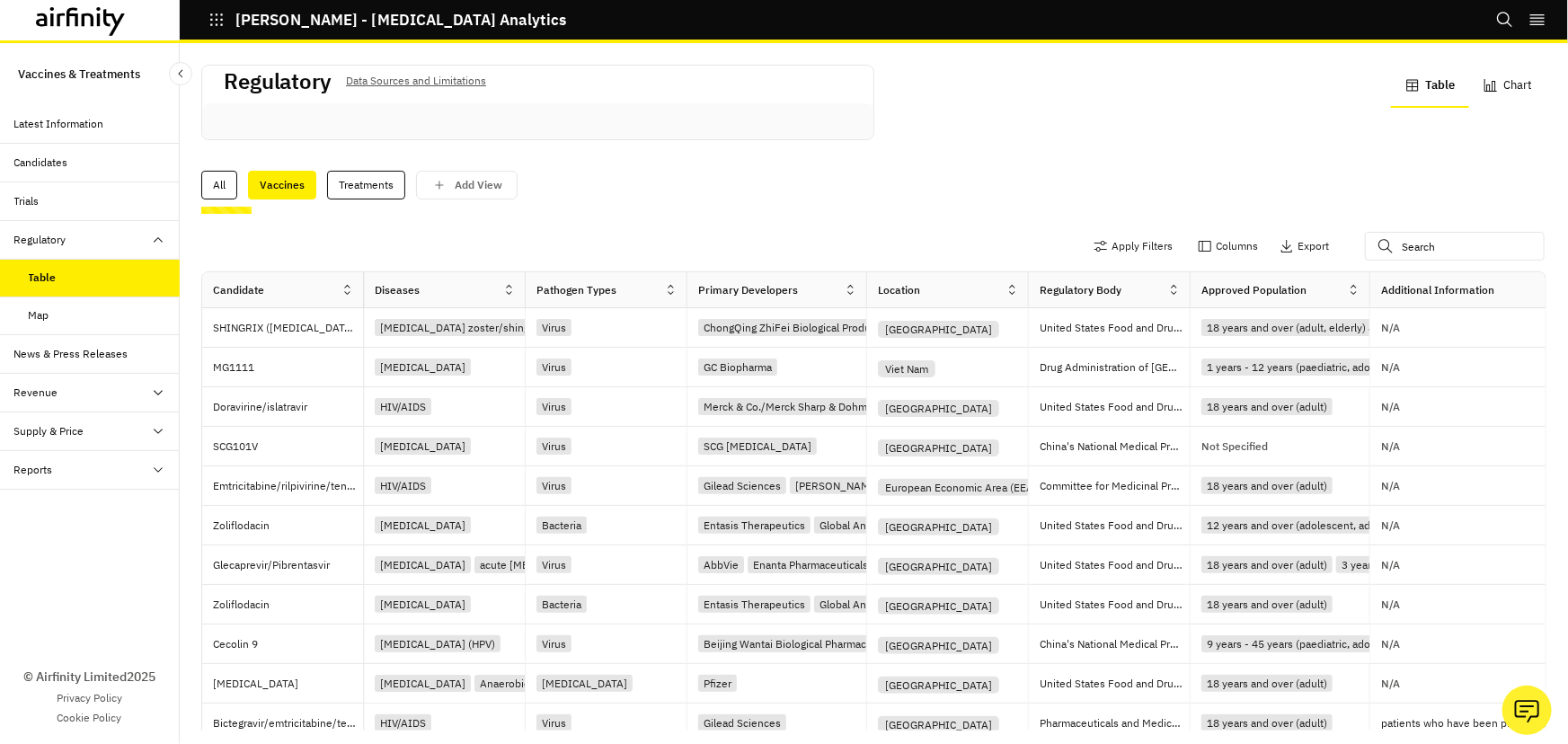
click at [1087, 235] on div "Apply Filters Columns Export" at bounding box center [1211, 246] width 250 height 29
click at [1094, 245] on button "Apply Filters" at bounding box center [1134, 246] width 79 height 29
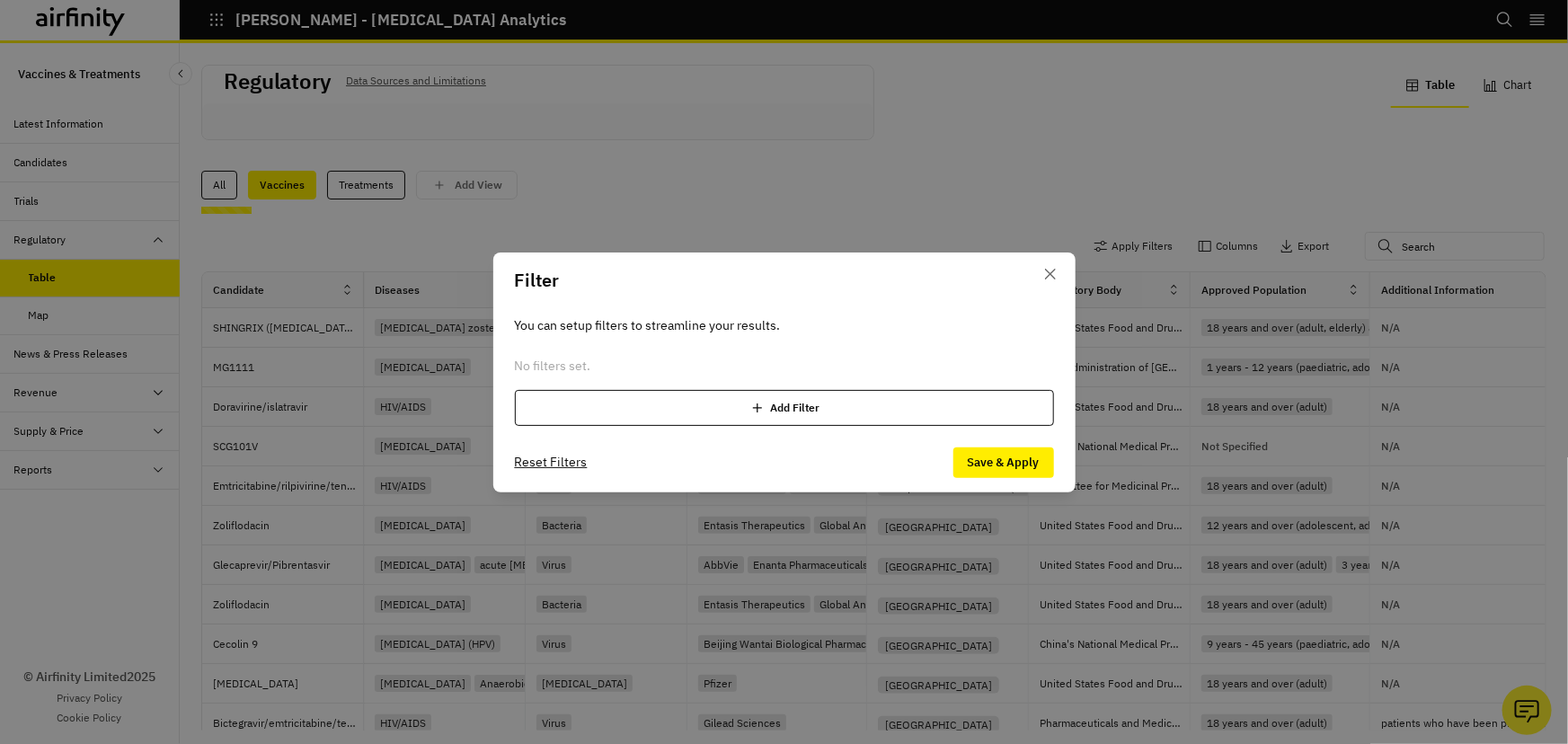
click at [796, 414] on div "Add Filter" at bounding box center [784, 408] width 540 height 36
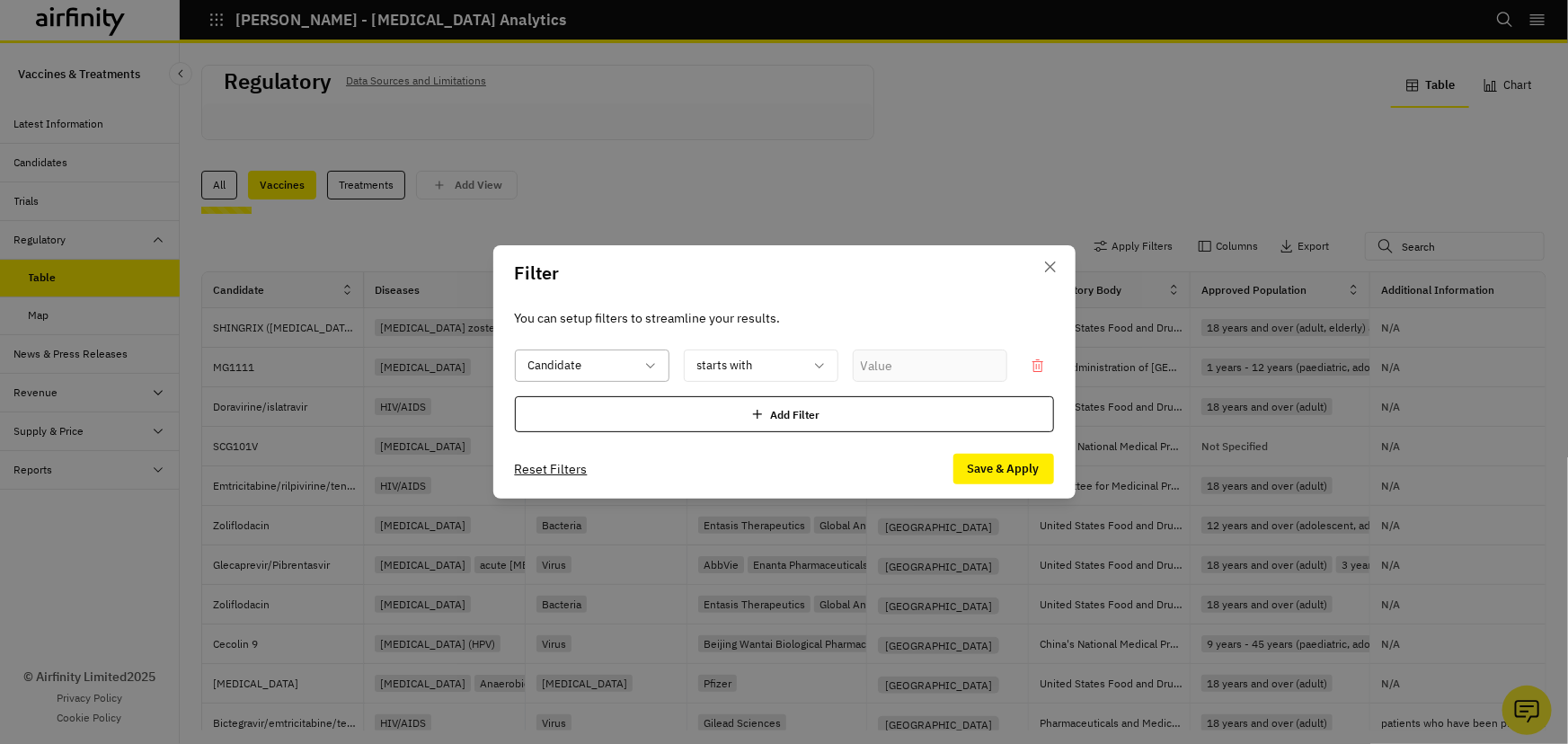
click at [628, 370] on div at bounding box center [581, 366] width 106 height 23
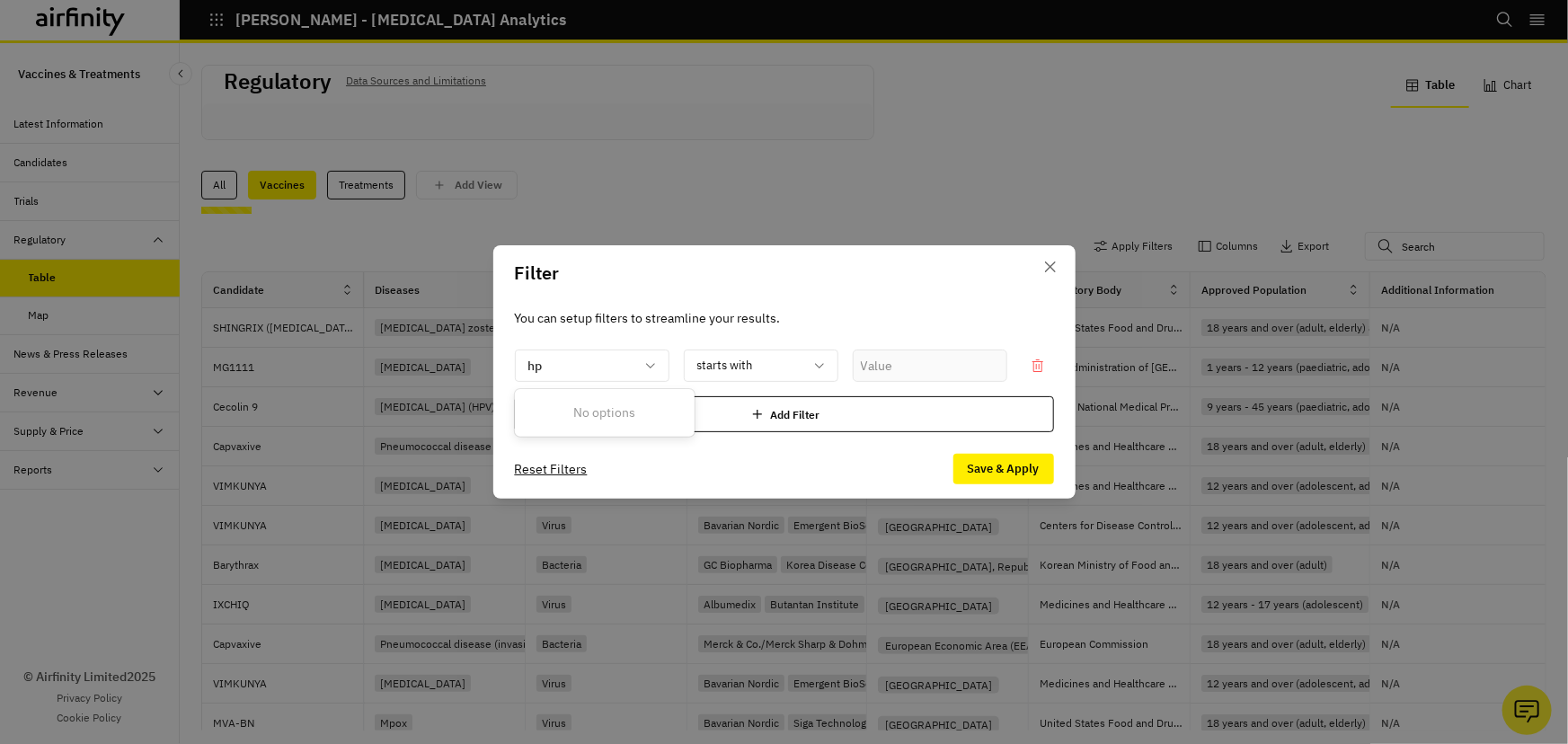
type input "h"
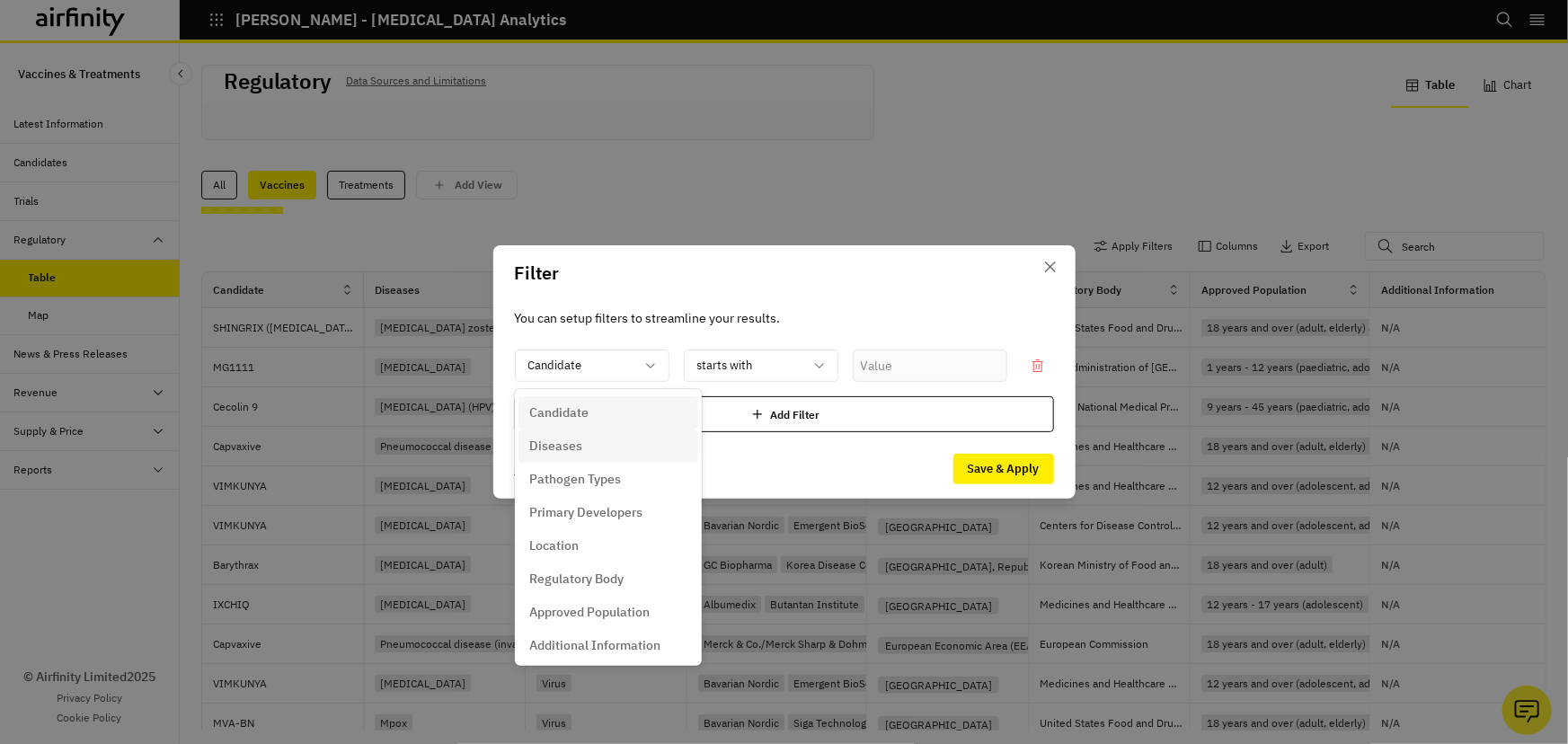
click at [578, 446] on p "Diseases" at bounding box center [556, 446] width 53 height 19
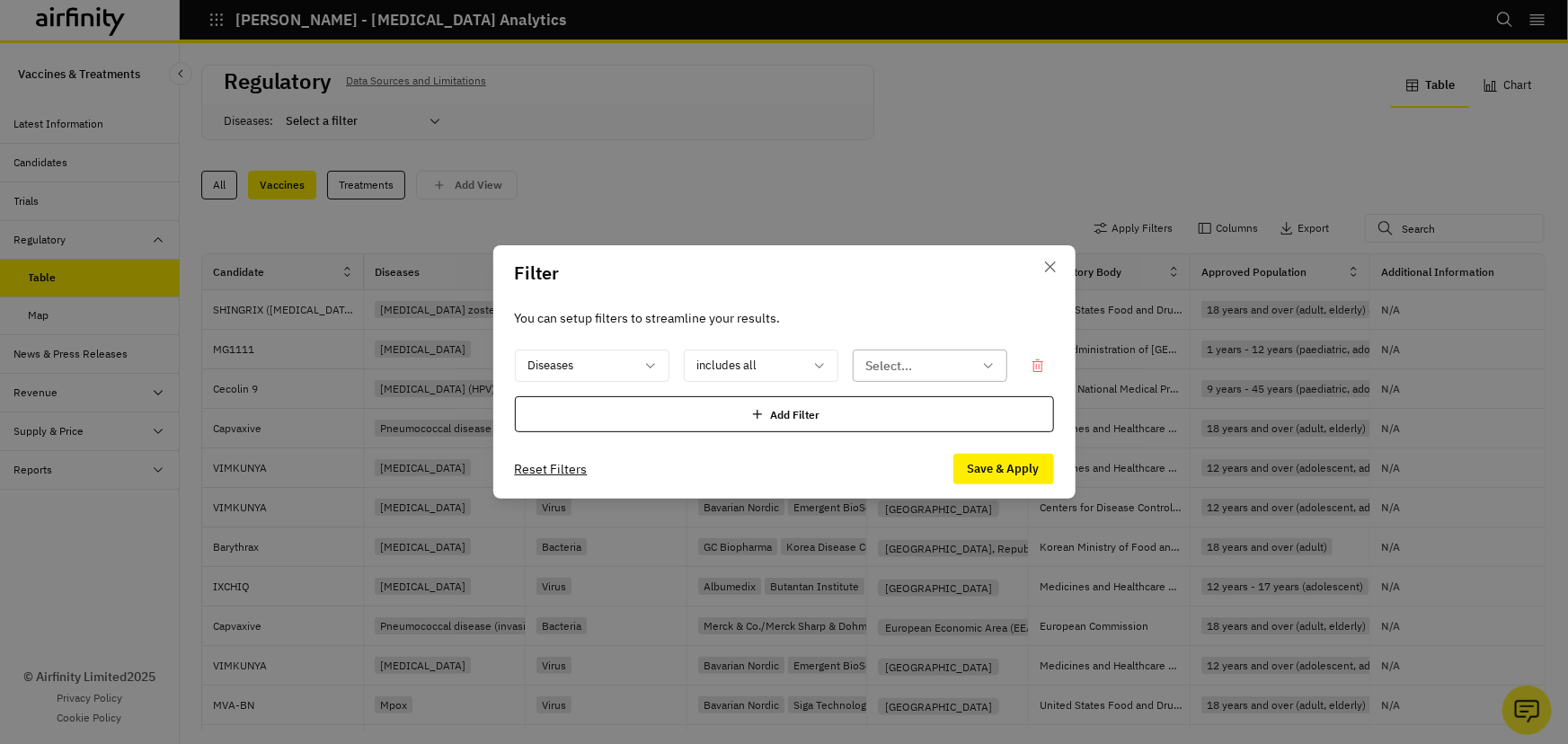
click at [893, 372] on div at bounding box center [919, 366] width 106 height 23
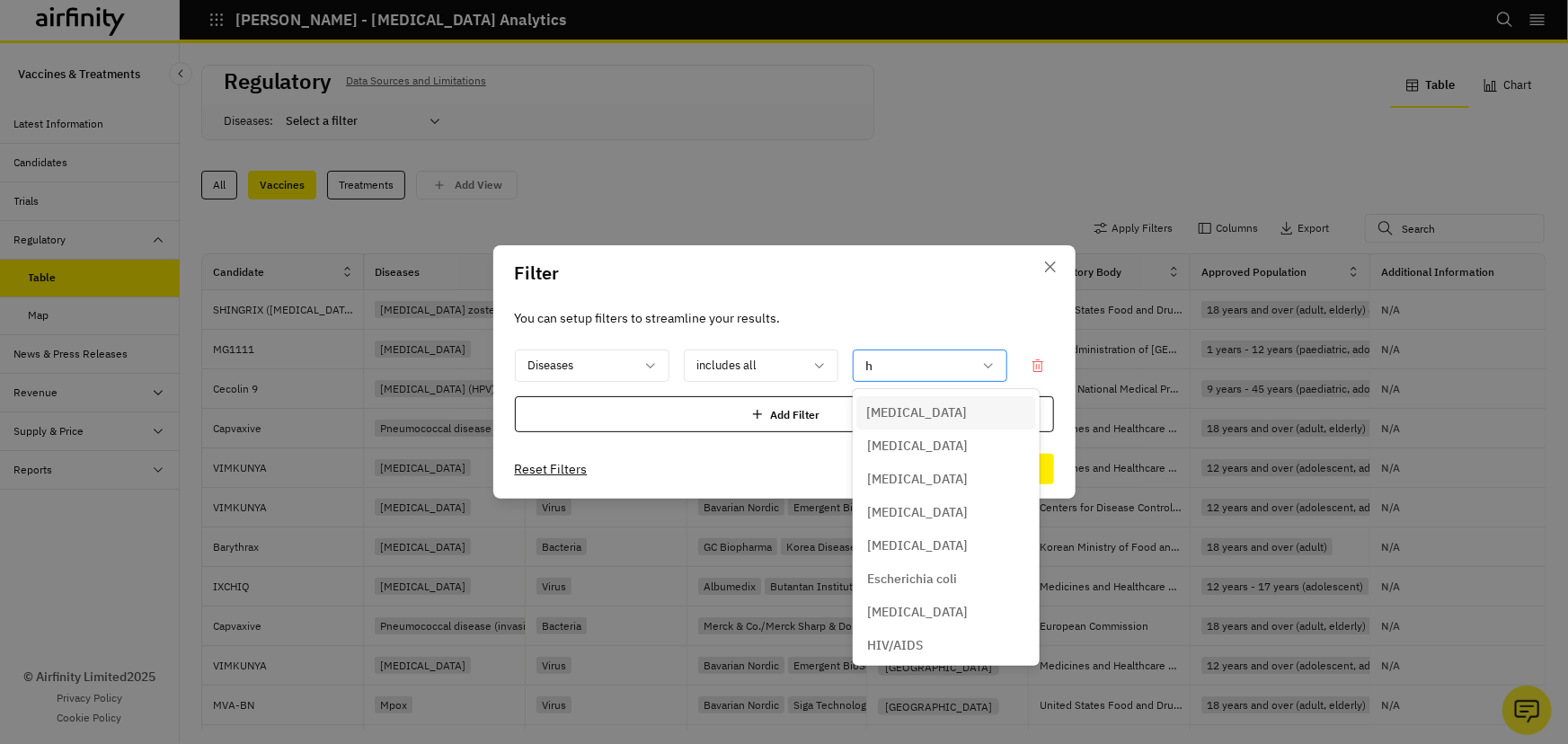
type input "hp"
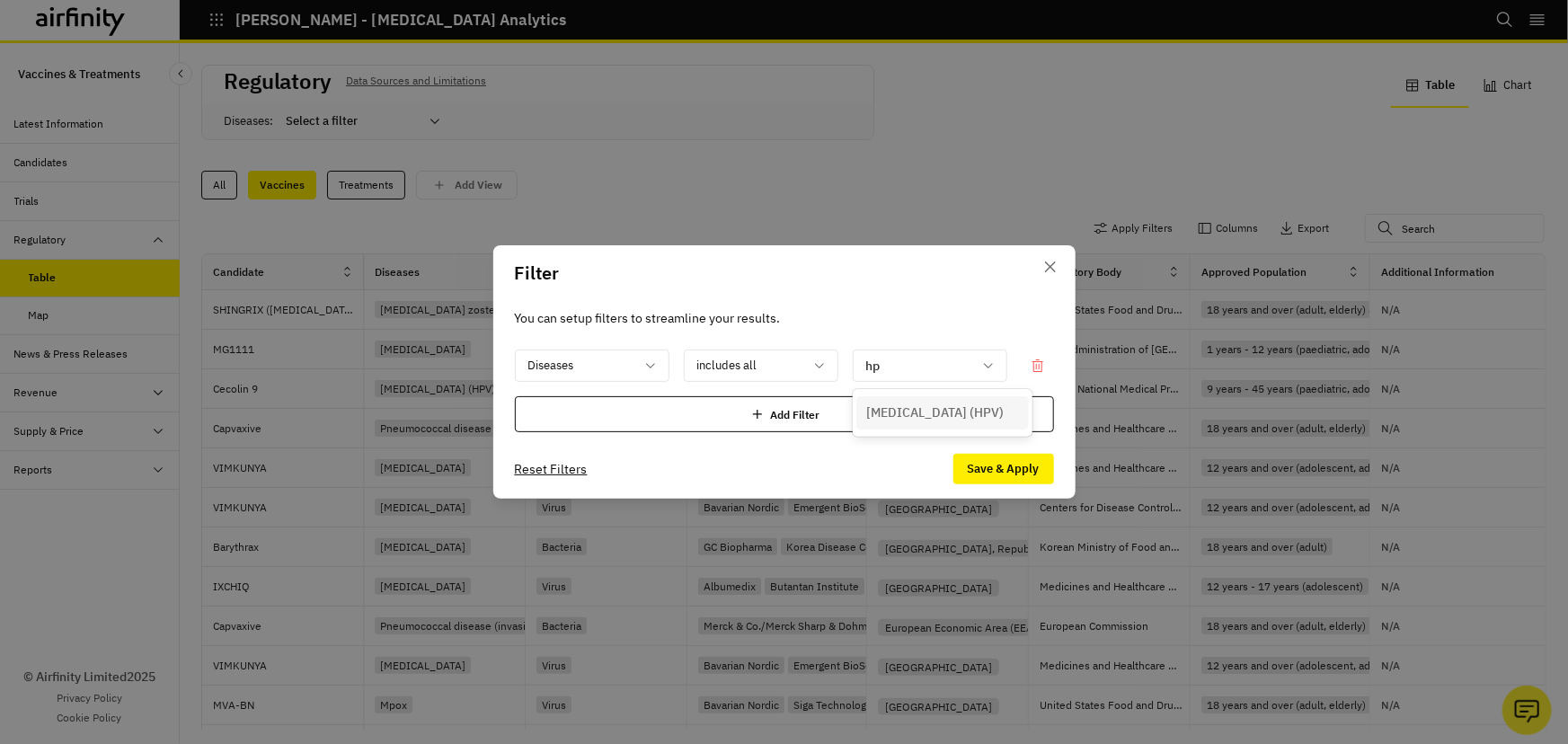
click at [888, 407] on p "Human papillomavirus (HPV)" at bounding box center [936, 413] width 138 height 19
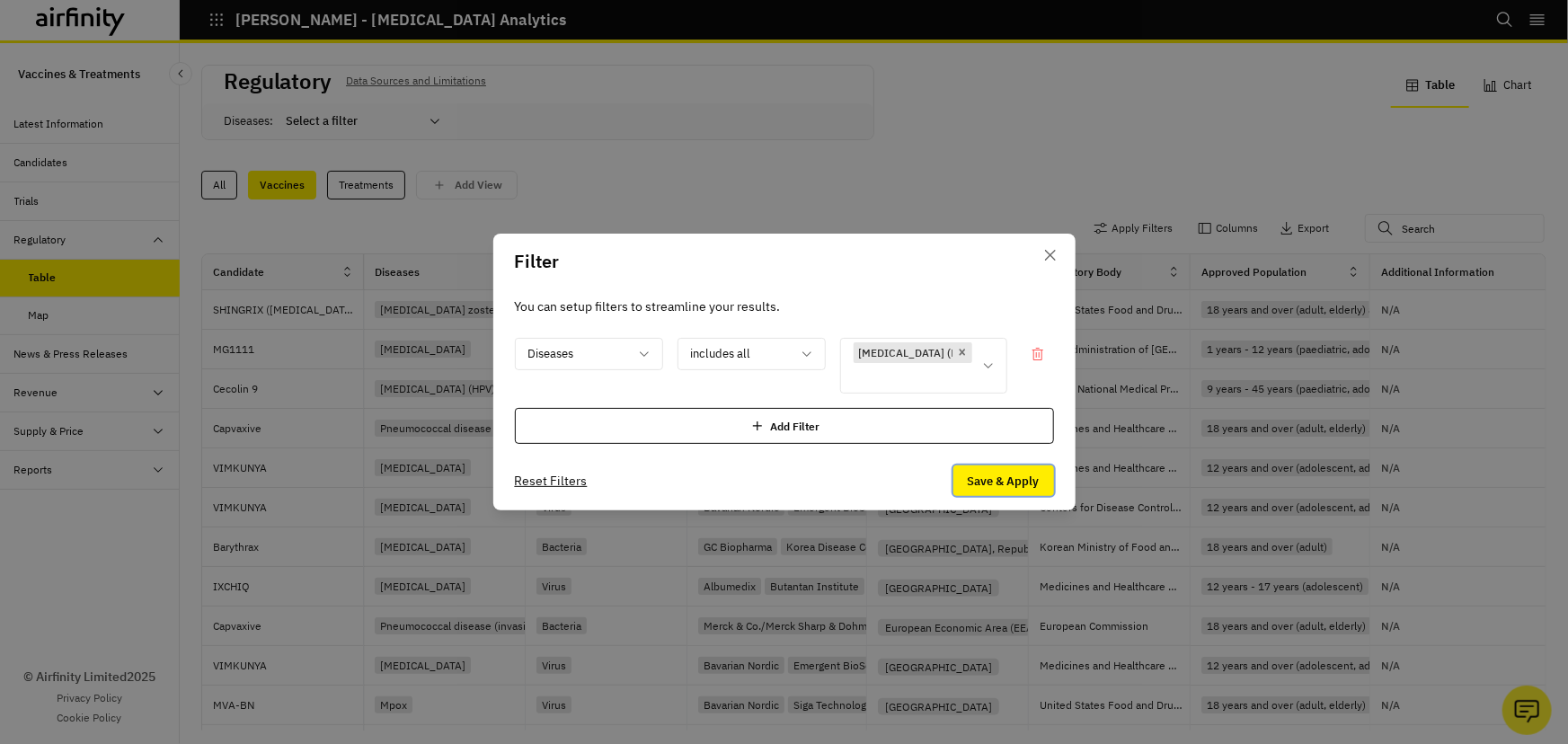
click at [975, 477] on button "Save & Apply" at bounding box center [1003, 480] width 100 height 31
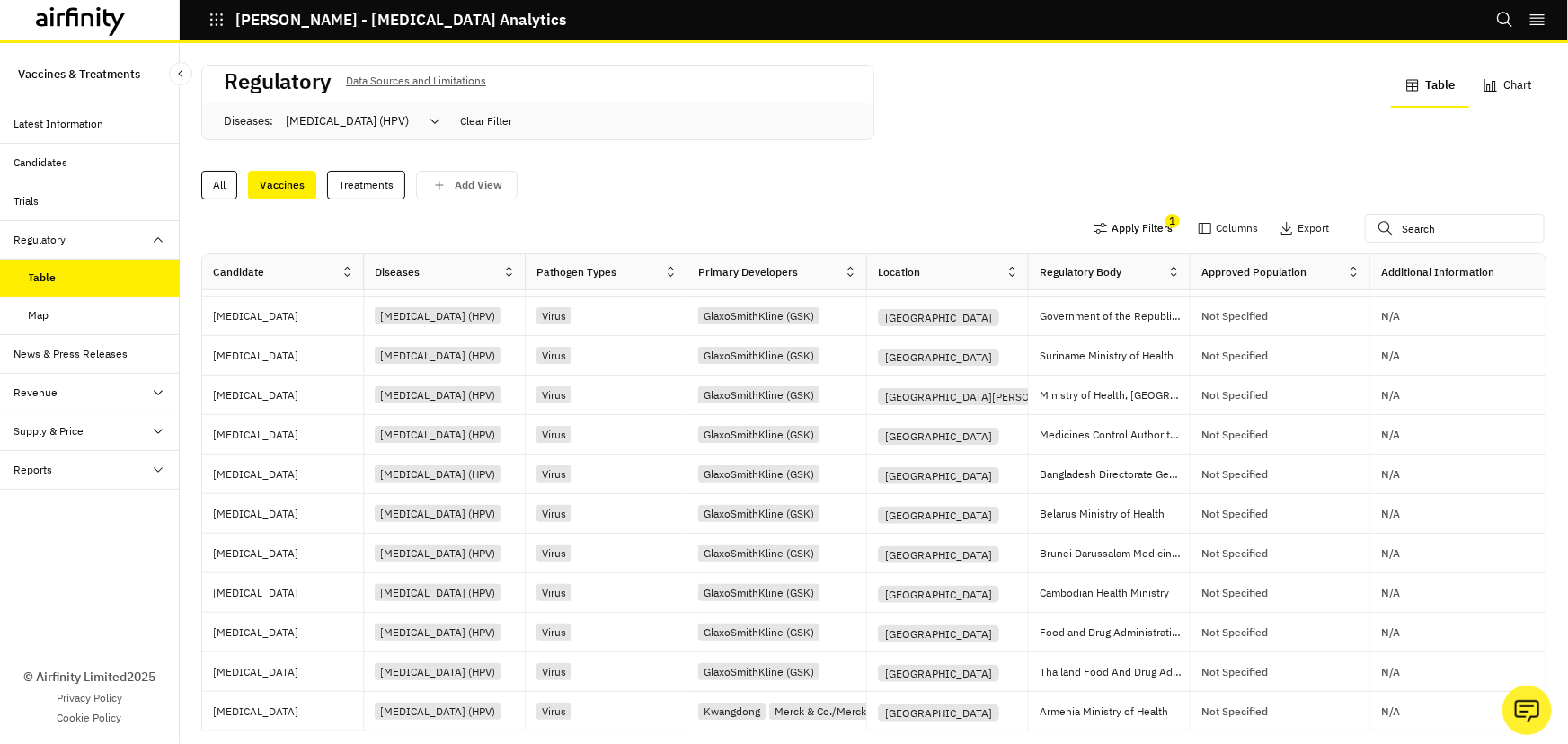
scroll to position [46, 0]
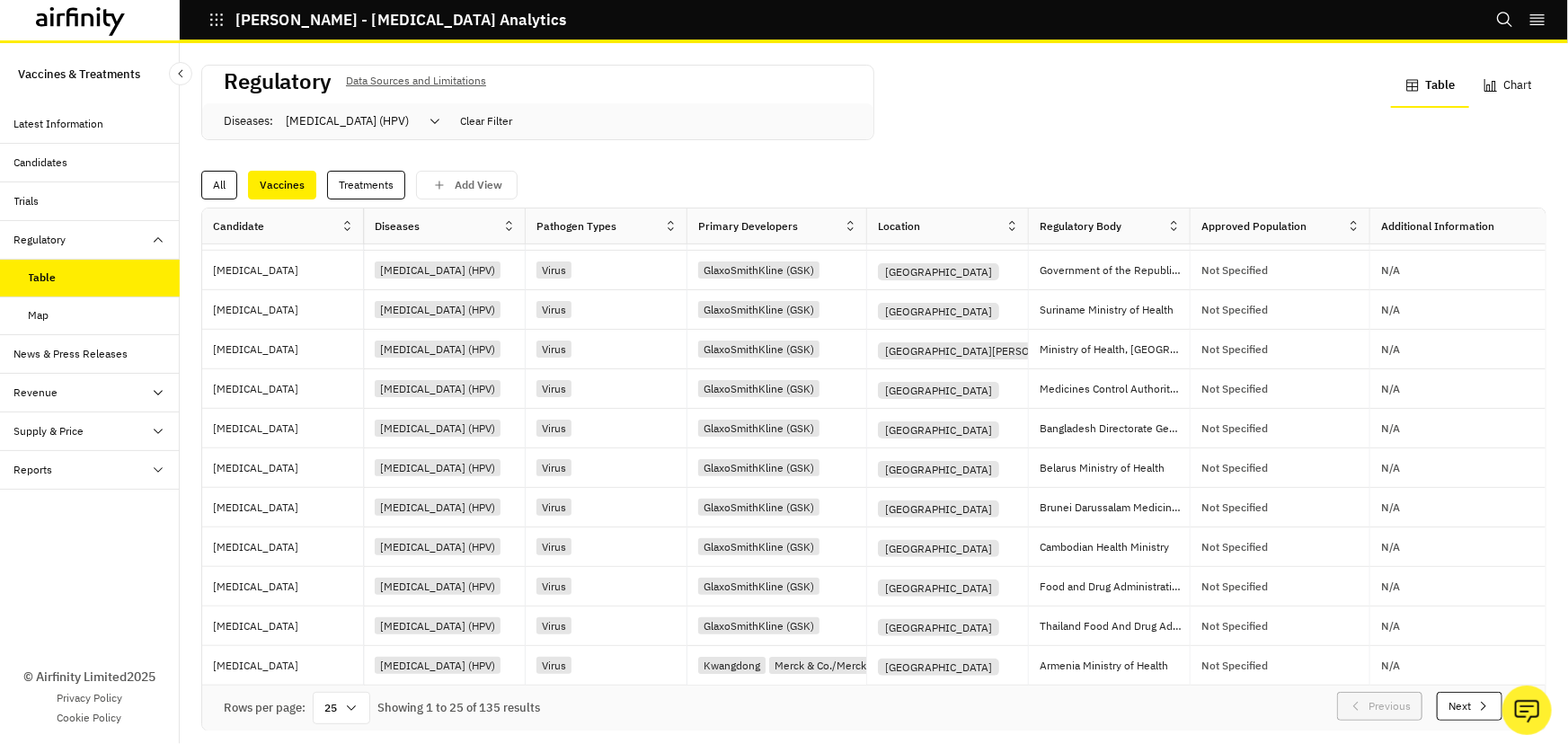
click at [361, 691] on div "25" at bounding box center [341, 707] width 57 height 32
click at [345, 453] on div "100" at bounding box center [342, 444] width 53 height 40
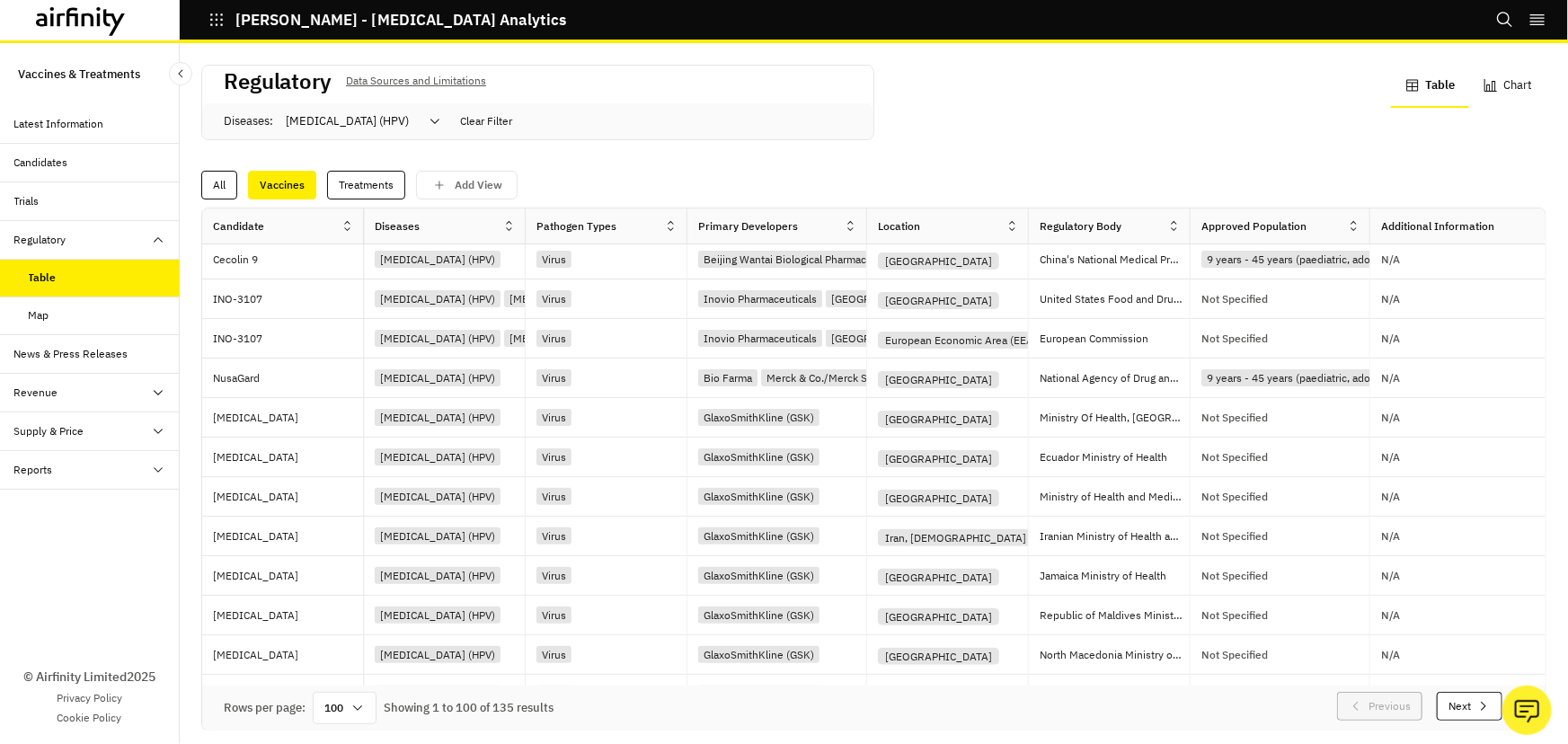
scroll to position [0, 0]
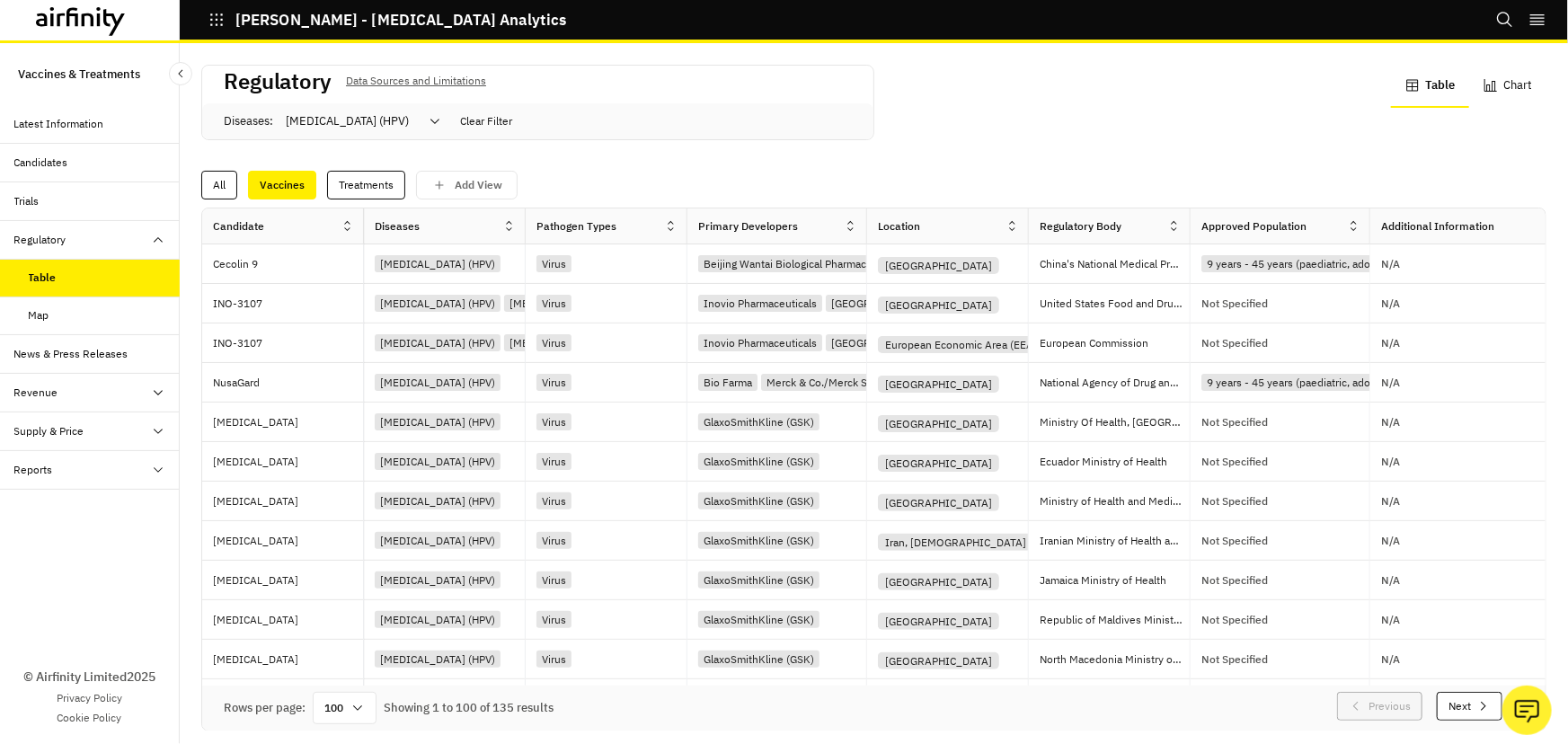
click at [845, 225] on icon at bounding box center [850, 226] width 13 height 13
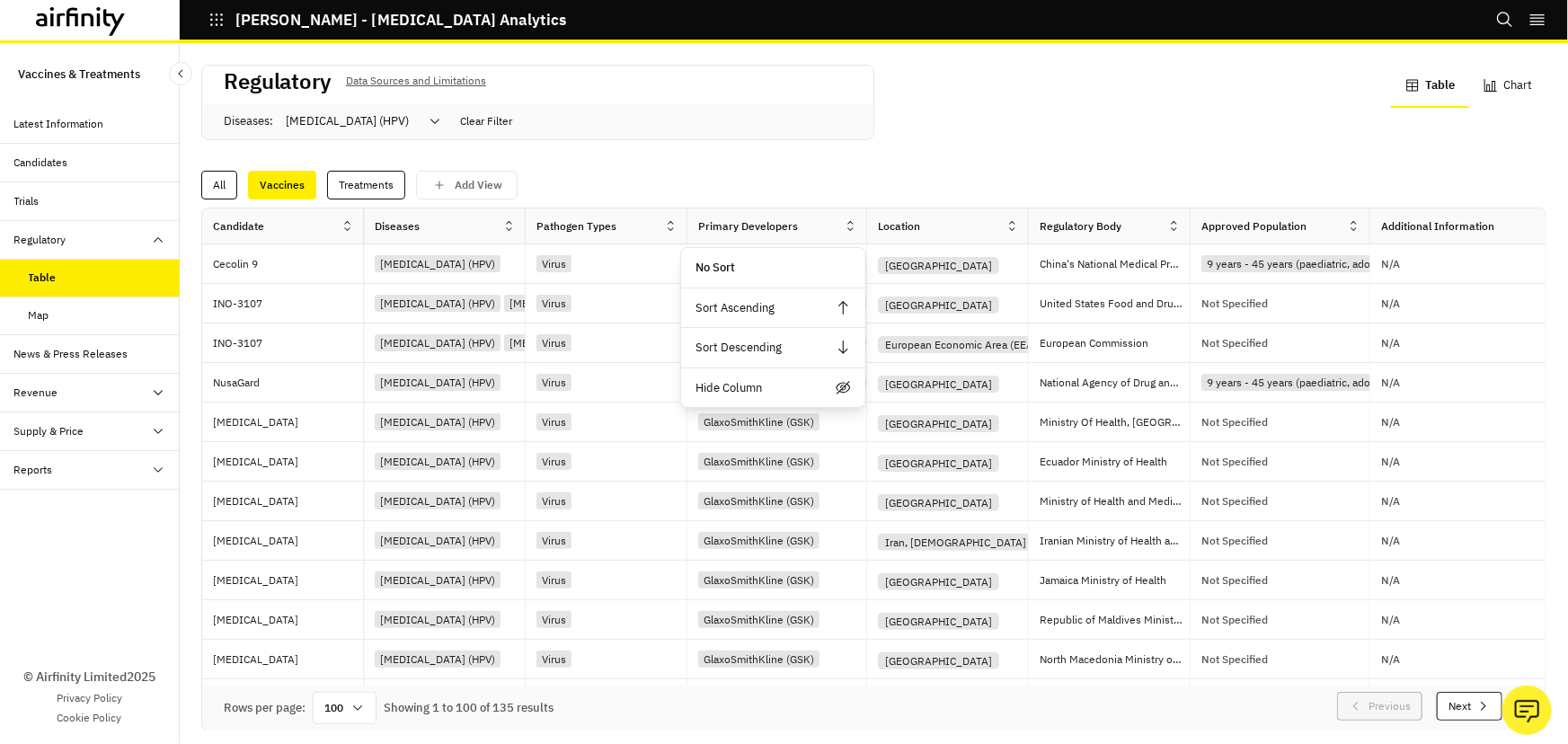
click at [845, 225] on icon at bounding box center [850, 226] width 13 height 13
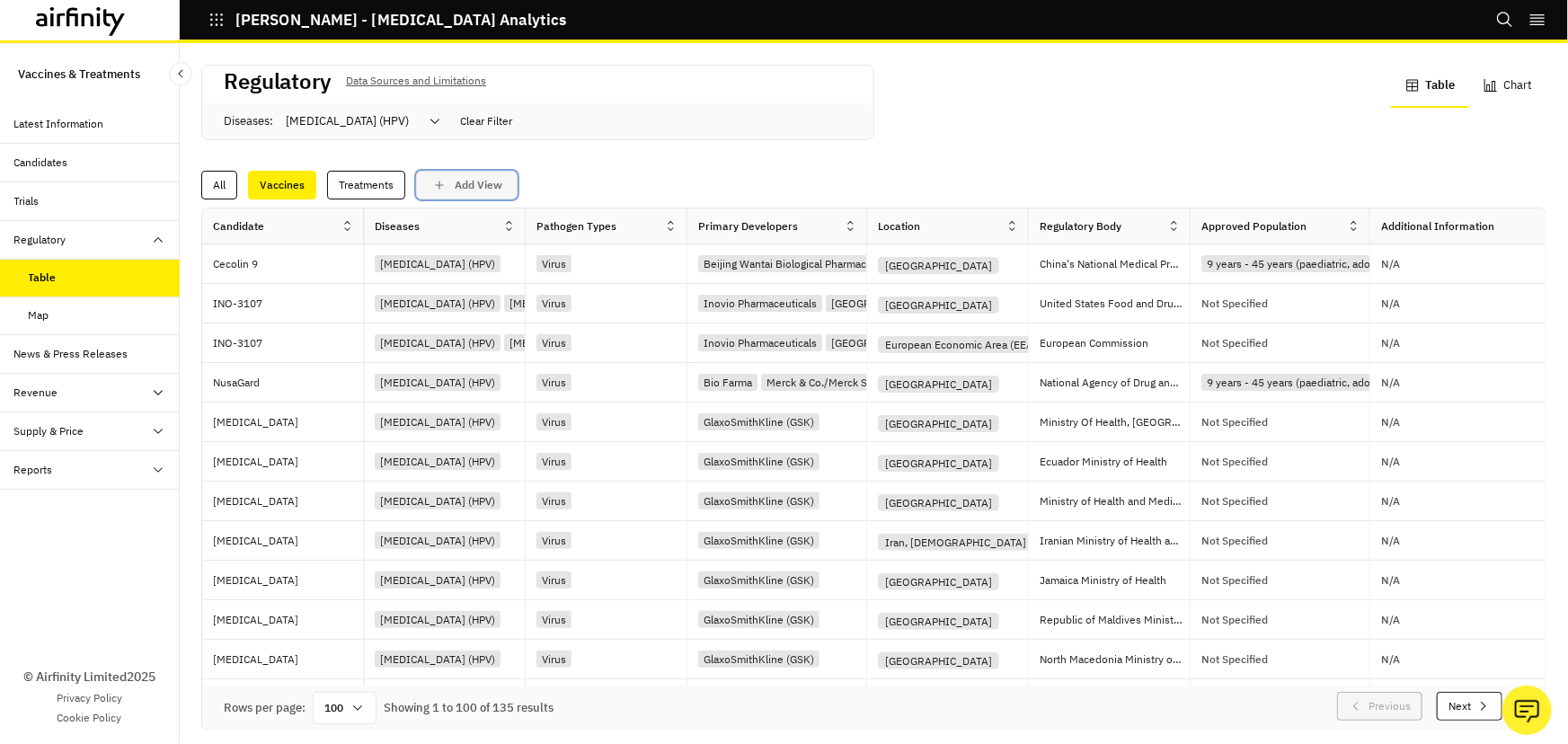
click at [479, 195] on button "Add View" at bounding box center [466, 185] width 101 height 29
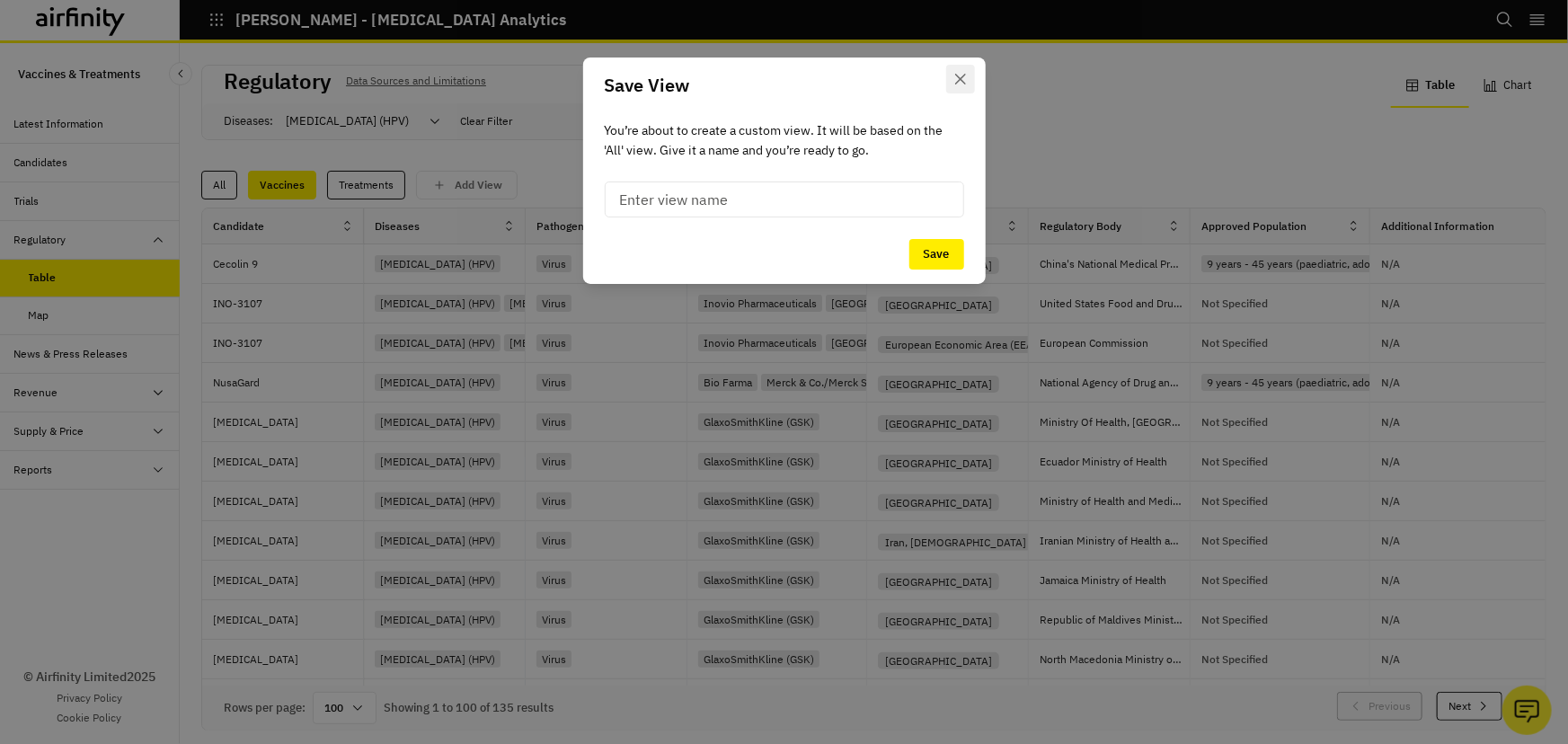
click at [962, 82] on icon "Close" at bounding box center [960, 79] width 10 height 10
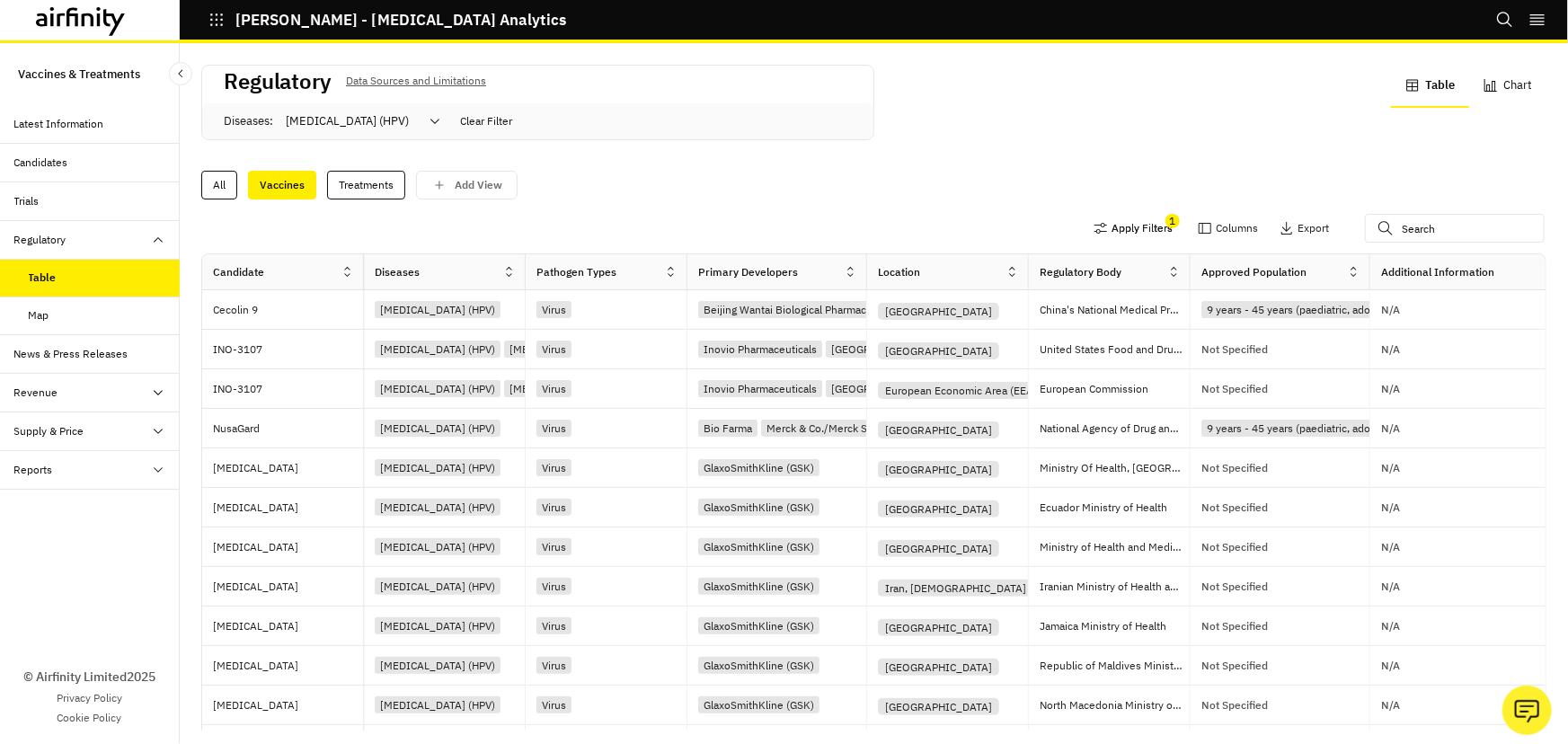
click at [1094, 234] on icon "button" at bounding box center [1101, 228] width 14 height 14
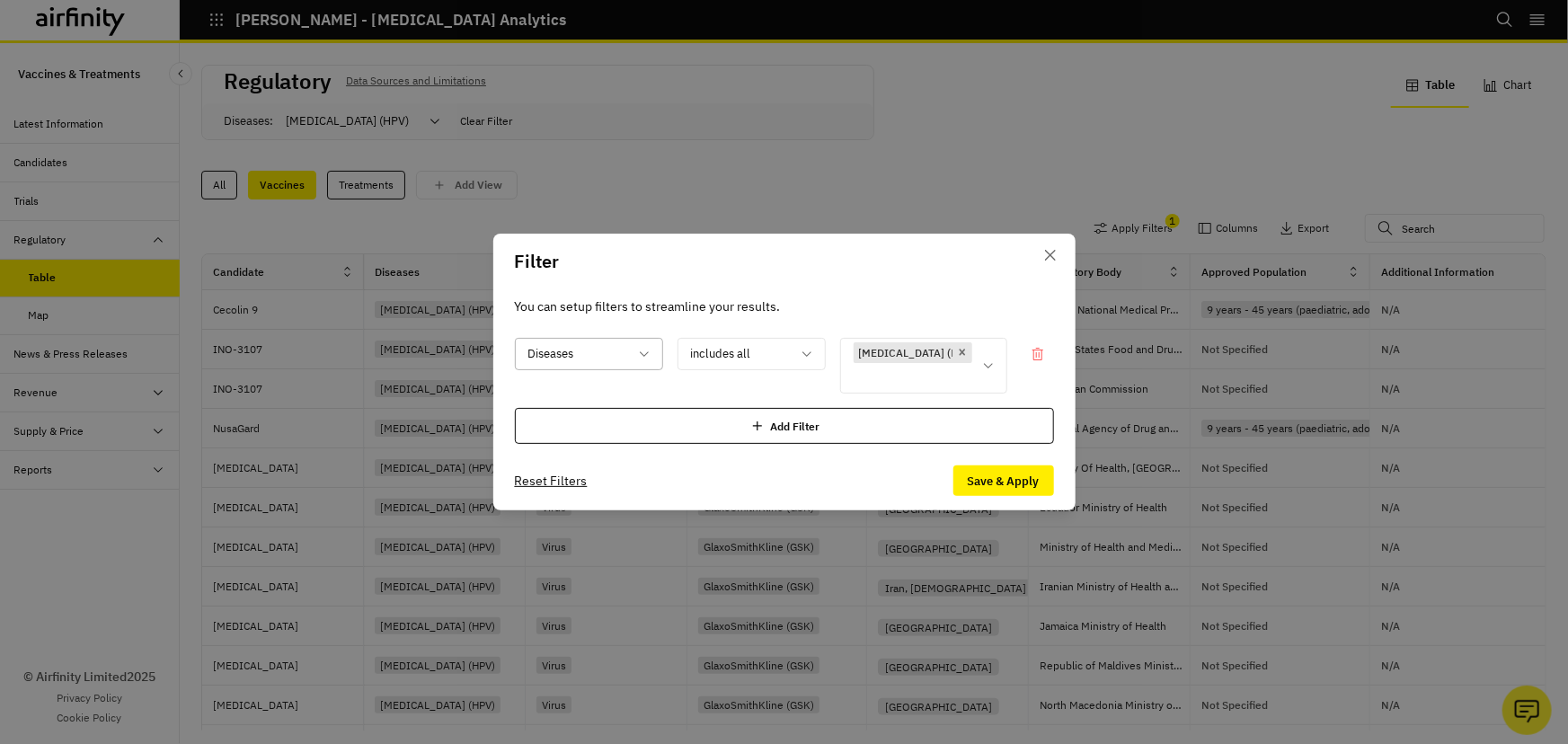
click at [637, 353] on icon at bounding box center [644, 354] width 14 height 14
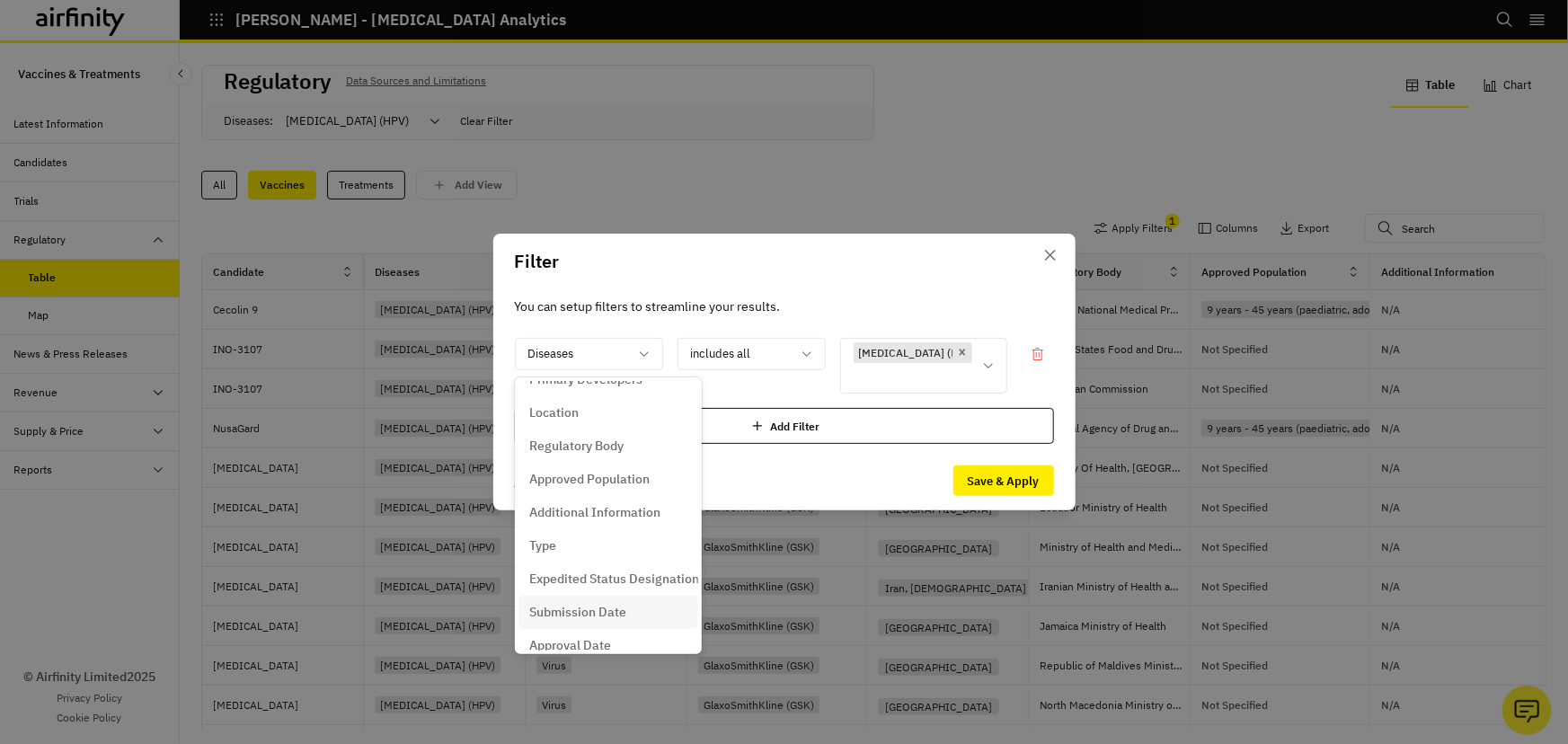
scroll to position [235, 0]
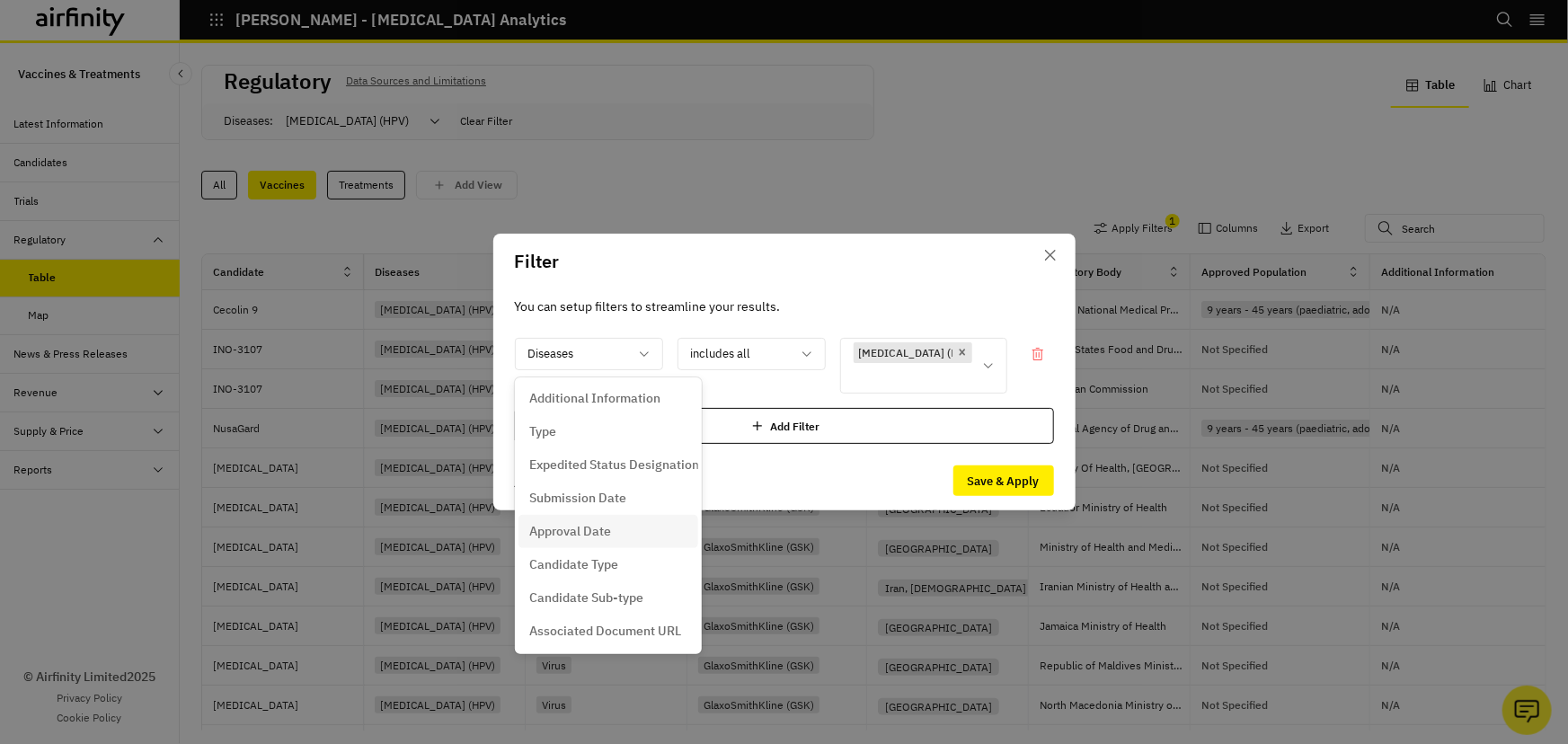
click at [858, 490] on footer "Reset Filters Save & Apply" at bounding box center [784, 480] width 583 height 59
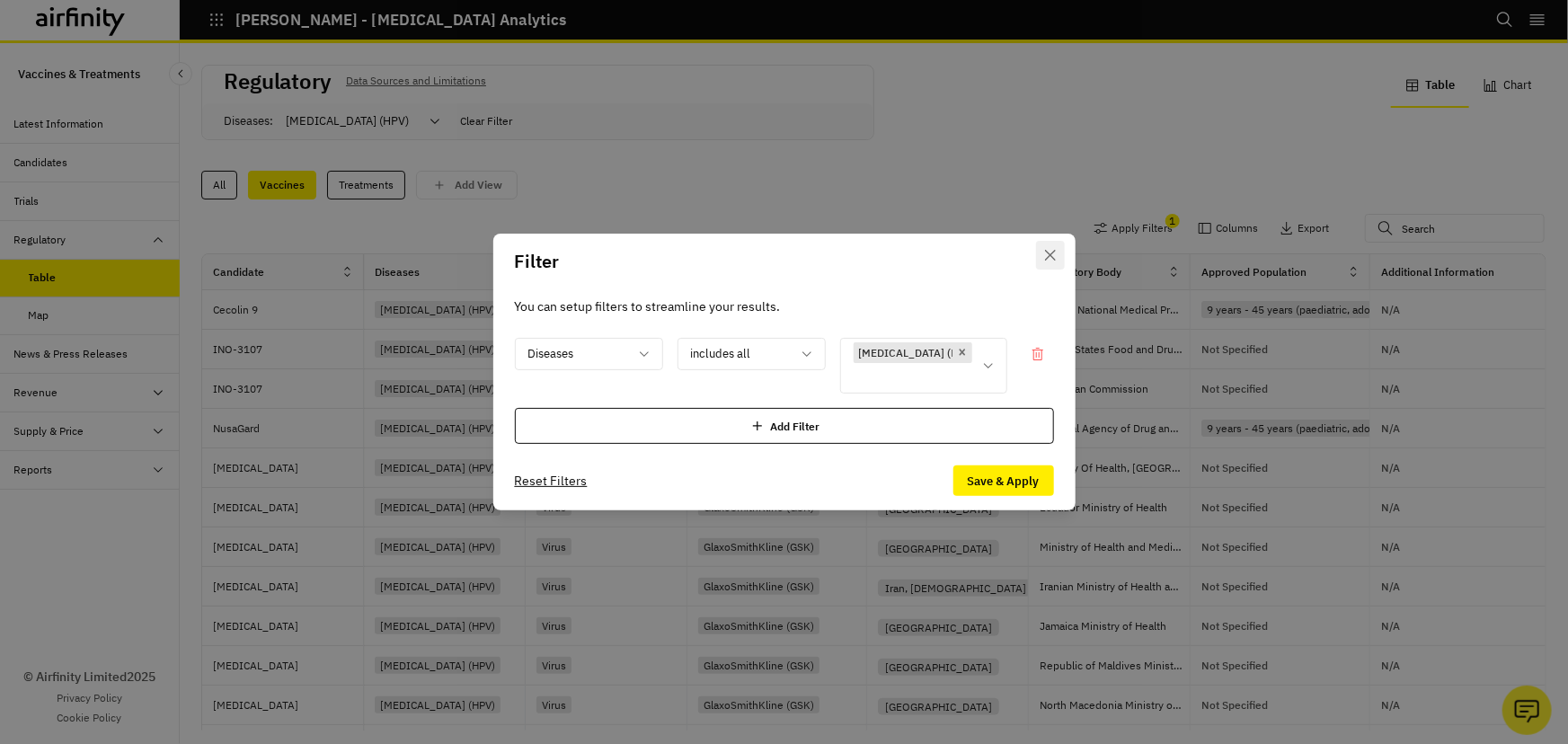
click at [1058, 251] on button "Close" at bounding box center [1050, 255] width 29 height 29
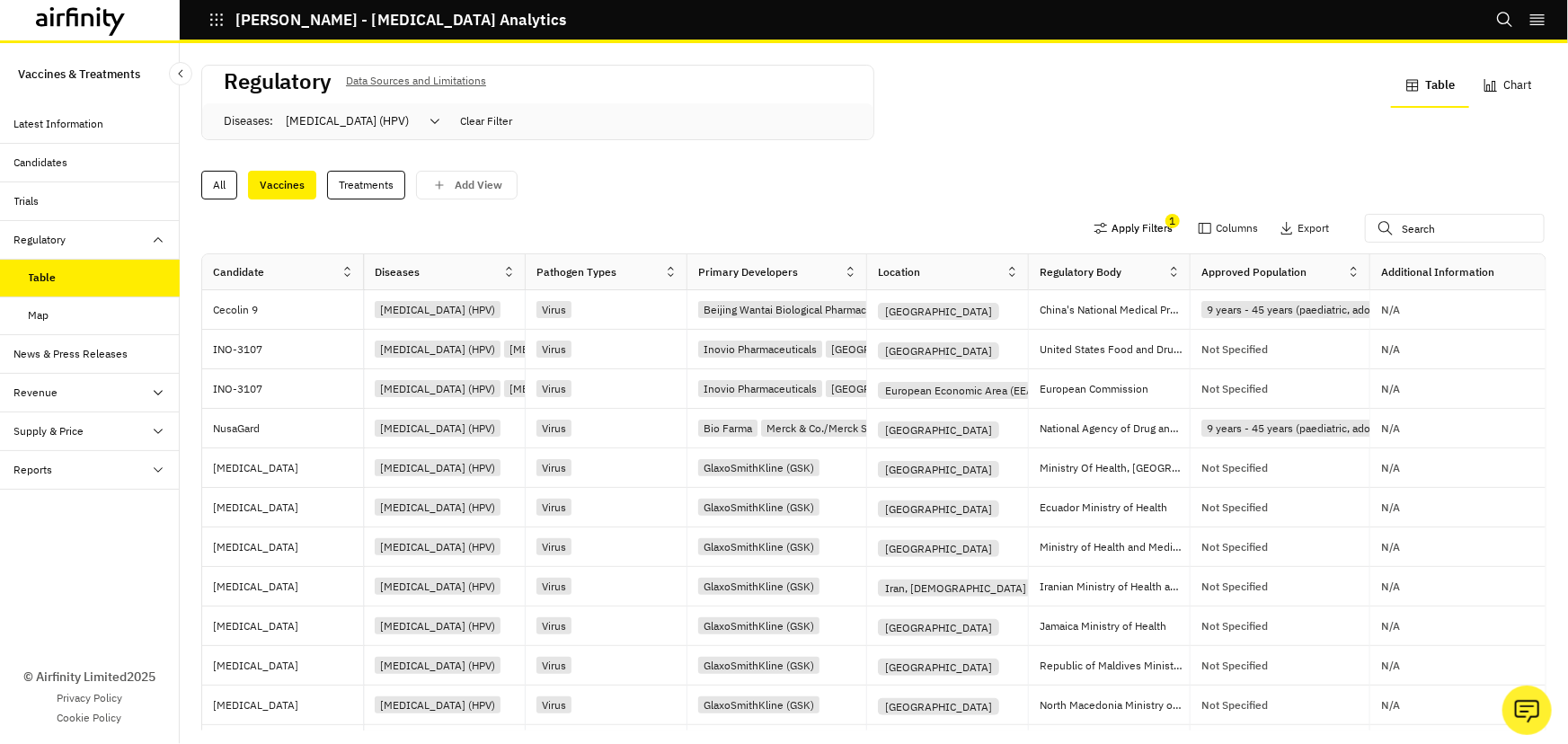
click at [1116, 224] on button "Apply Filters" at bounding box center [1134, 228] width 79 height 29
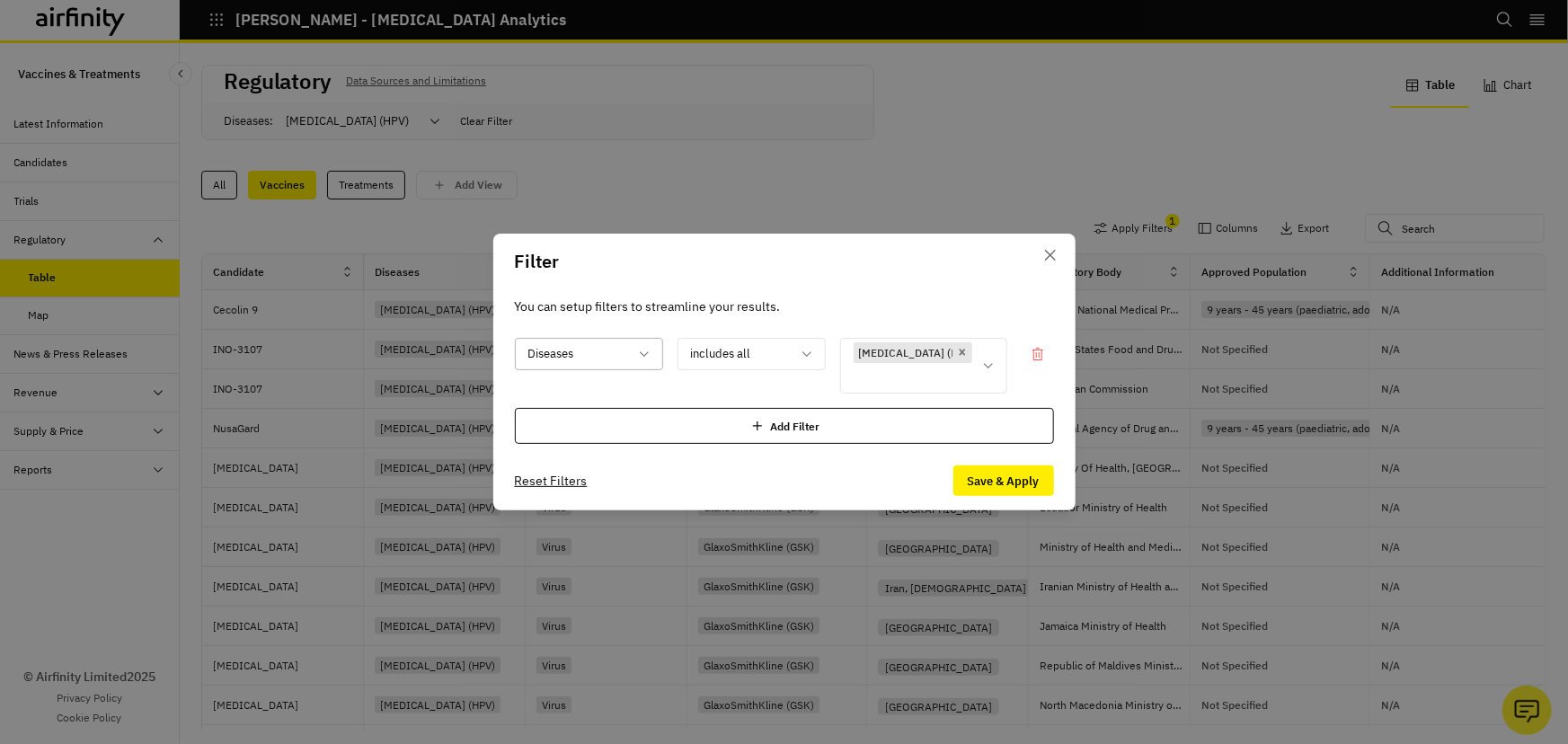
click at [593, 354] on div at bounding box center [578, 354] width 99 height 23
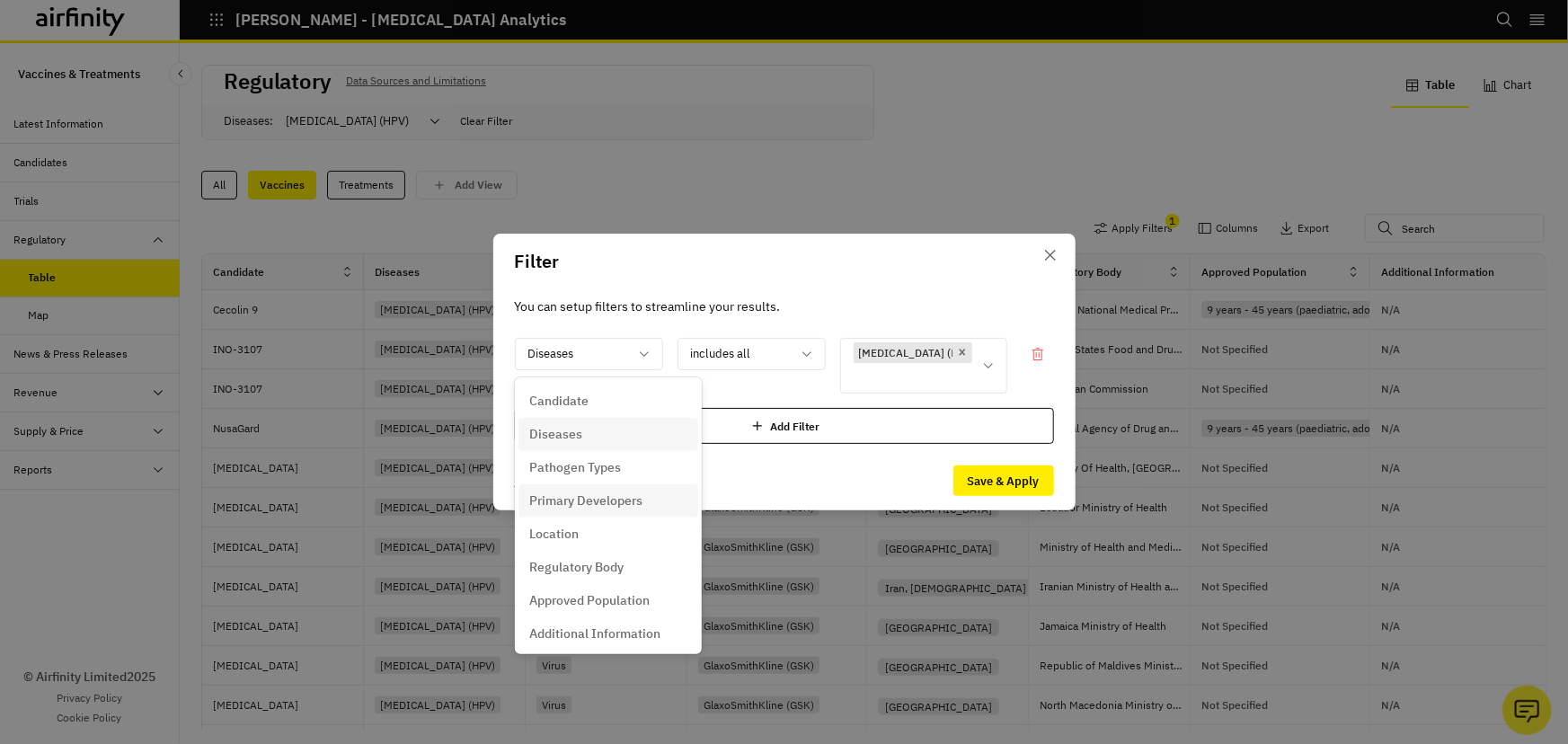
click at [586, 495] on p "Primary Developers" at bounding box center [586, 501] width 114 height 19
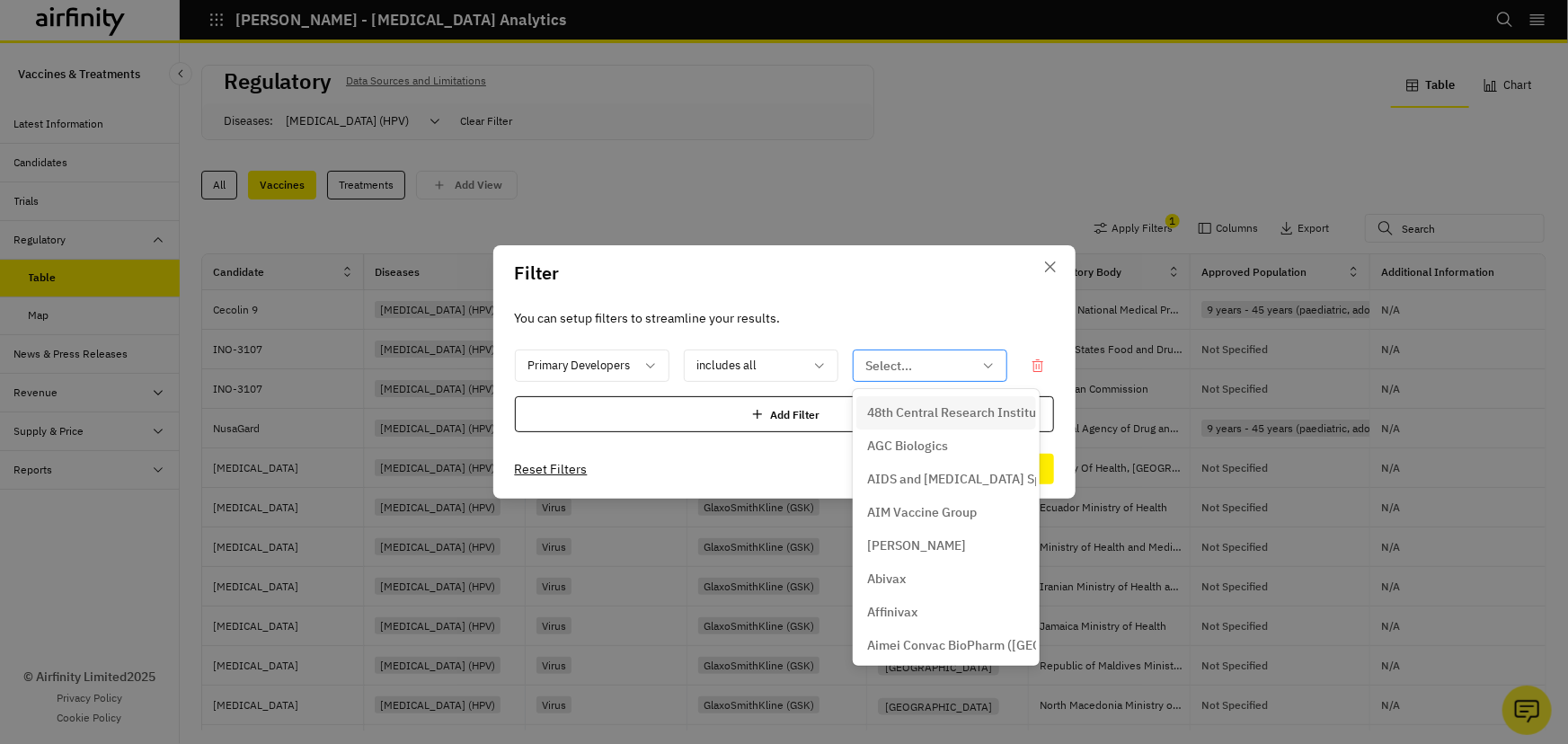
click at [890, 358] on div at bounding box center [919, 366] width 106 height 23
type input "ser"
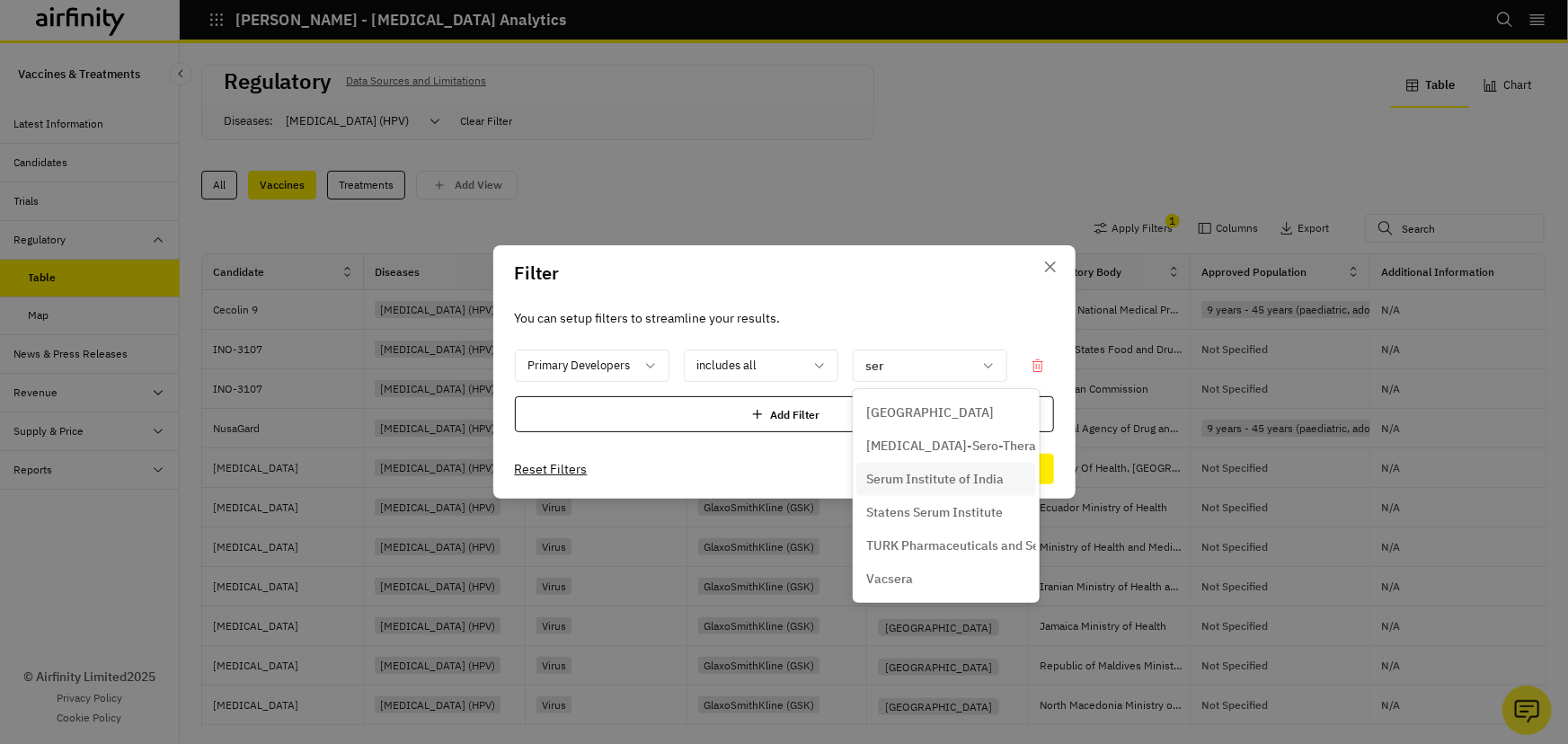
click at [933, 482] on p "Serum Institute of India" at bounding box center [936, 479] width 138 height 19
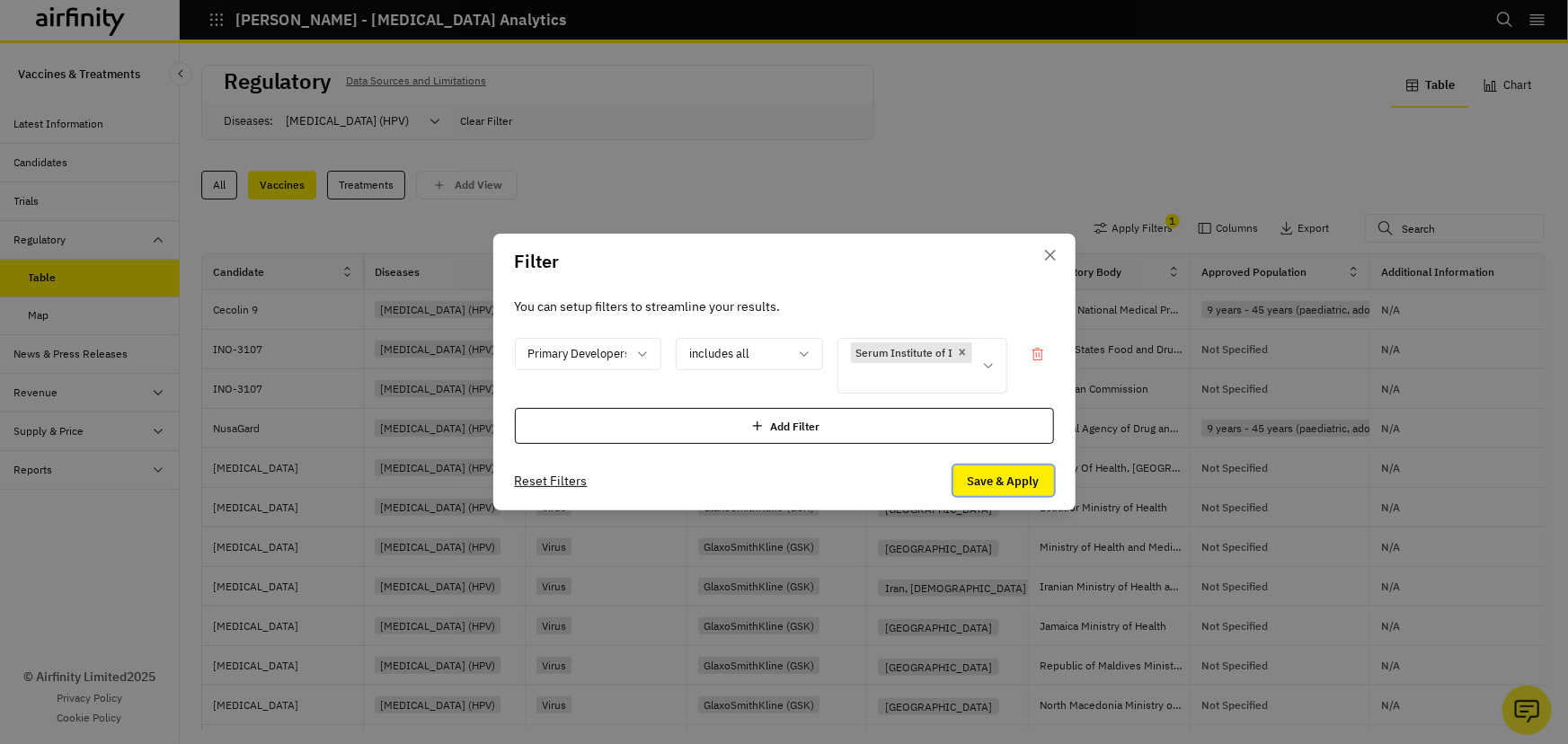
click at [989, 482] on button "Save & Apply" at bounding box center [1003, 480] width 100 height 31
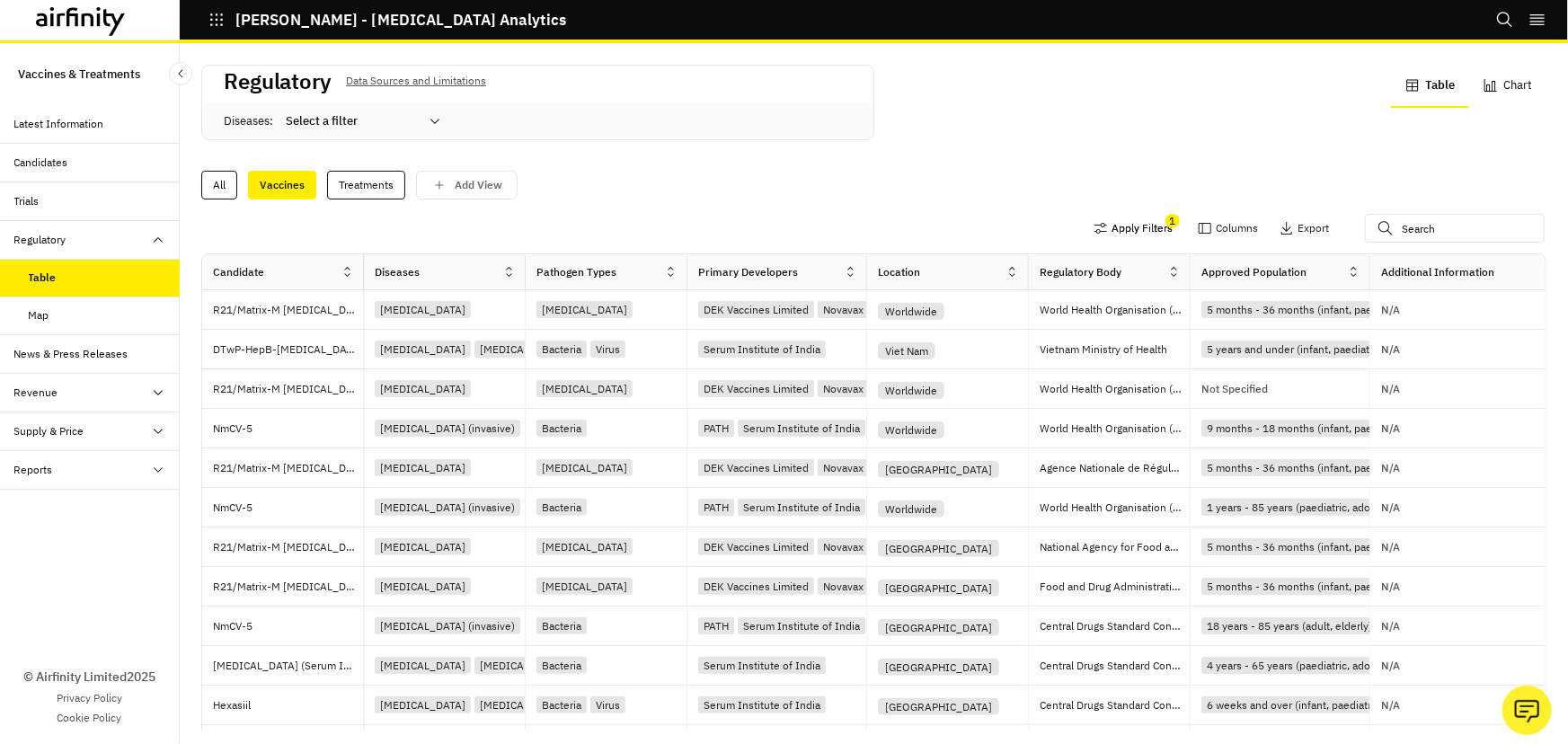
click at [1094, 231] on button "Apply Filters" at bounding box center [1134, 228] width 79 height 29
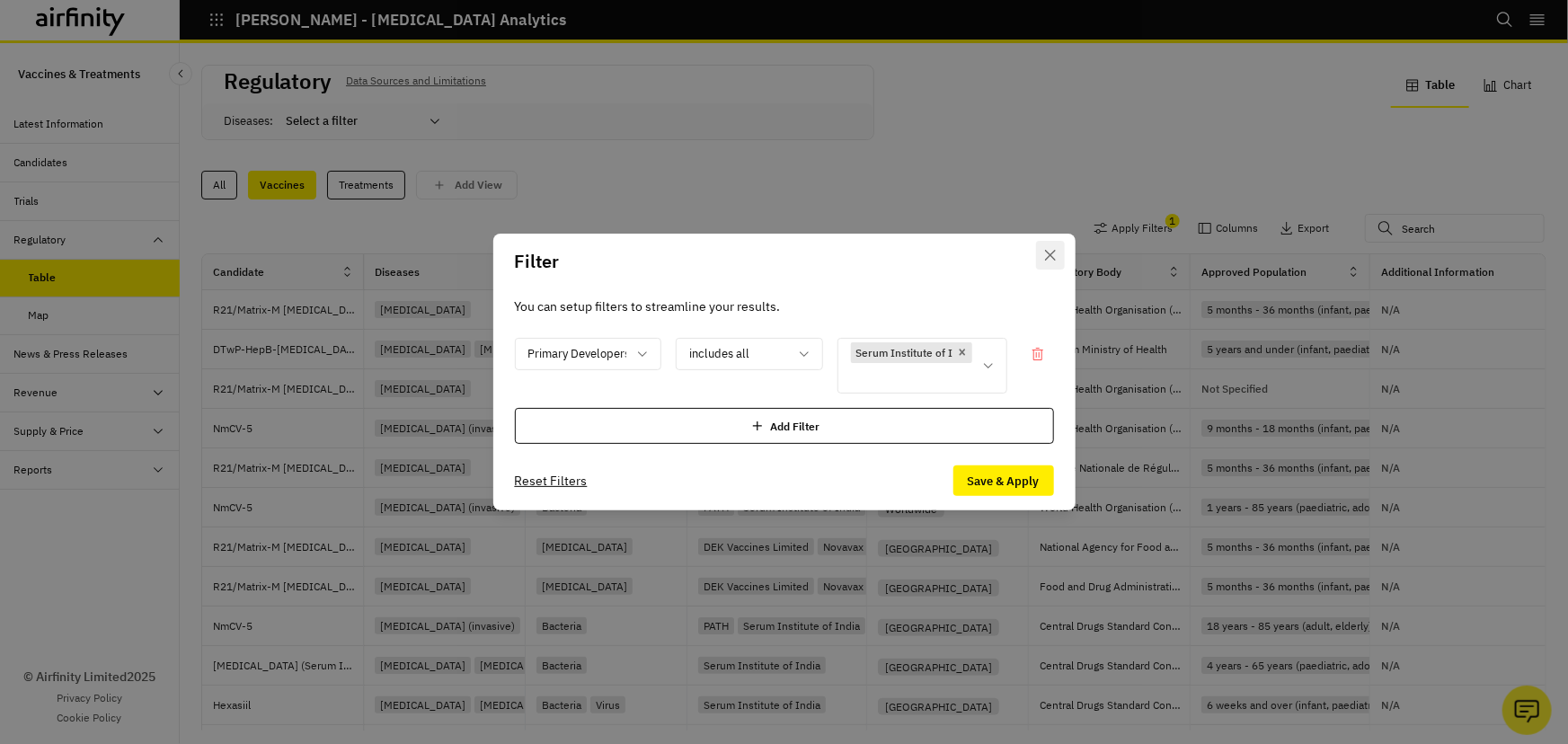
click at [1046, 254] on icon "Close" at bounding box center [1050, 254] width 10 height 10
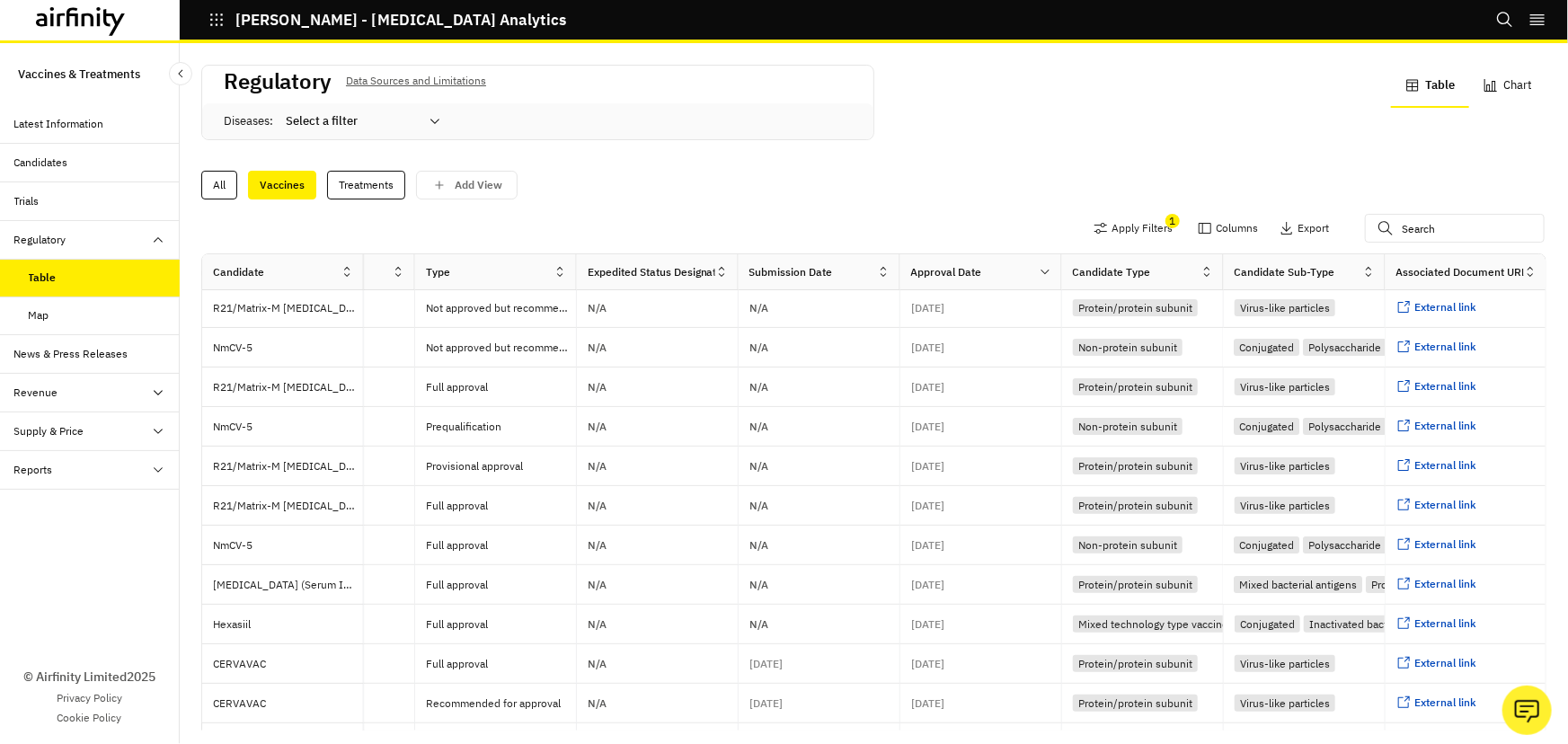
scroll to position [81, 1258]
click at [53, 352] on div "News & Press Releases" at bounding box center [71, 354] width 114 height 16
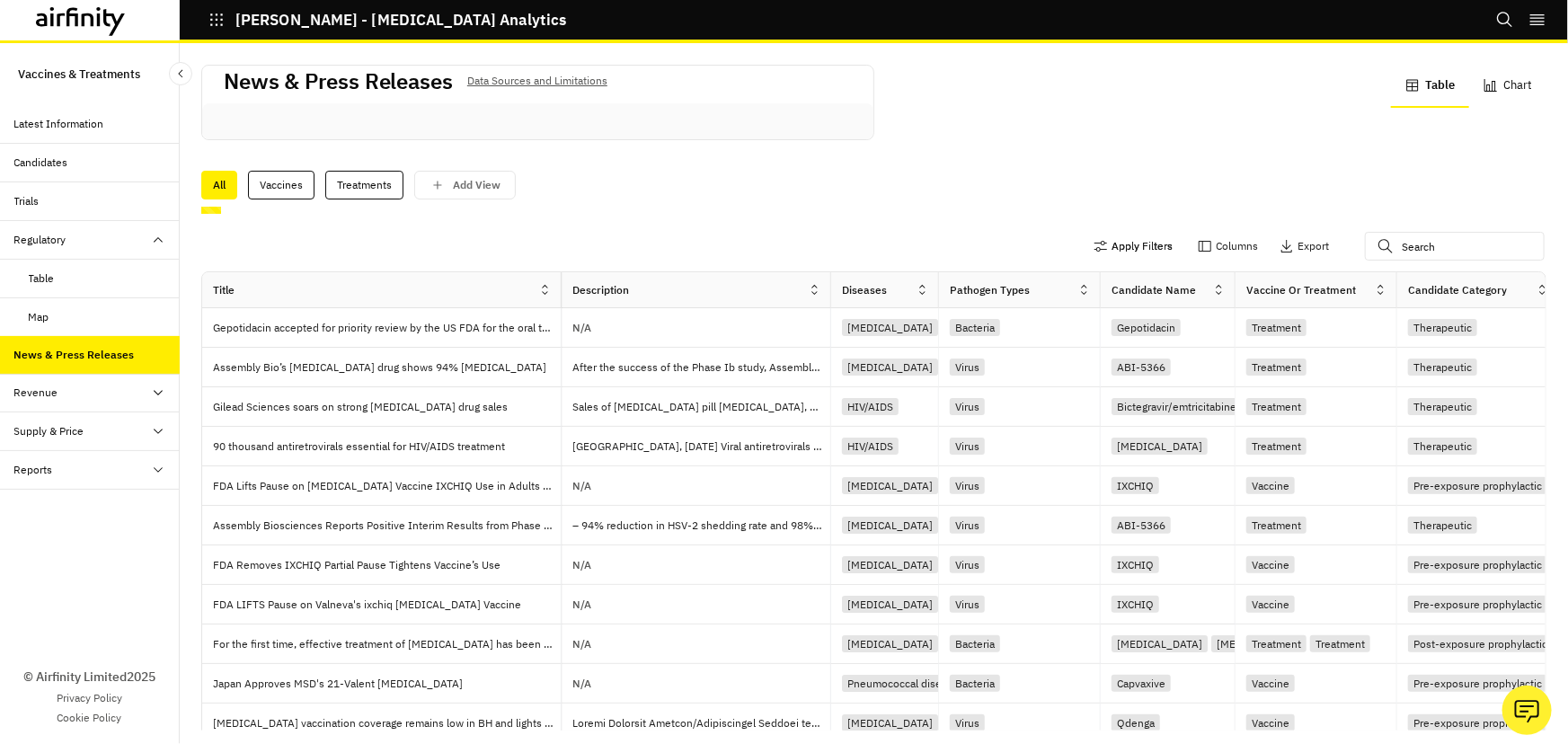
click at [1094, 249] on button "Apply Filters" at bounding box center [1134, 246] width 79 height 29
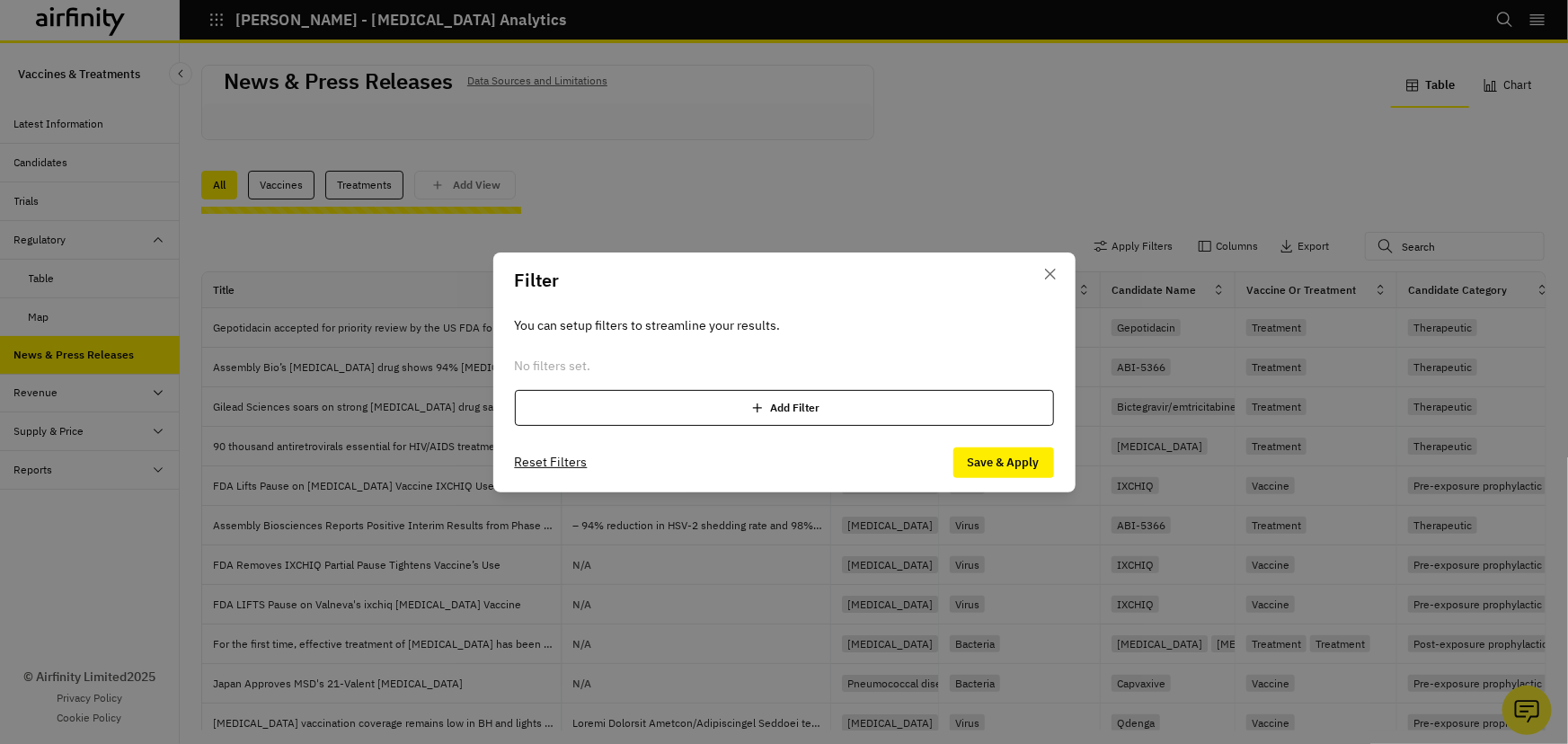
click at [776, 412] on div "Add Filter" at bounding box center [784, 408] width 540 height 36
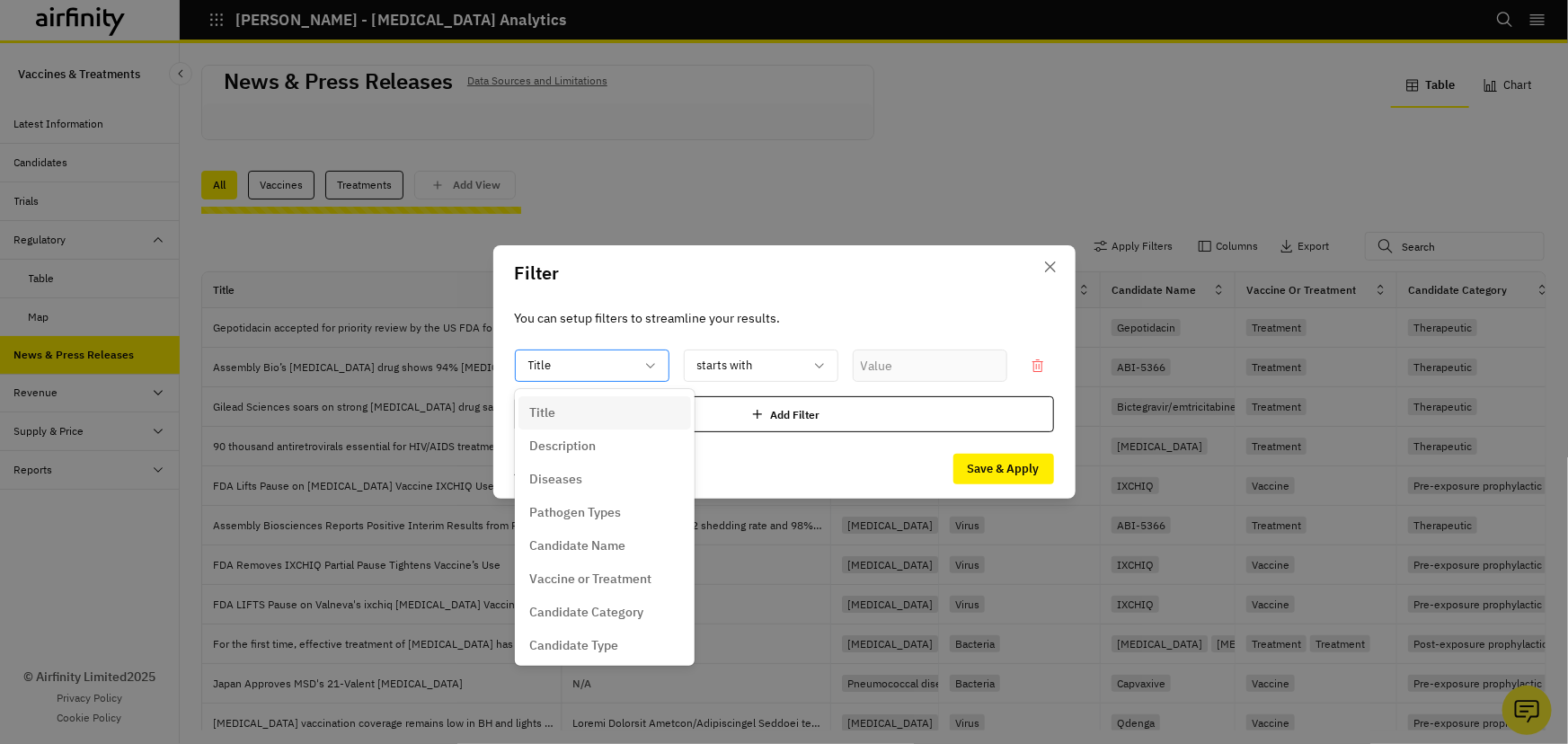
click at [665, 370] on div "Title" at bounding box center [592, 366] width 155 height 32
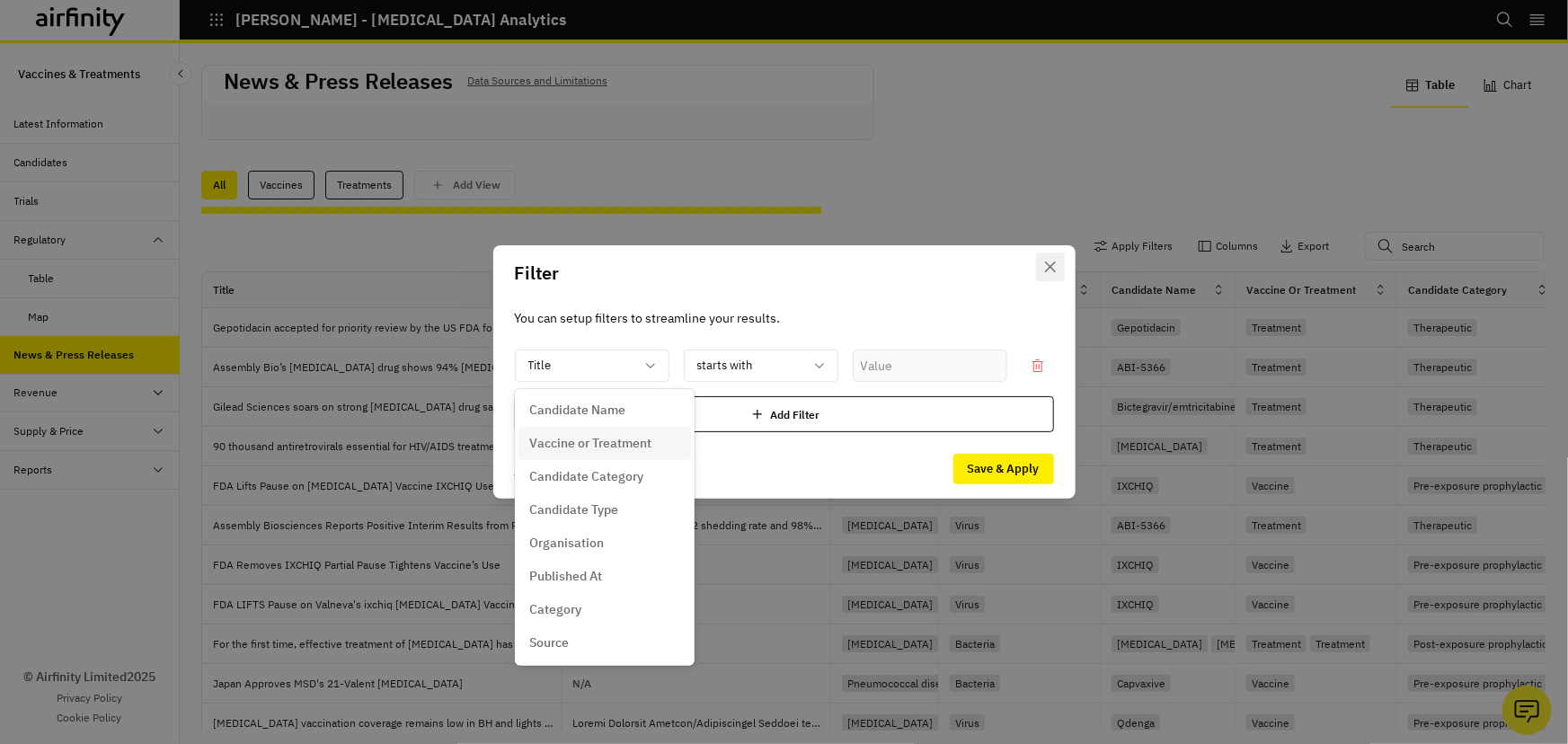
click at [1043, 261] on button "Close" at bounding box center [1050, 266] width 29 height 29
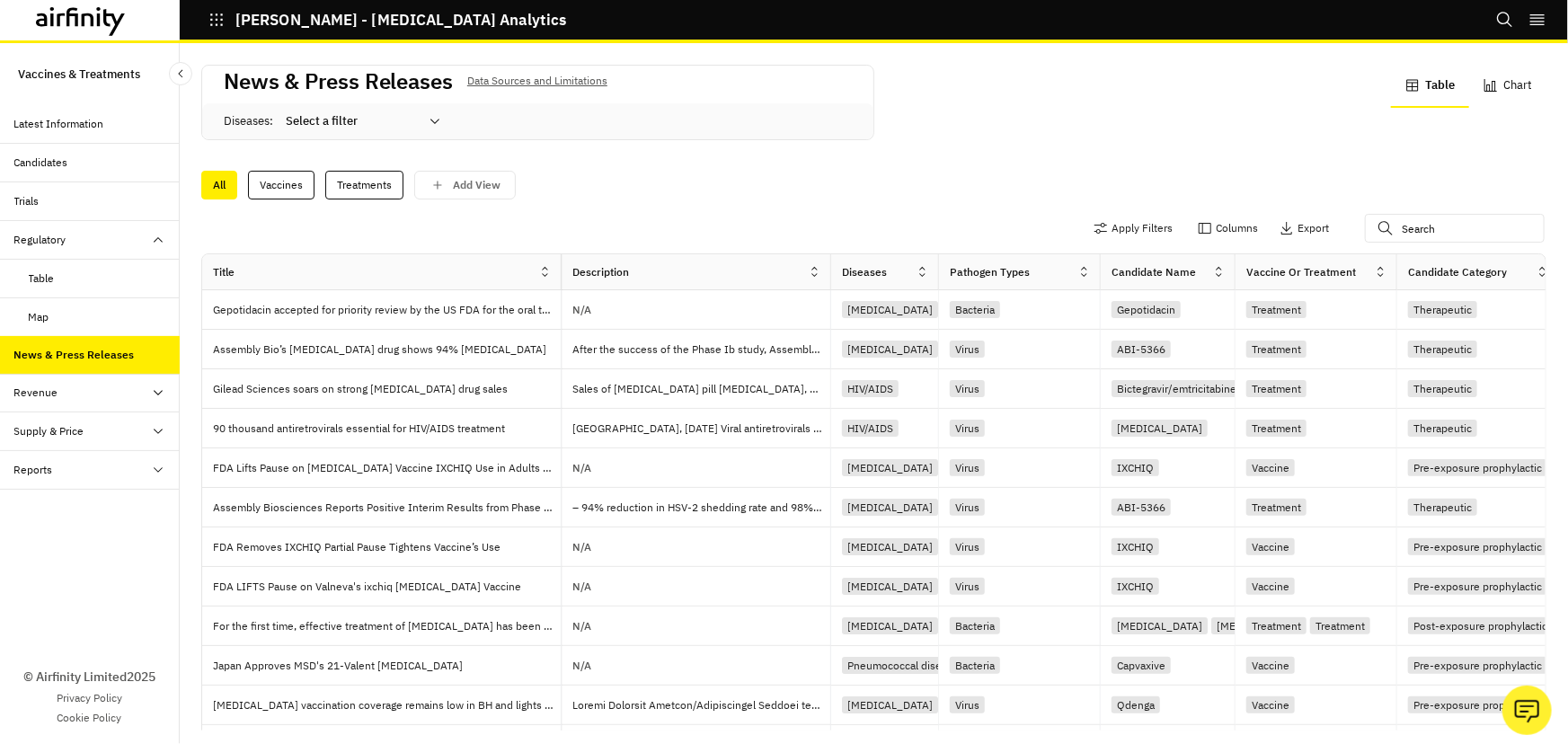
click at [53, 375] on div "Revenue" at bounding box center [90, 392] width 180 height 38
click at [44, 427] on div "Table" at bounding box center [42, 431] width 26 height 16
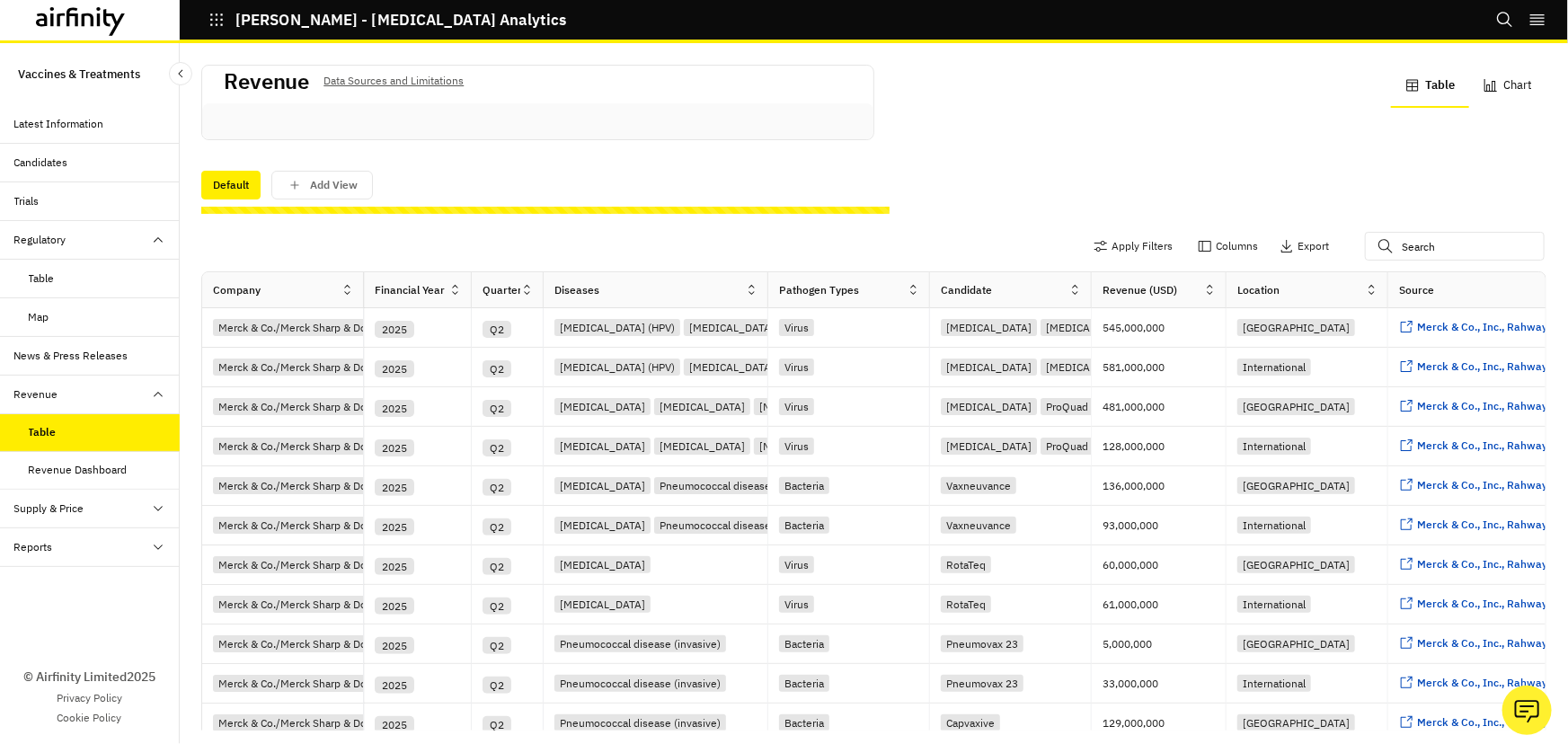
click at [81, 498] on div "Supply & Price" at bounding box center [90, 509] width 180 height 38
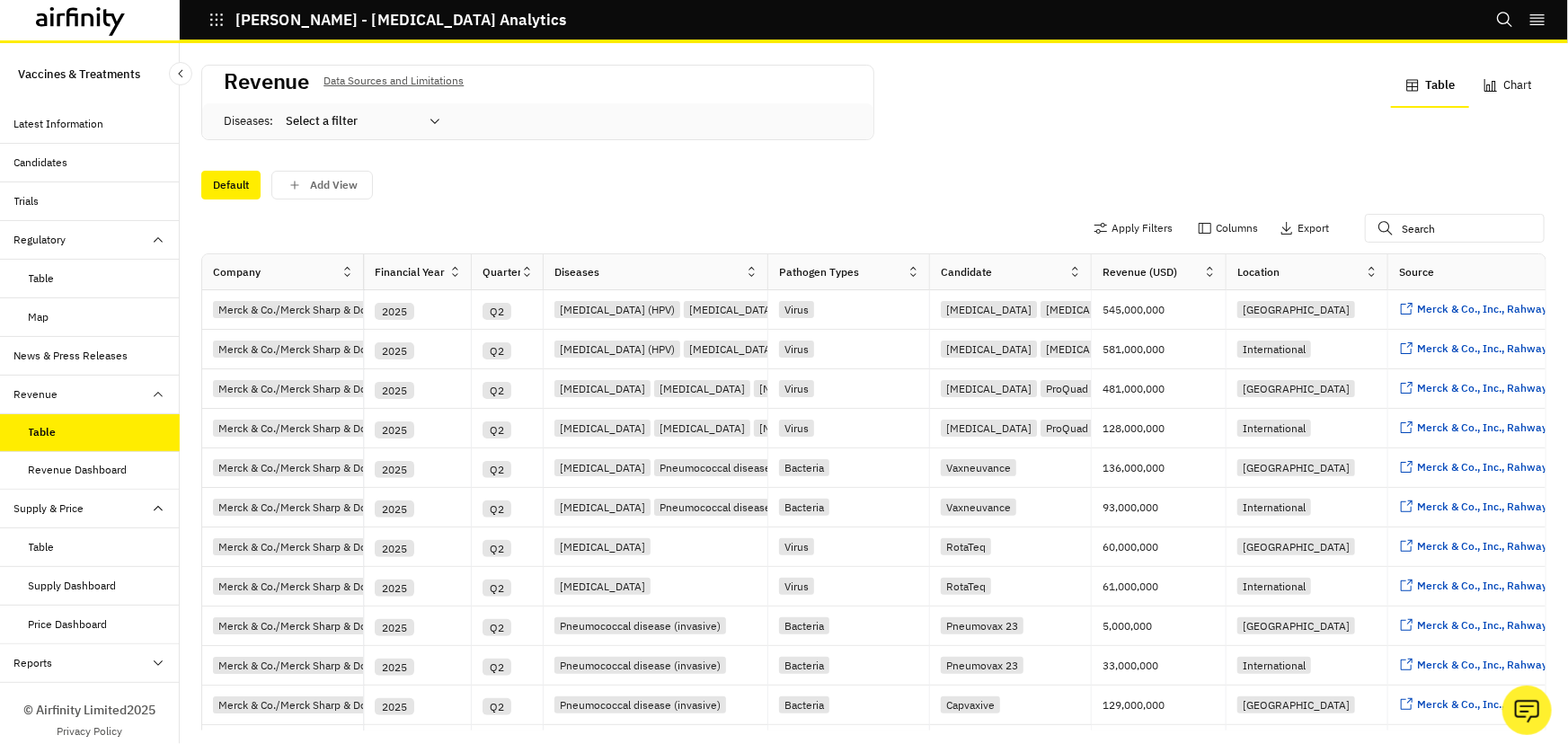
click at [38, 539] on div "Table" at bounding box center [42, 547] width 26 height 16
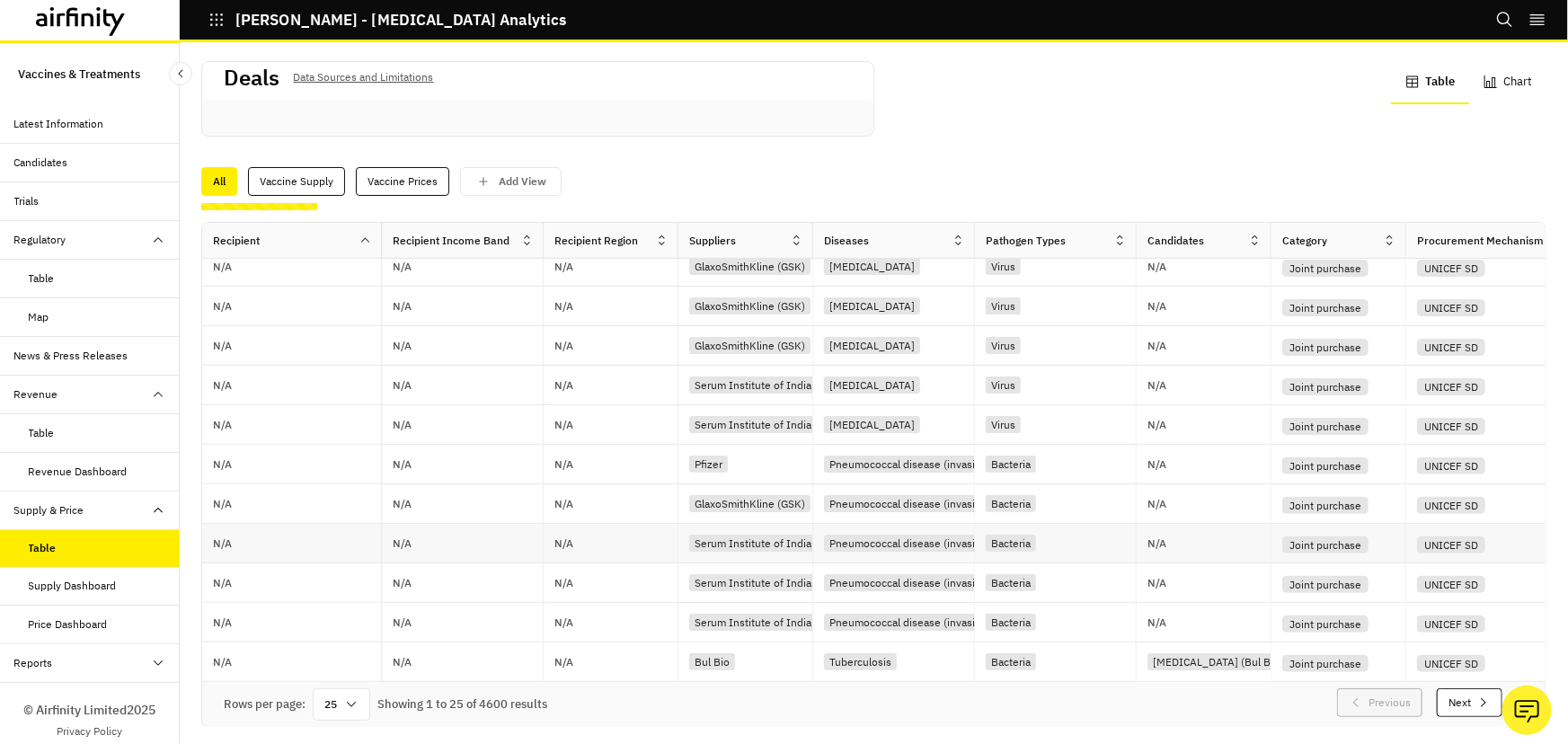
scroll to position [5, 0]
click at [355, 696] on icon at bounding box center [351, 703] width 14 height 14
click at [343, 448] on div "100" at bounding box center [342, 438] width 53 height 40
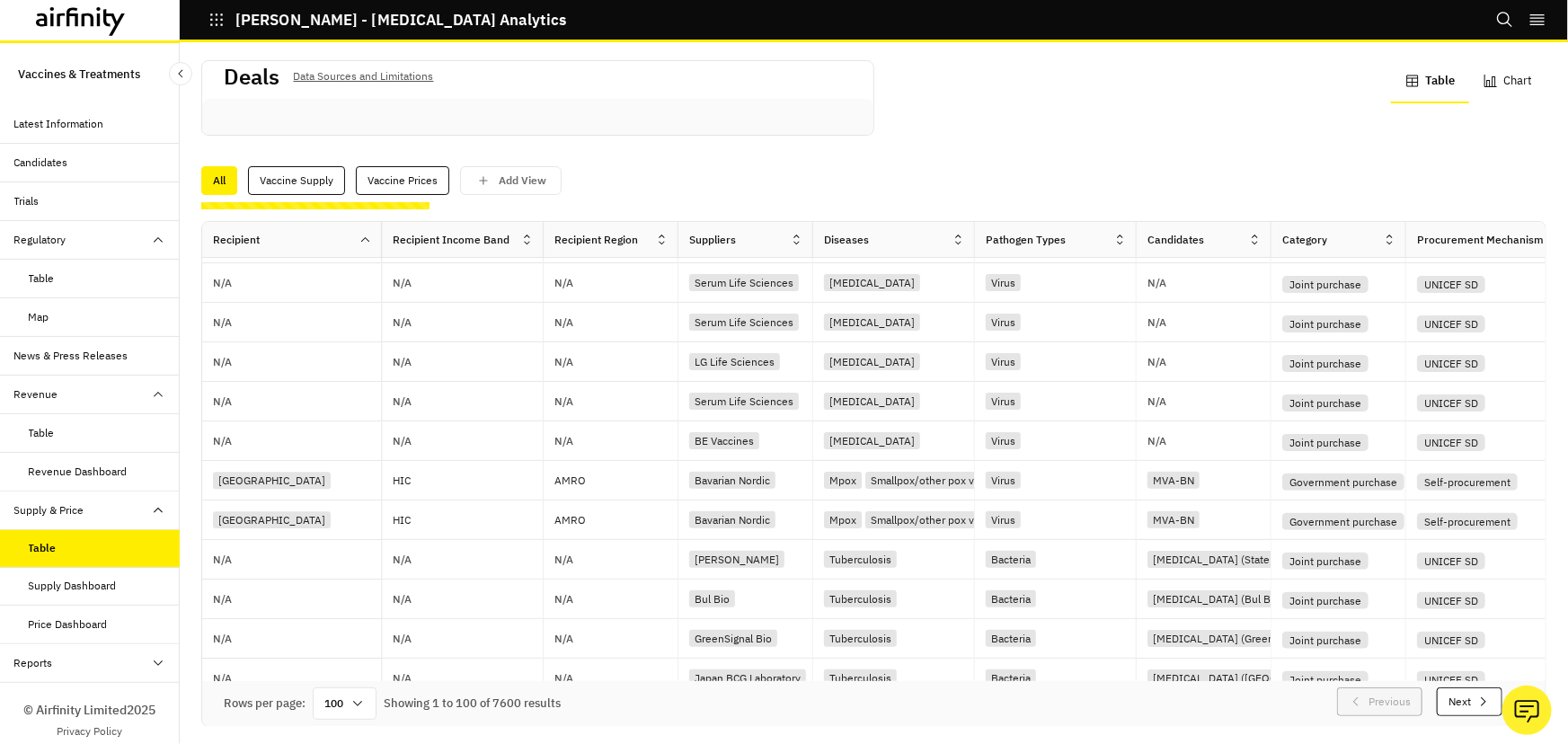
scroll to position [3290, 0]
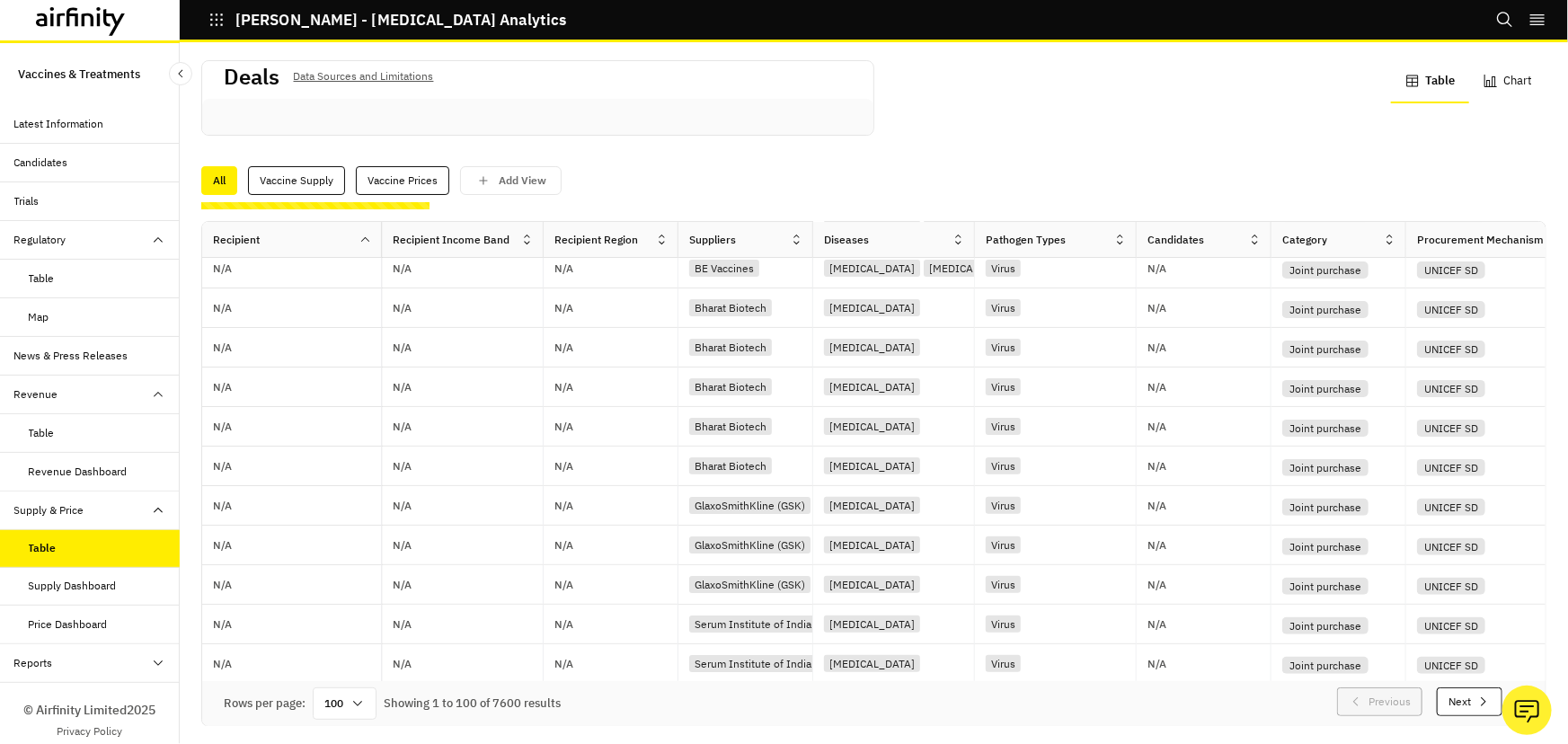
click at [1477, 694] on icon "button" at bounding box center [1484, 701] width 14 height 14
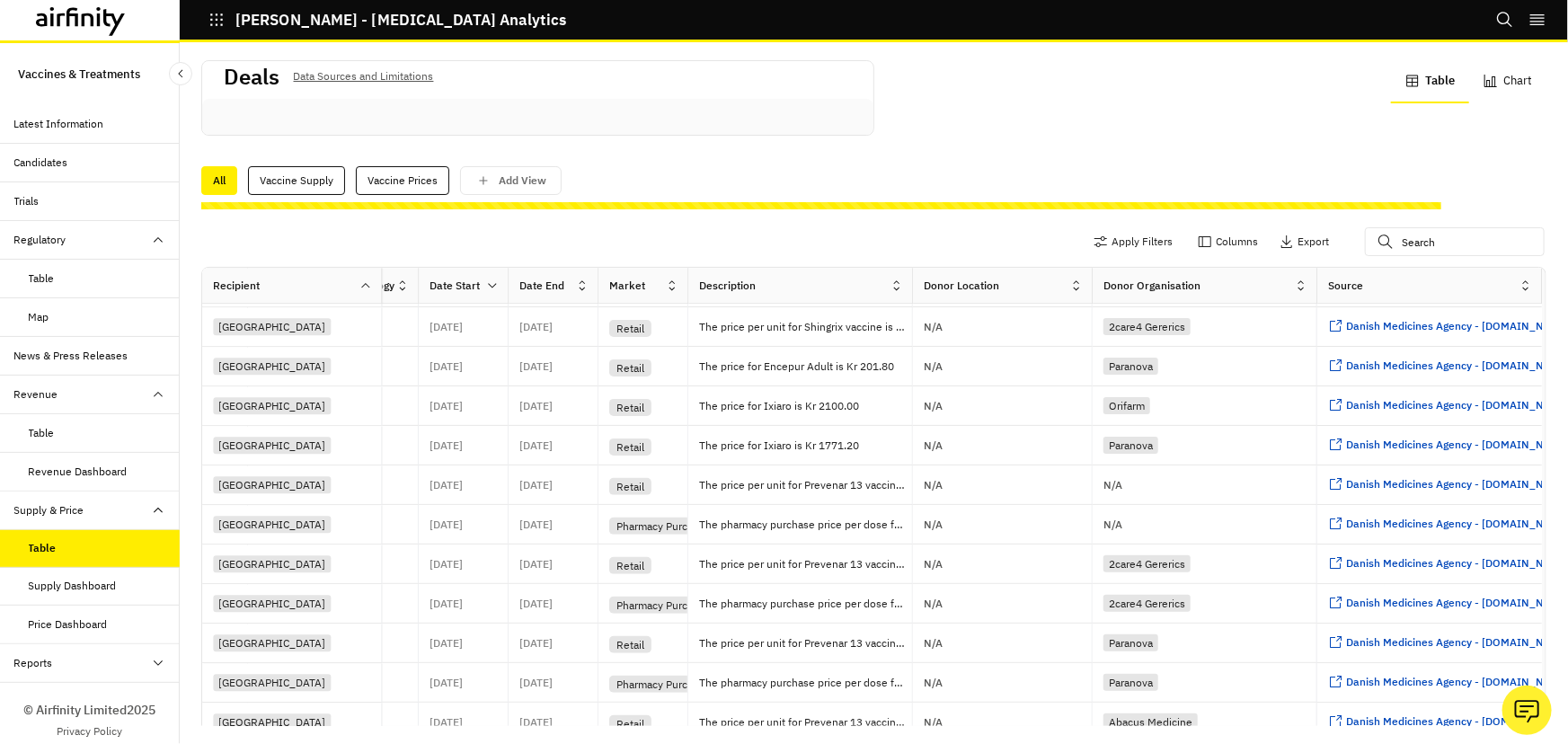
scroll to position [2369, 2097]
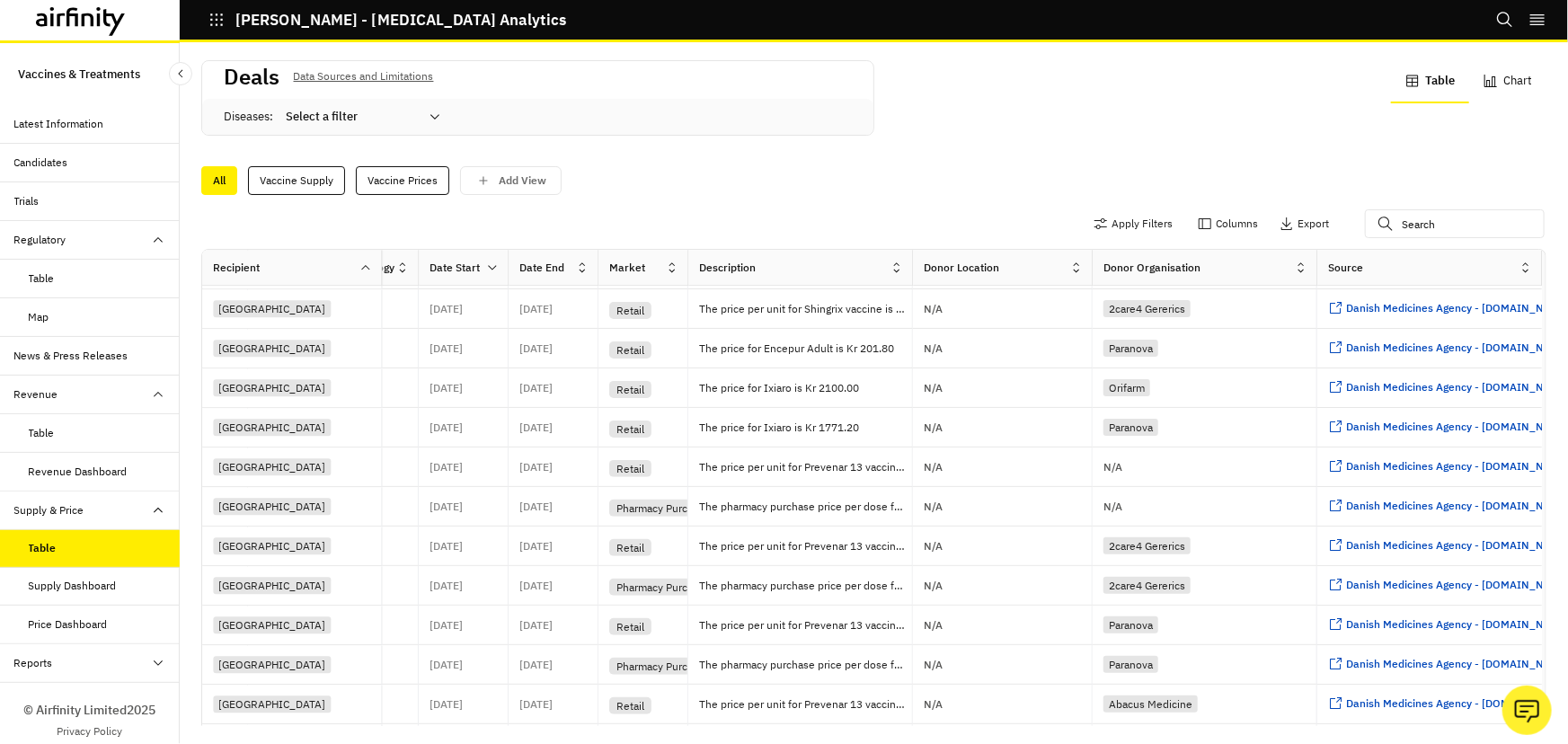
drag, startPoint x: 80, startPoint y: 664, endPoint x: 86, endPoint y: 647, distance: 18.0
click at [81, 663] on div "Reports" at bounding box center [97, 662] width 165 height 16
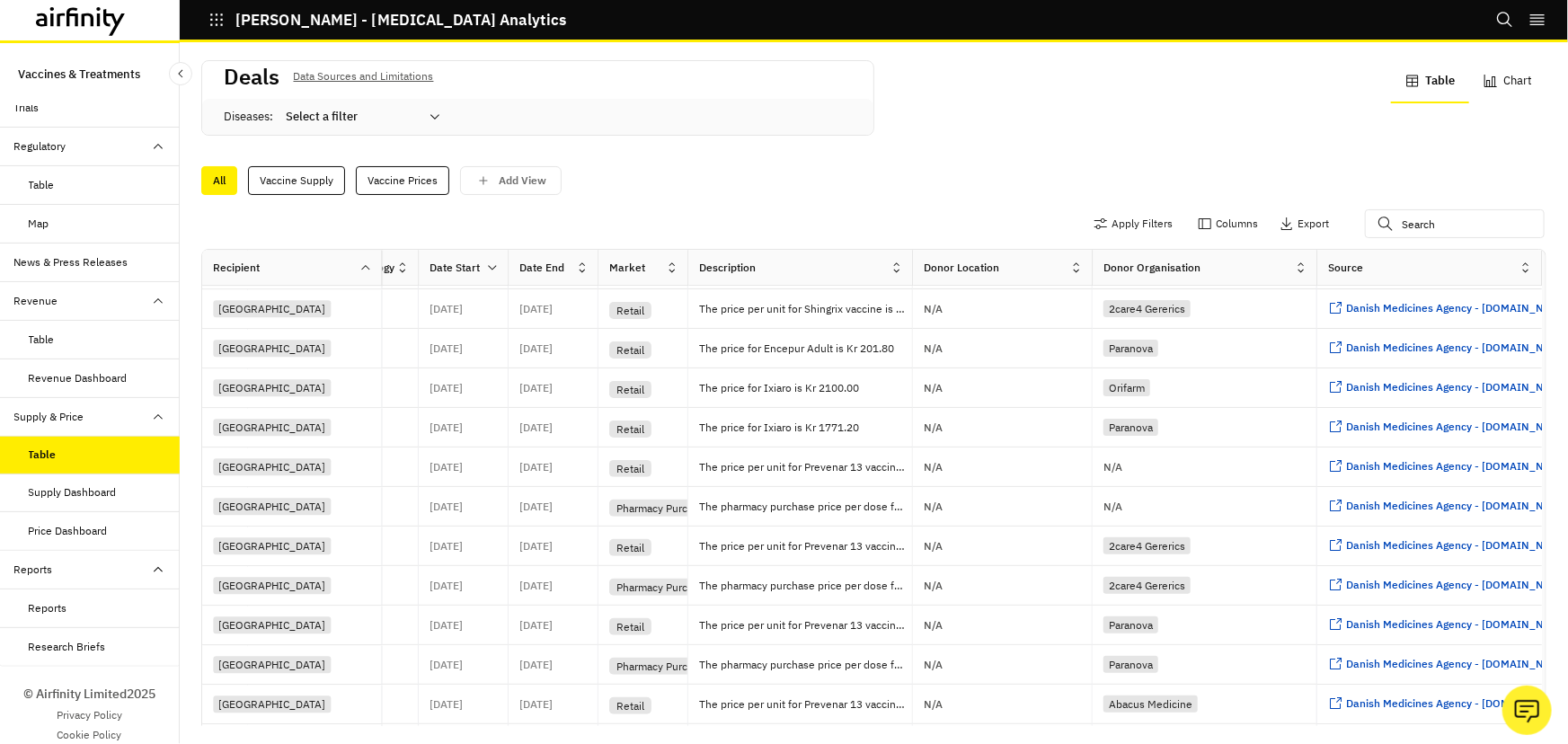
scroll to position [108, 0]
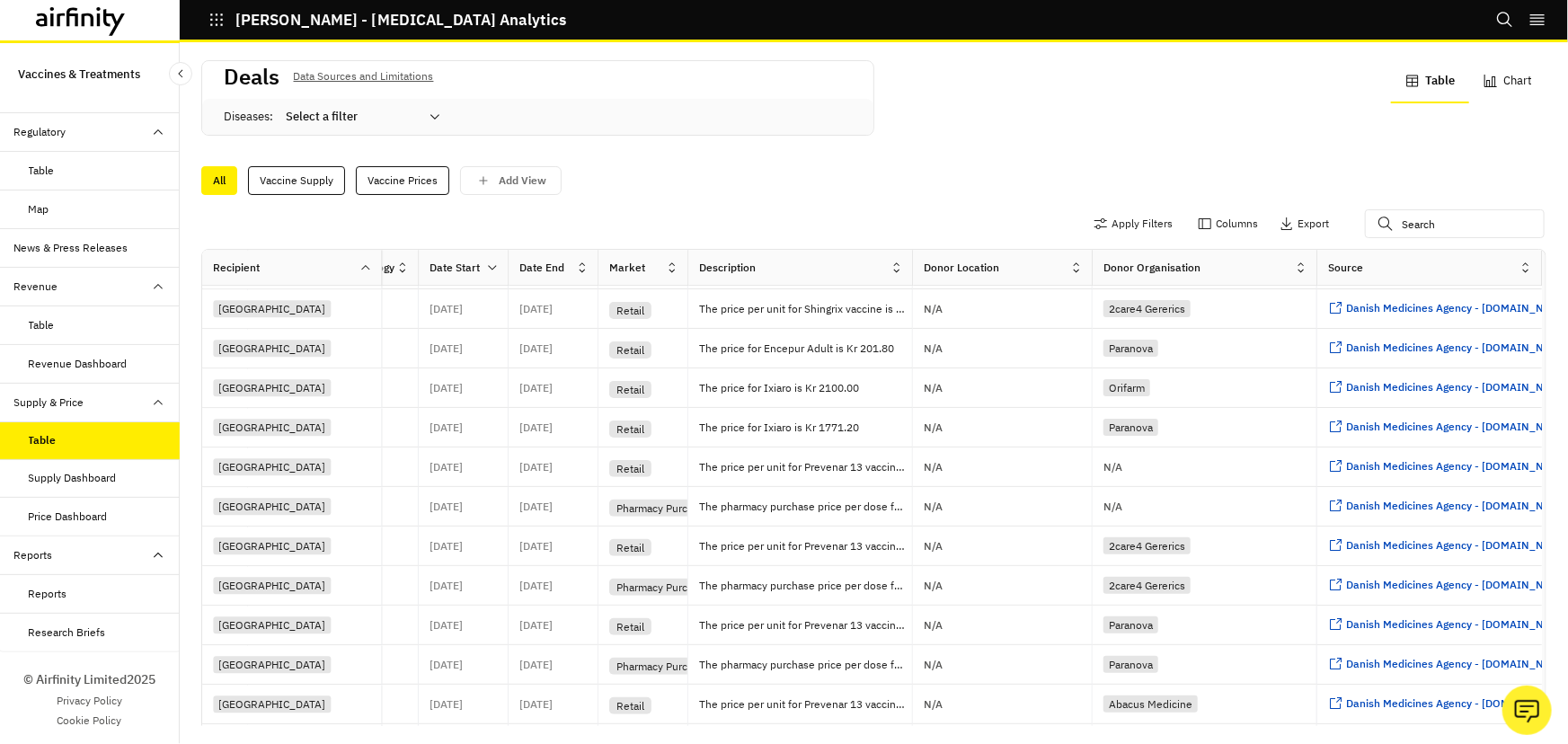
click at [63, 590] on div "Reports" at bounding box center [48, 593] width 38 height 16
